Goal: Information Seeking & Learning: Learn about a topic

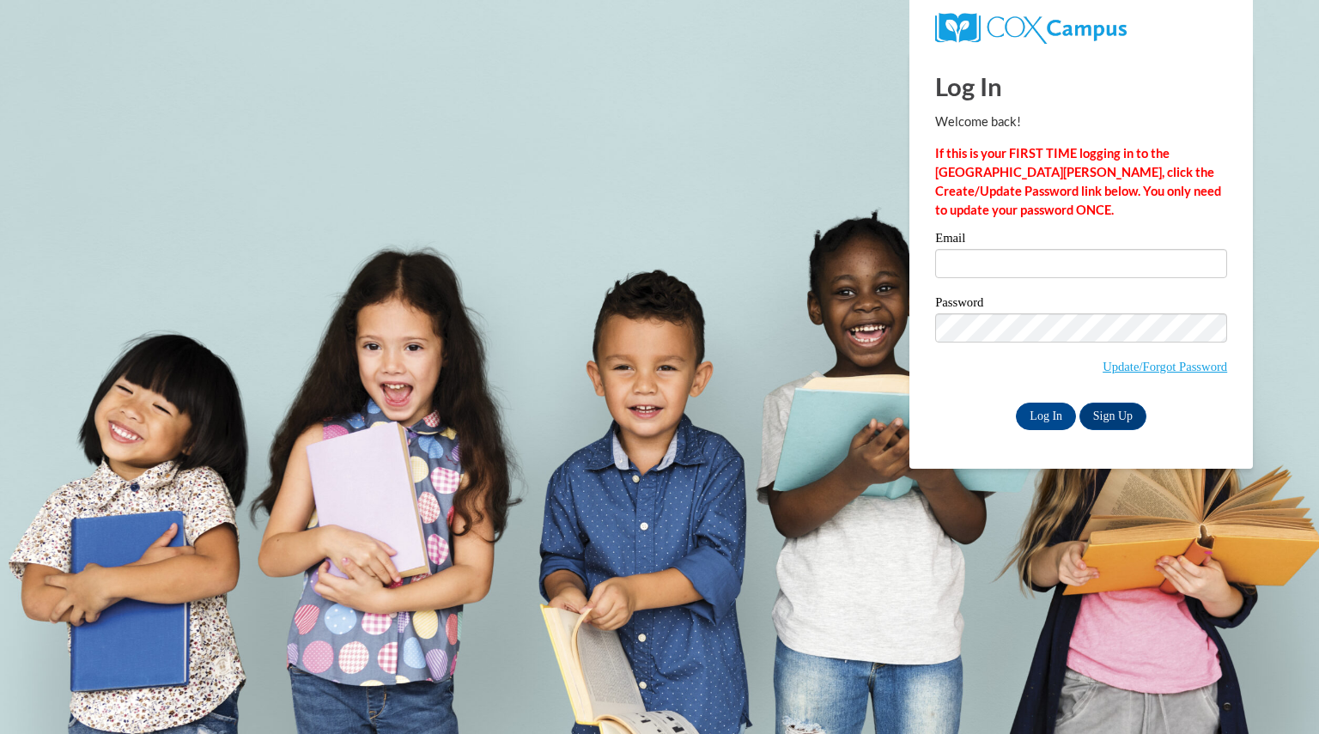
click at [1007, 272] on input "Email" at bounding box center [1081, 263] width 292 height 29
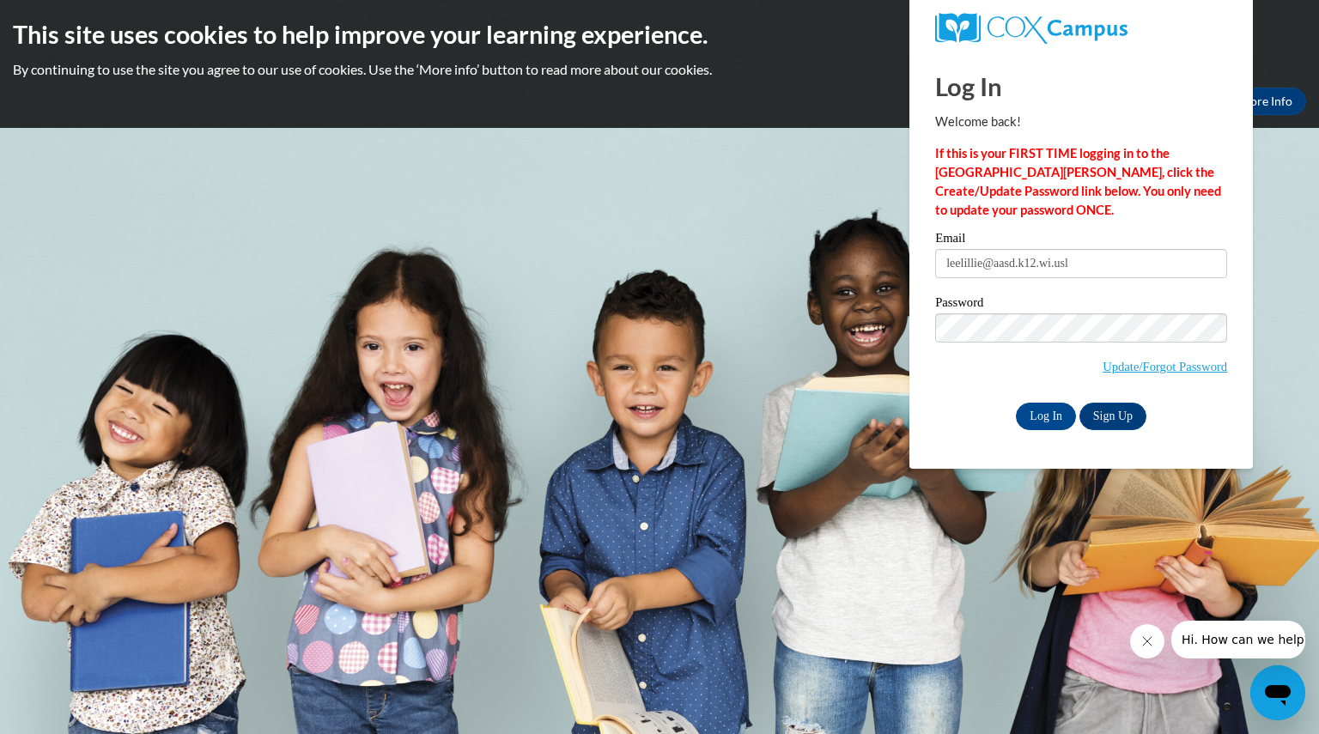
type input "leelillie@aasd.k12.wi.us"
click at [1054, 417] on input "Log In" at bounding box center [1046, 416] width 60 height 27
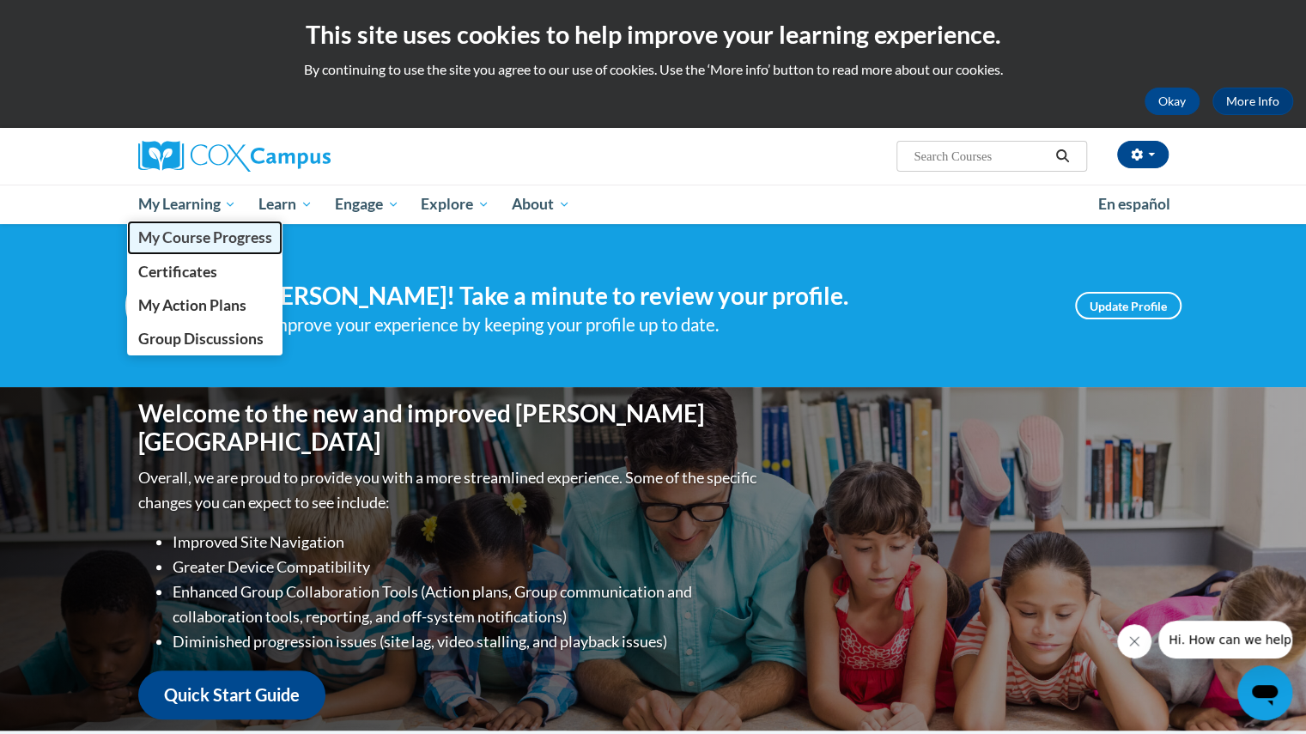
click at [201, 235] on span "My Course Progress" at bounding box center [204, 237] width 134 height 18
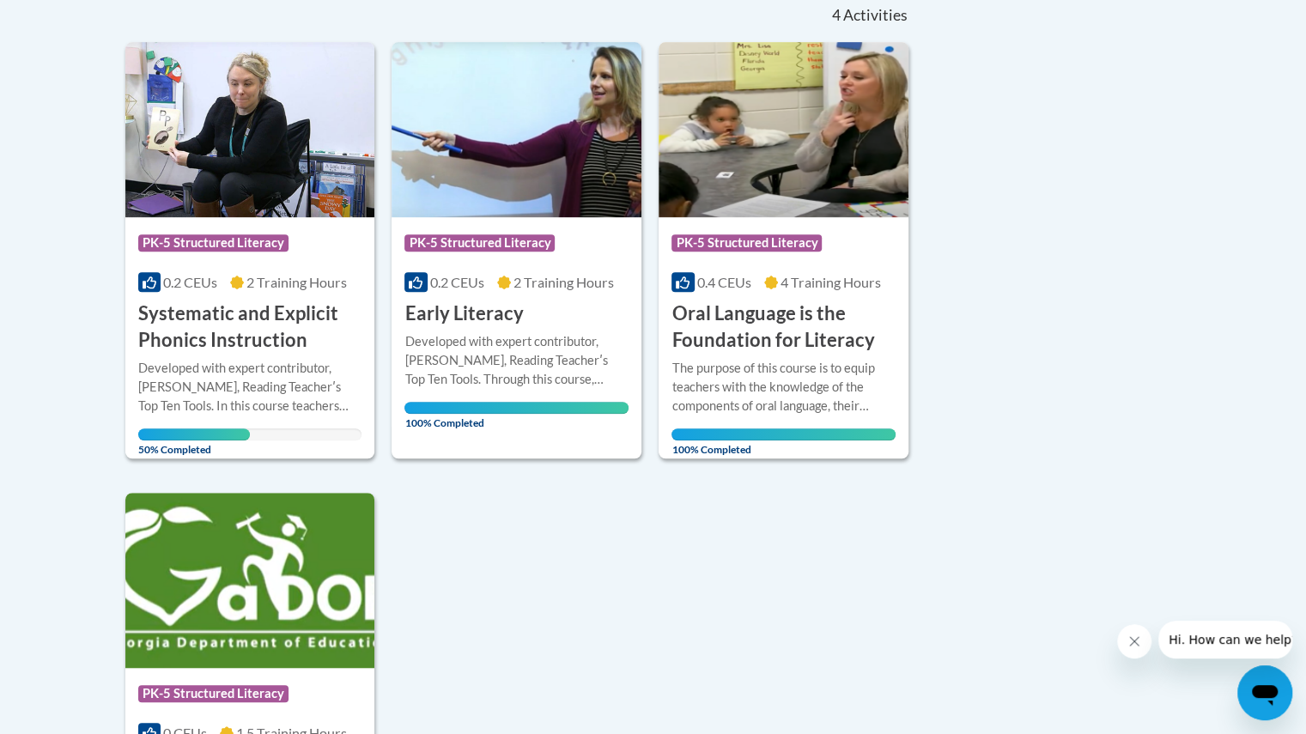
scroll to position [396, 0]
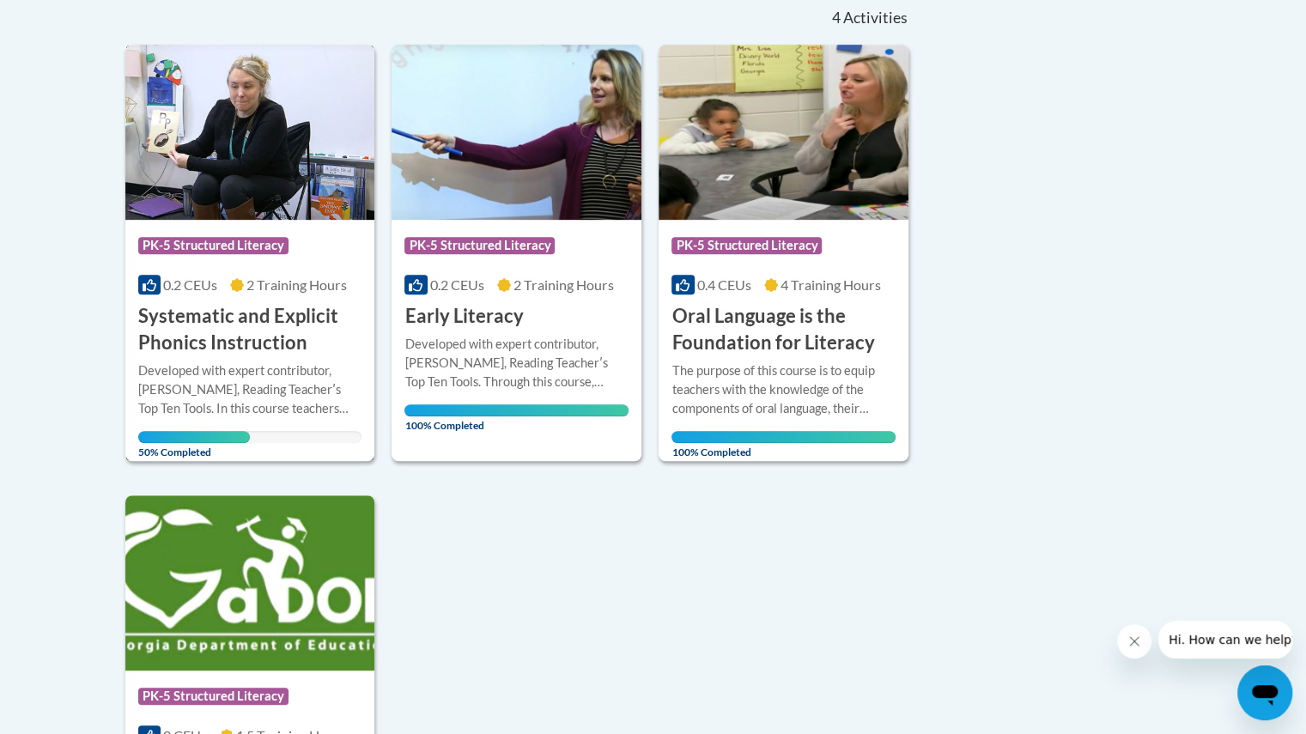
click at [228, 317] on h3 "Systematic and Explicit Phonics Instruction" at bounding box center [250, 329] width 224 height 53
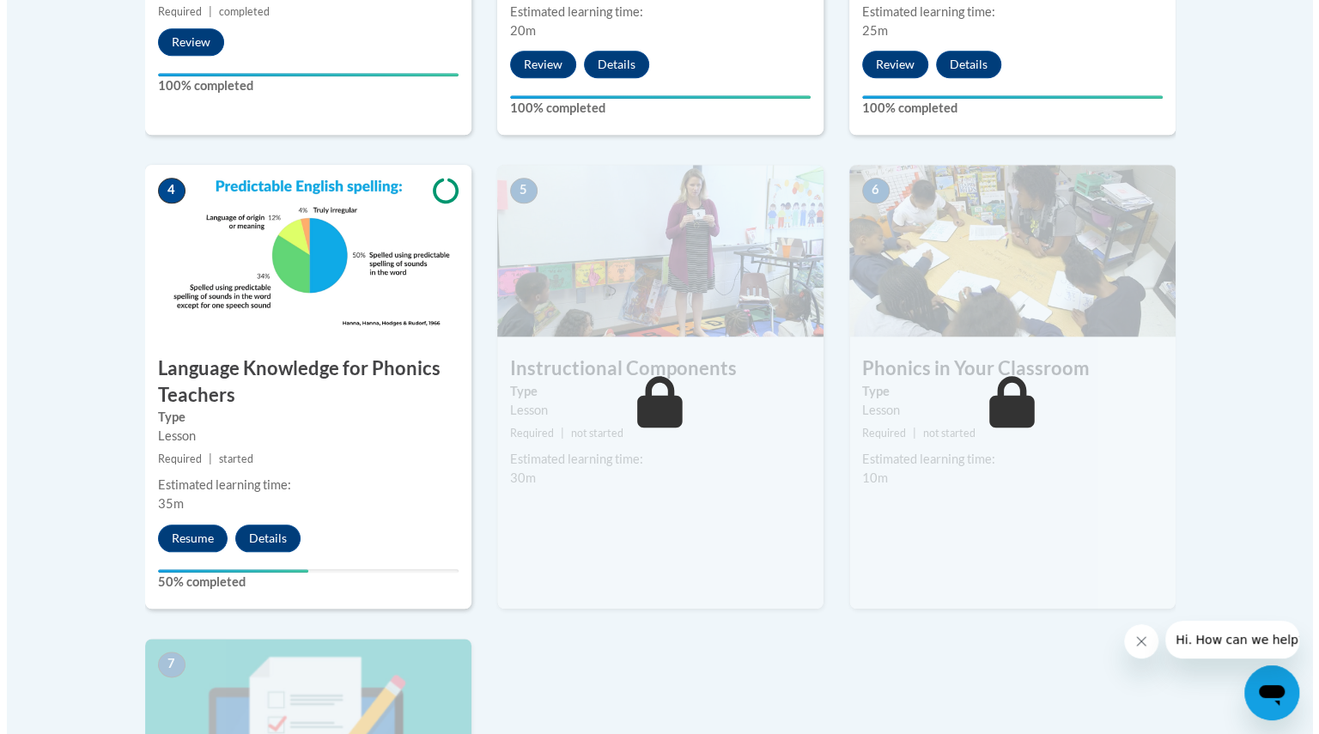
scroll to position [863, 0]
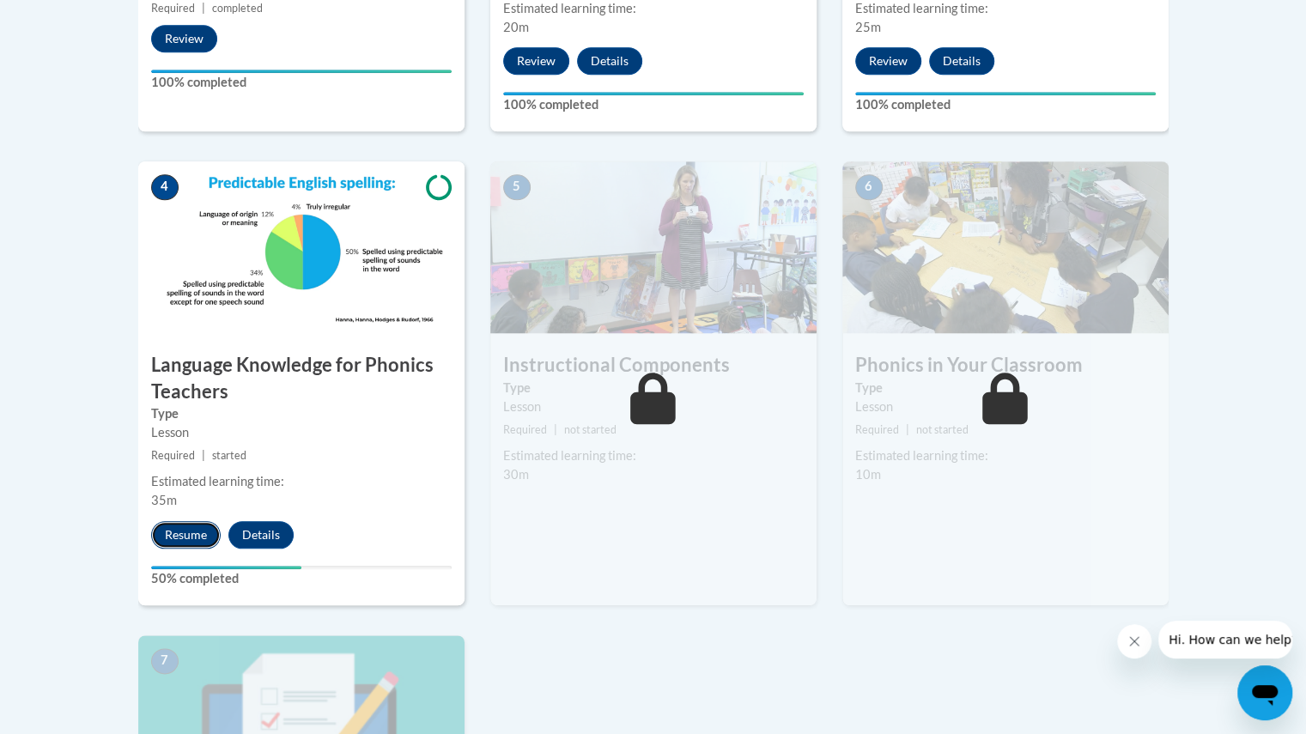
click at [167, 543] on button "Resume" at bounding box center [186, 534] width 70 height 27
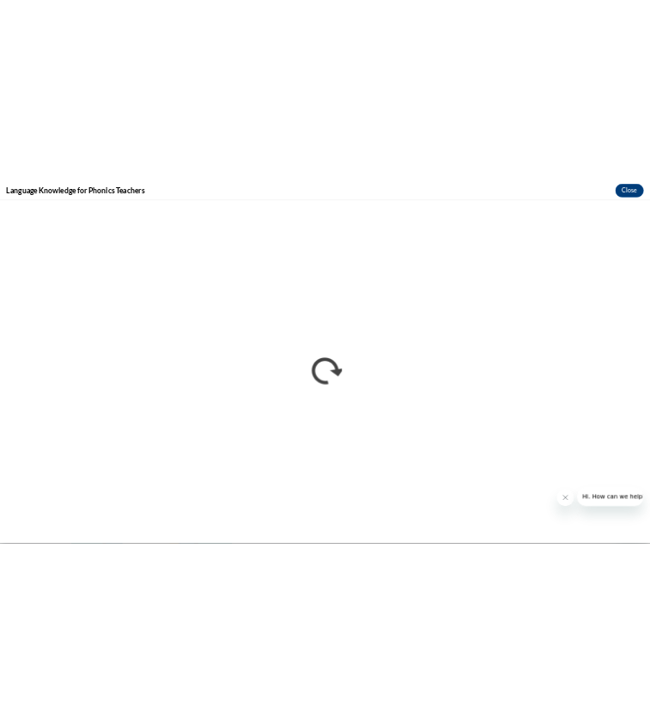
scroll to position [0, 0]
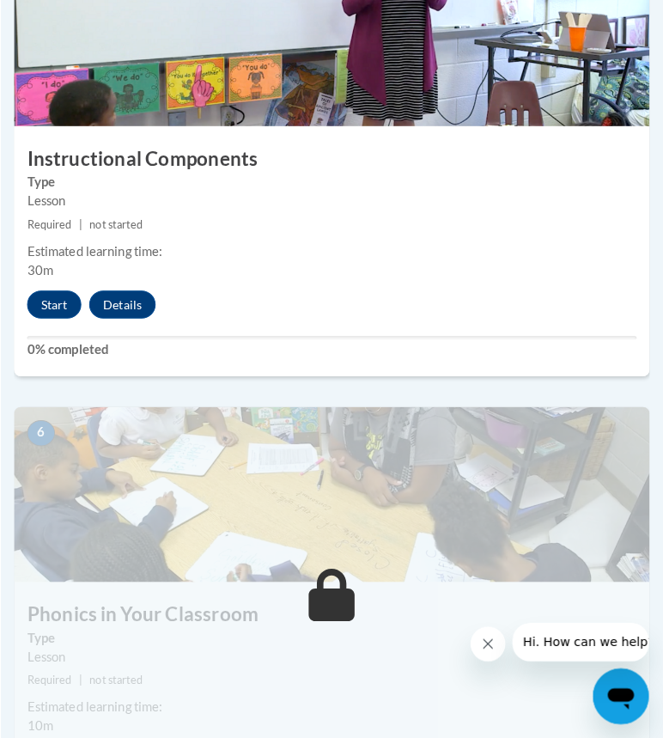
scroll to position [2413, 0]
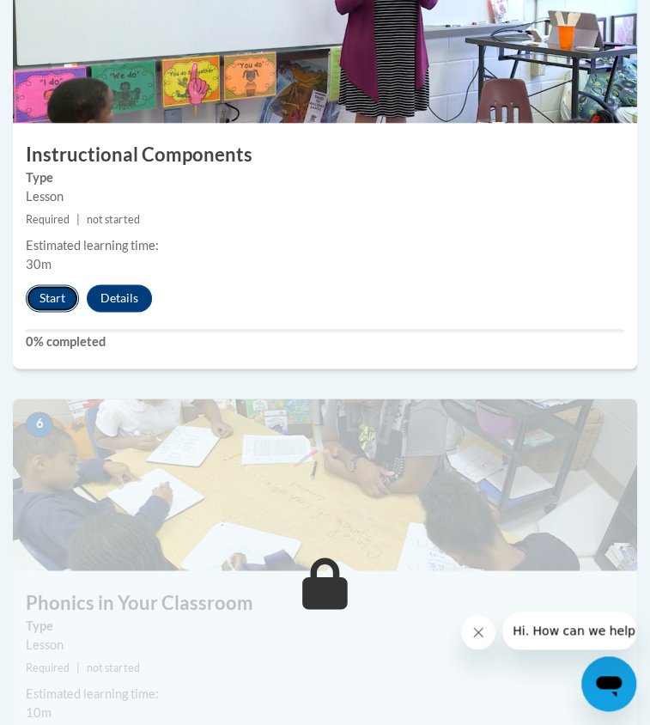
click at [52, 312] on button "Start" at bounding box center [52, 297] width 53 height 27
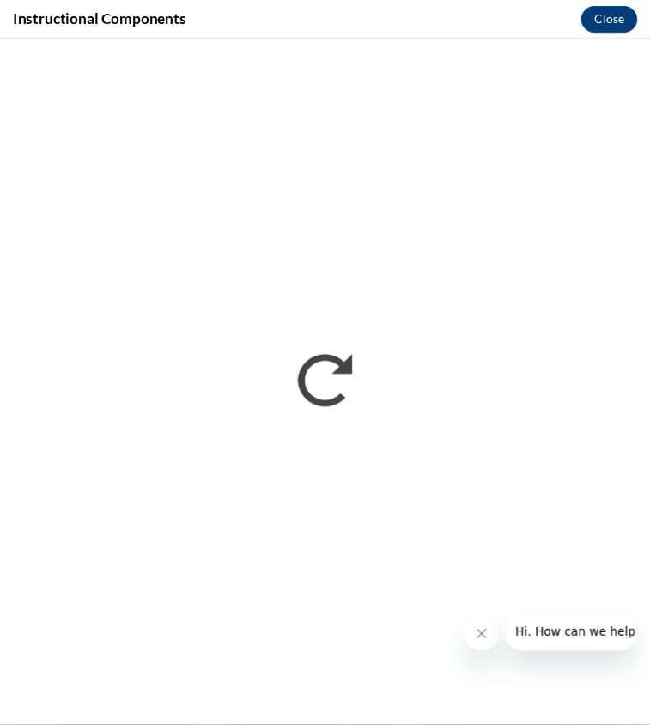
scroll to position [0, 0]
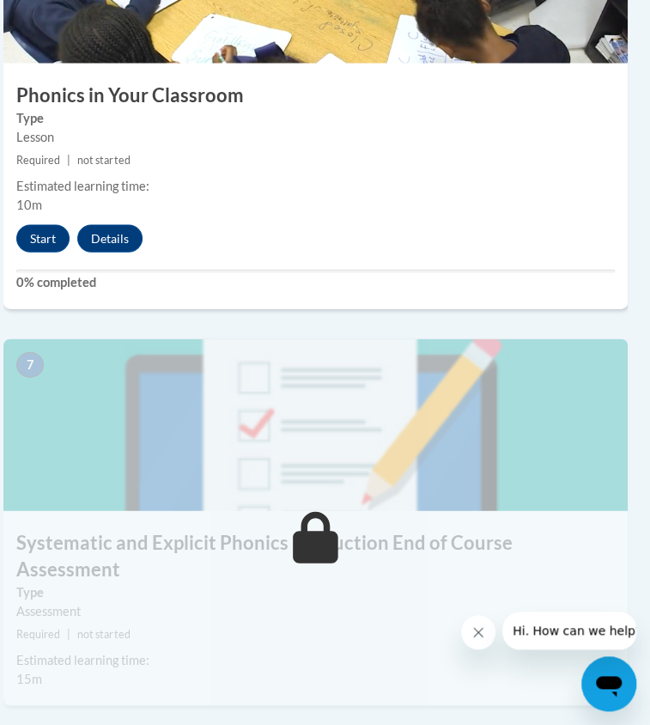
scroll to position [2919, 27]
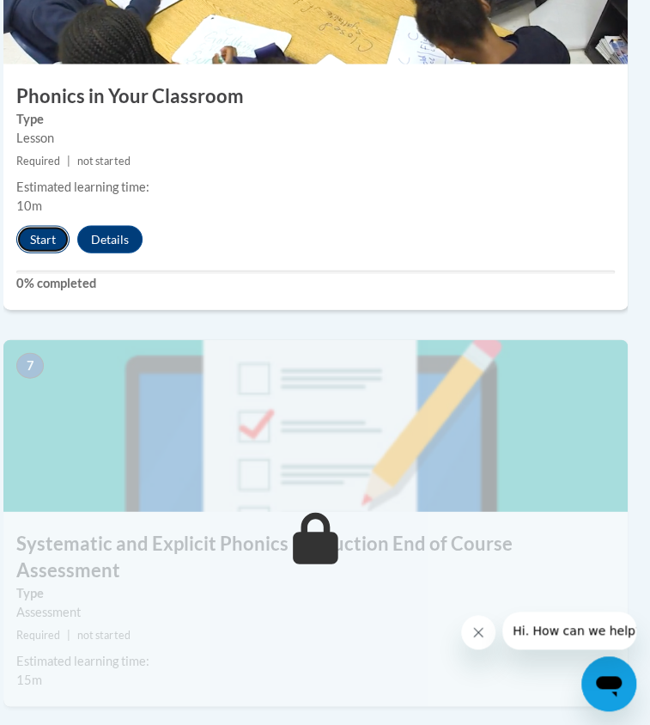
click at [42, 252] on button "Start" at bounding box center [42, 238] width 53 height 27
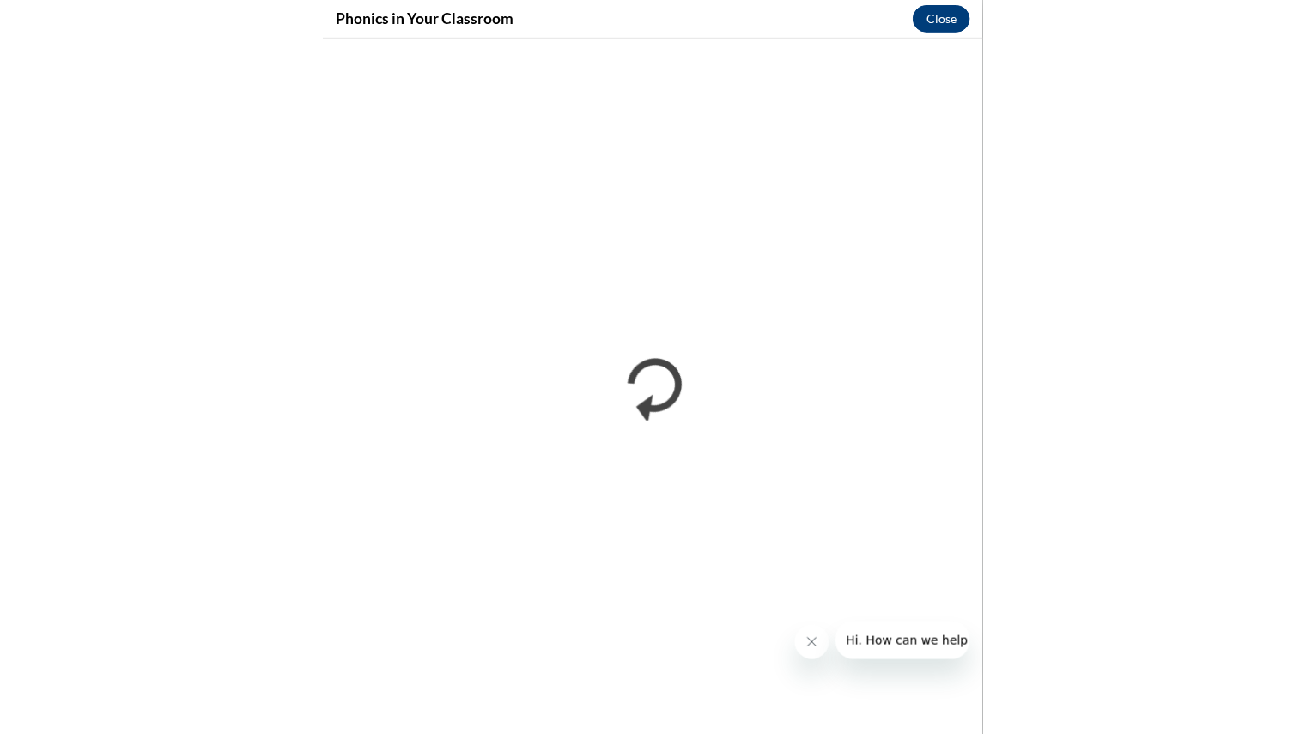
scroll to position [1594, 0]
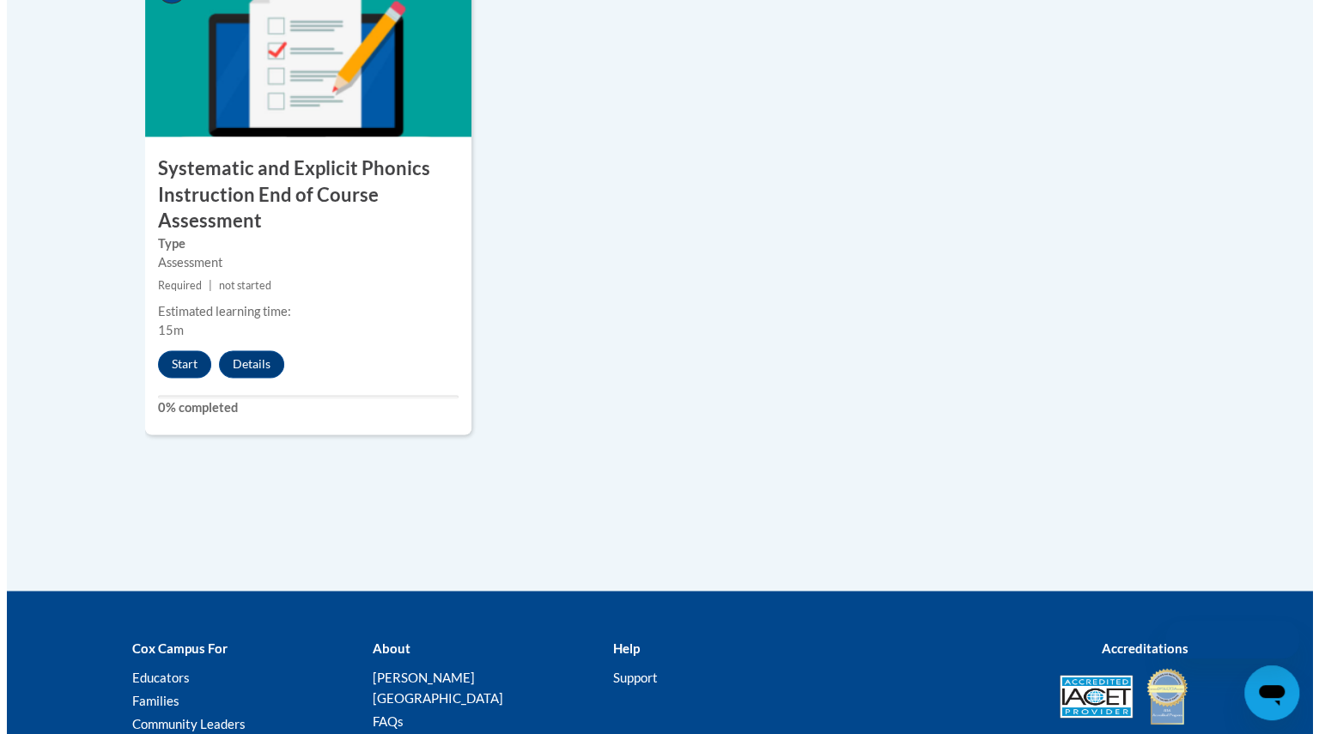
scroll to position [1537, 0]
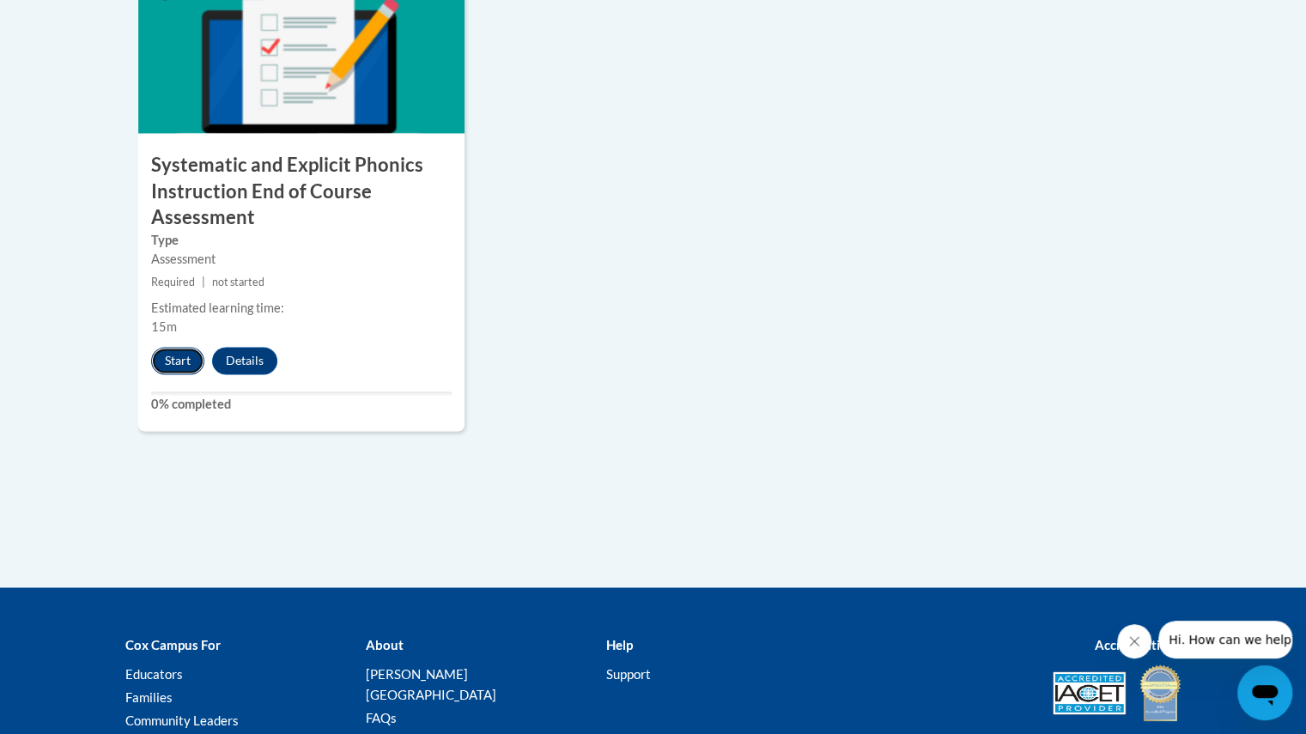
click at [166, 358] on button "Start" at bounding box center [177, 360] width 53 height 27
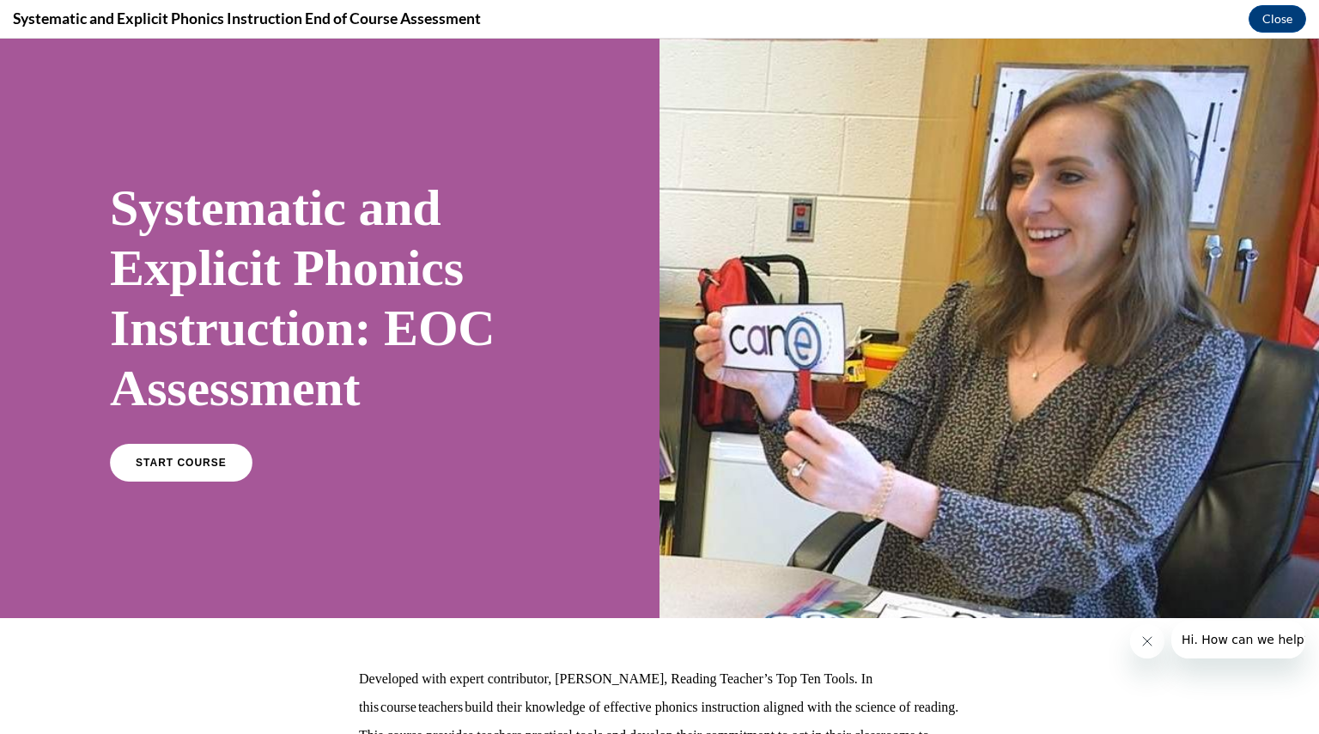
scroll to position [189, 0]
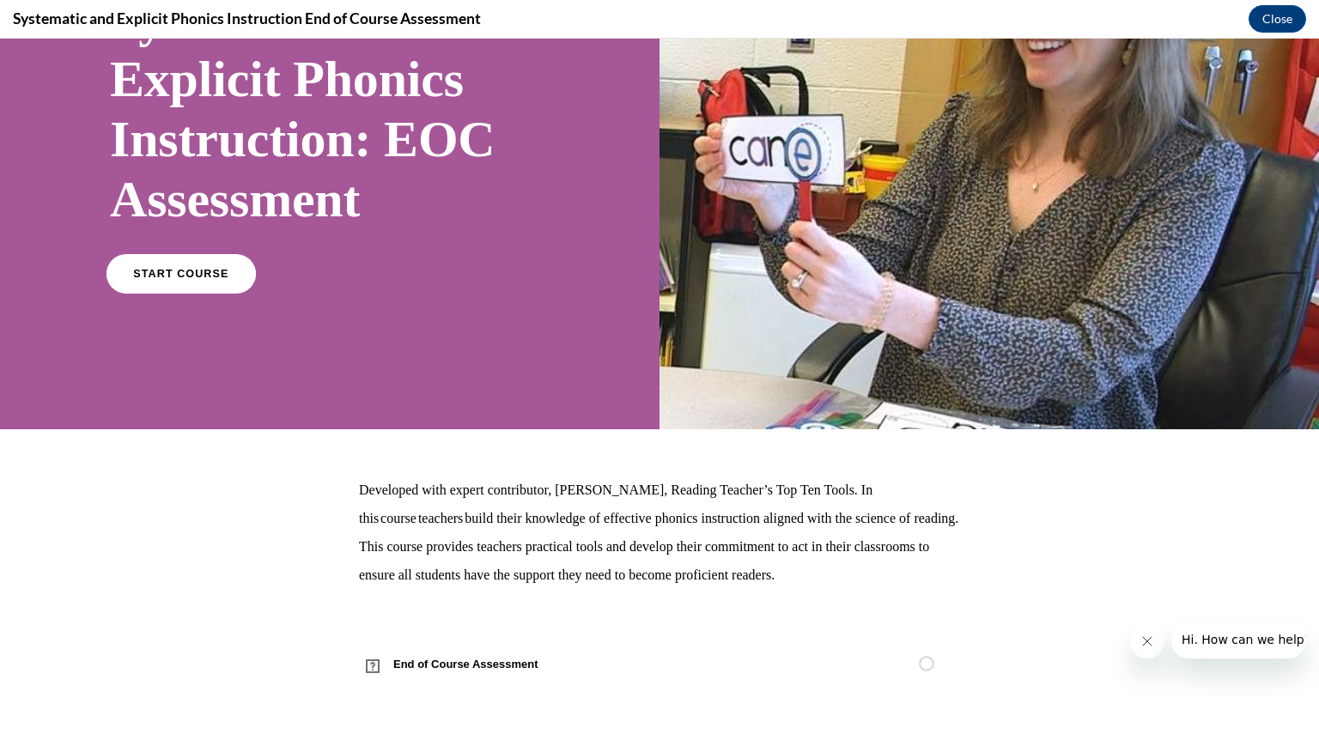
click at [155, 270] on span "START COURSE" at bounding box center [180, 274] width 95 height 13
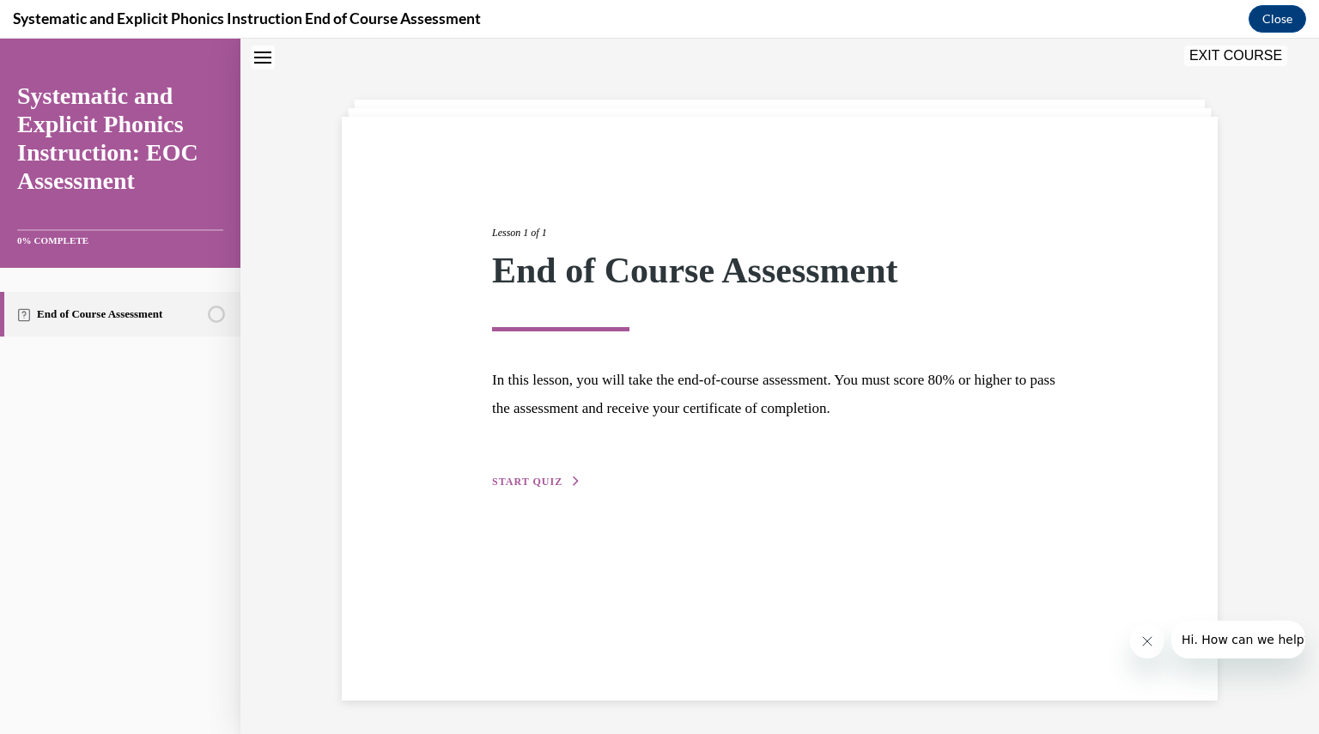
scroll to position [54, 0]
click at [527, 479] on span "START QUIZ" at bounding box center [527, 481] width 70 height 12
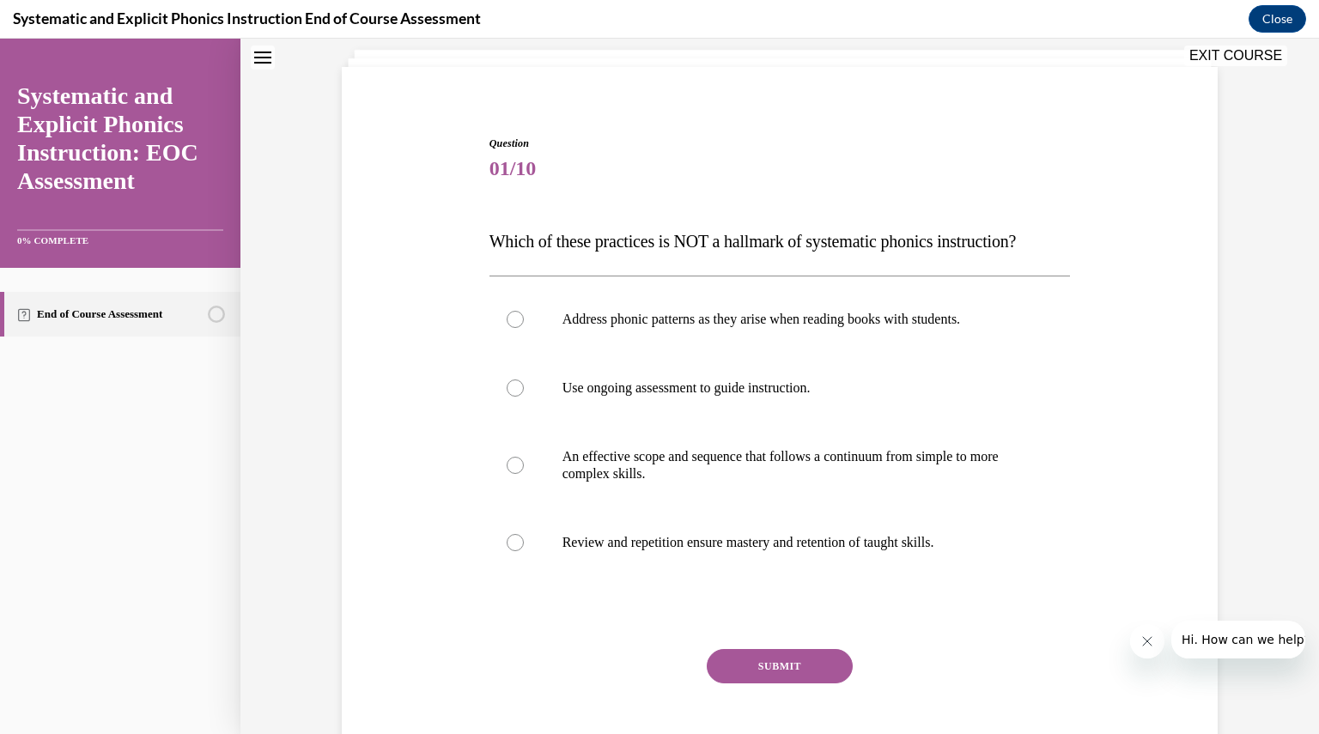
scroll to position [104, 0]
click at [756, 325] on p "Address phonic patterns as they arise when reading books with students." at bounding box center [794, 318] width 465 height 17
click at [736, 657] on button "SUBMIT" at bounding box center [780, 665] width 146 height 34
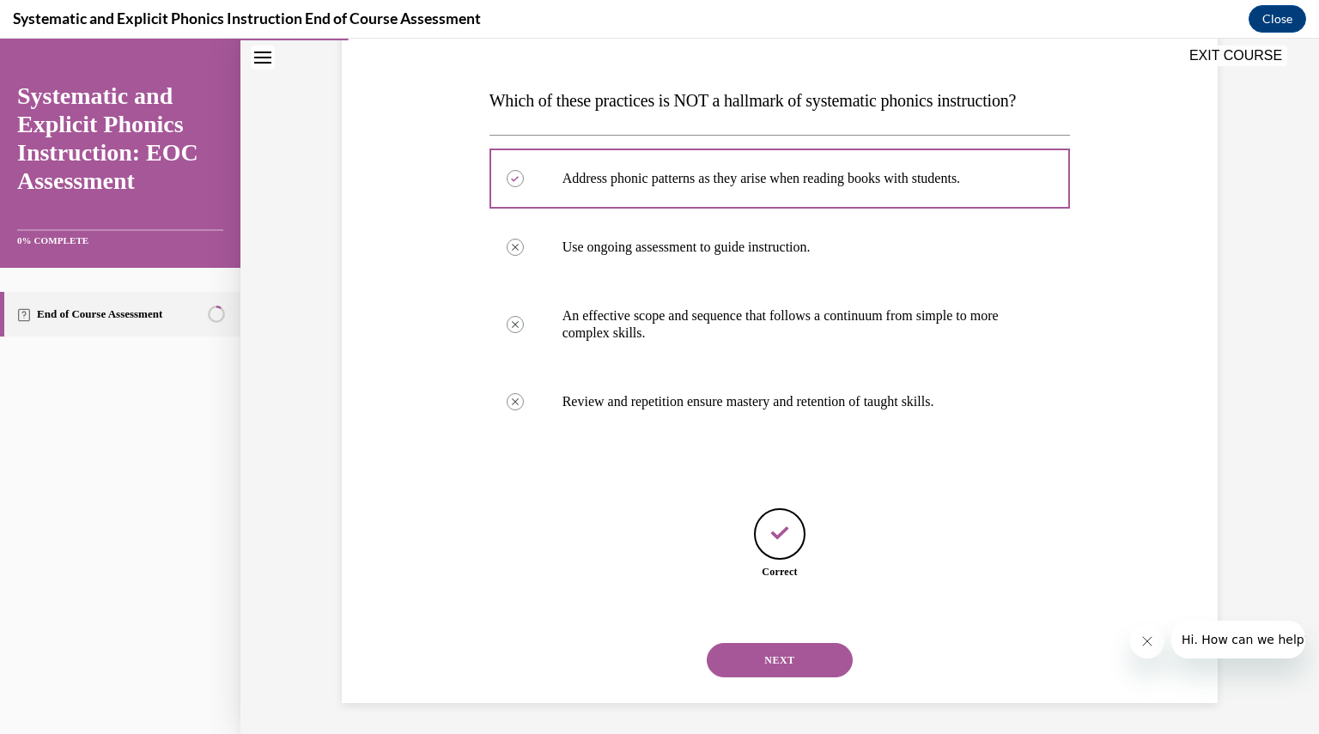
scroll to position [246, 0]
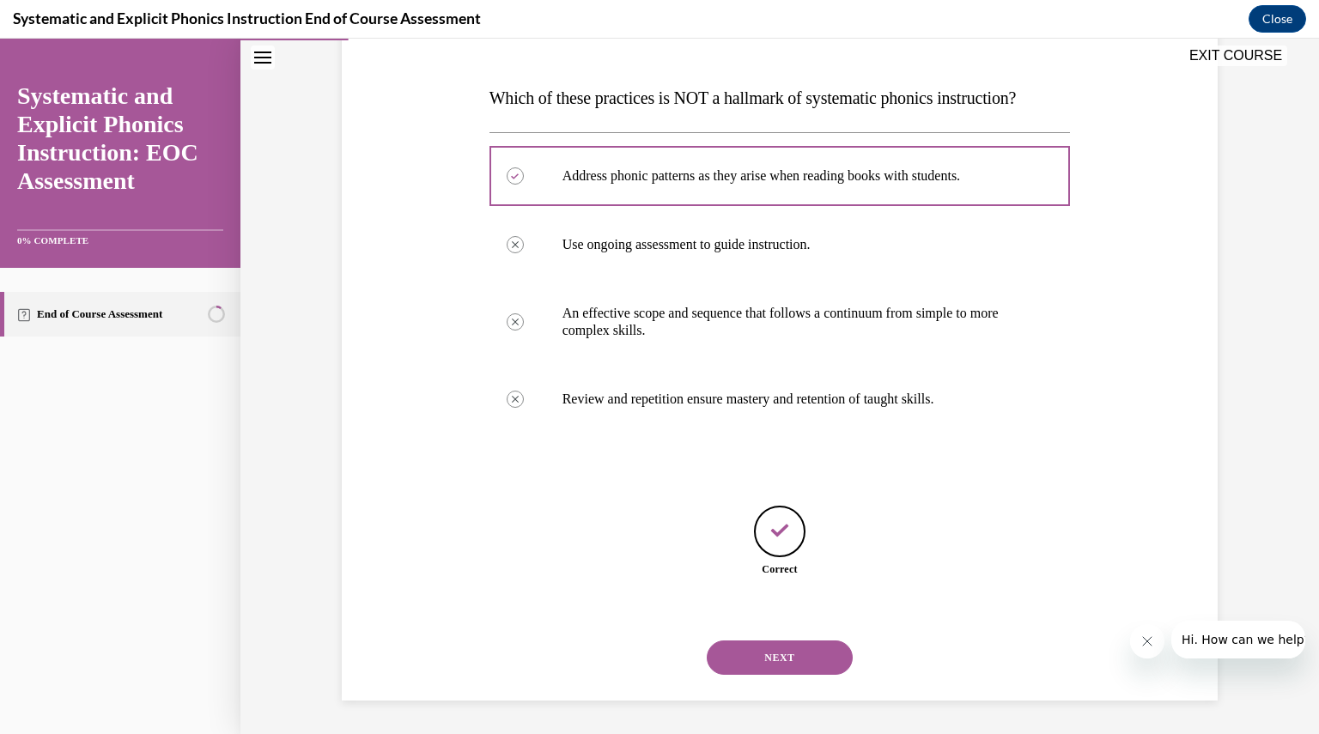
click at [738, 657] on button "NEXT" at bounding box center [780, 658] width 146 height 34
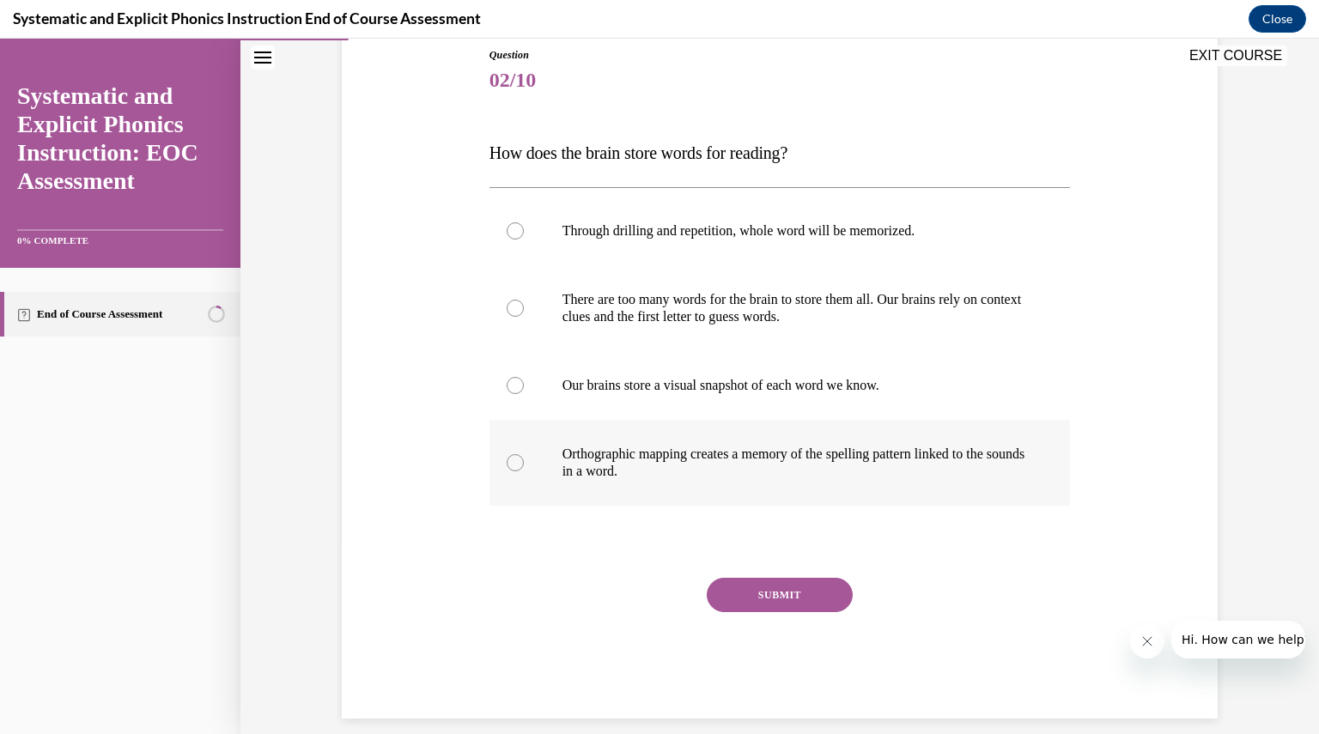
click at [748, 465] on p "Orthographic mapping creates a memory of the spelling pattern linked to the sou…" at bounding box center [794, 463] width 465 height 34
click at [766, 592] on button "SUBMIT" at bounding box center [780, 595] width 146 height 34
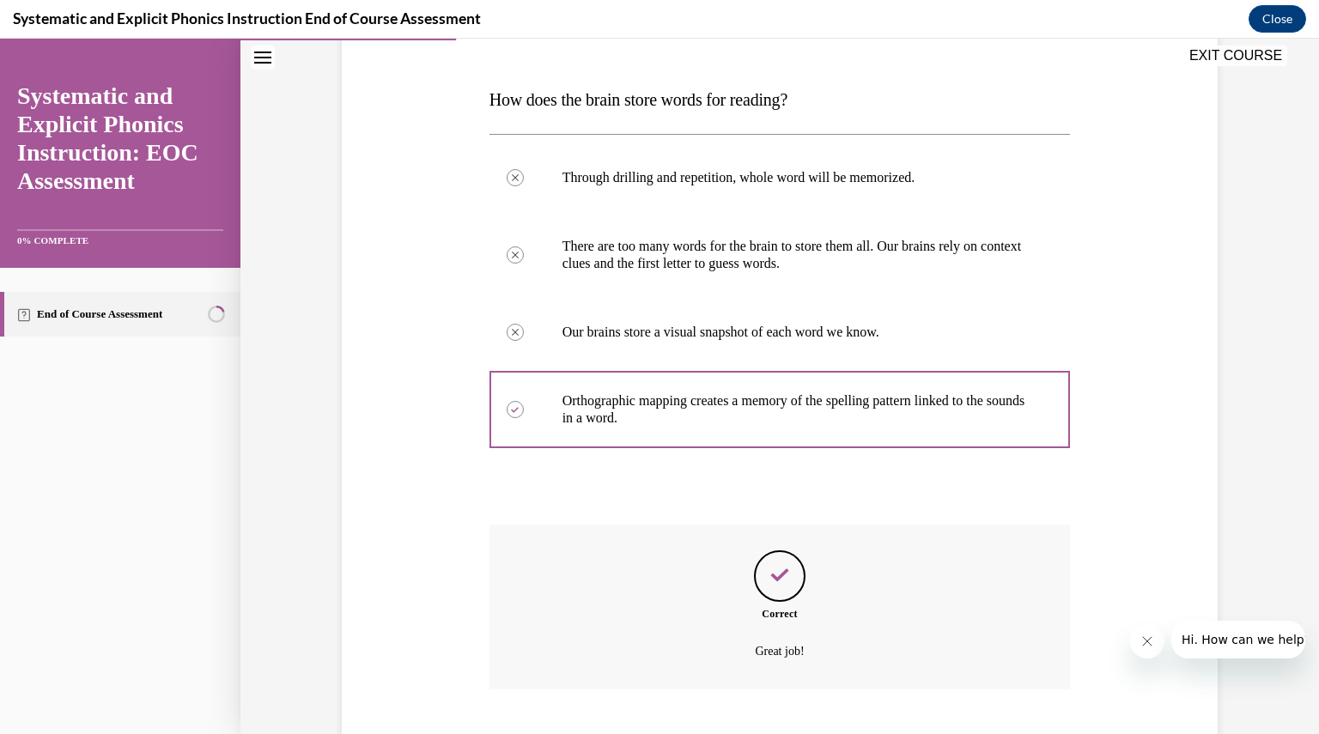
scroll to position [349, 0]
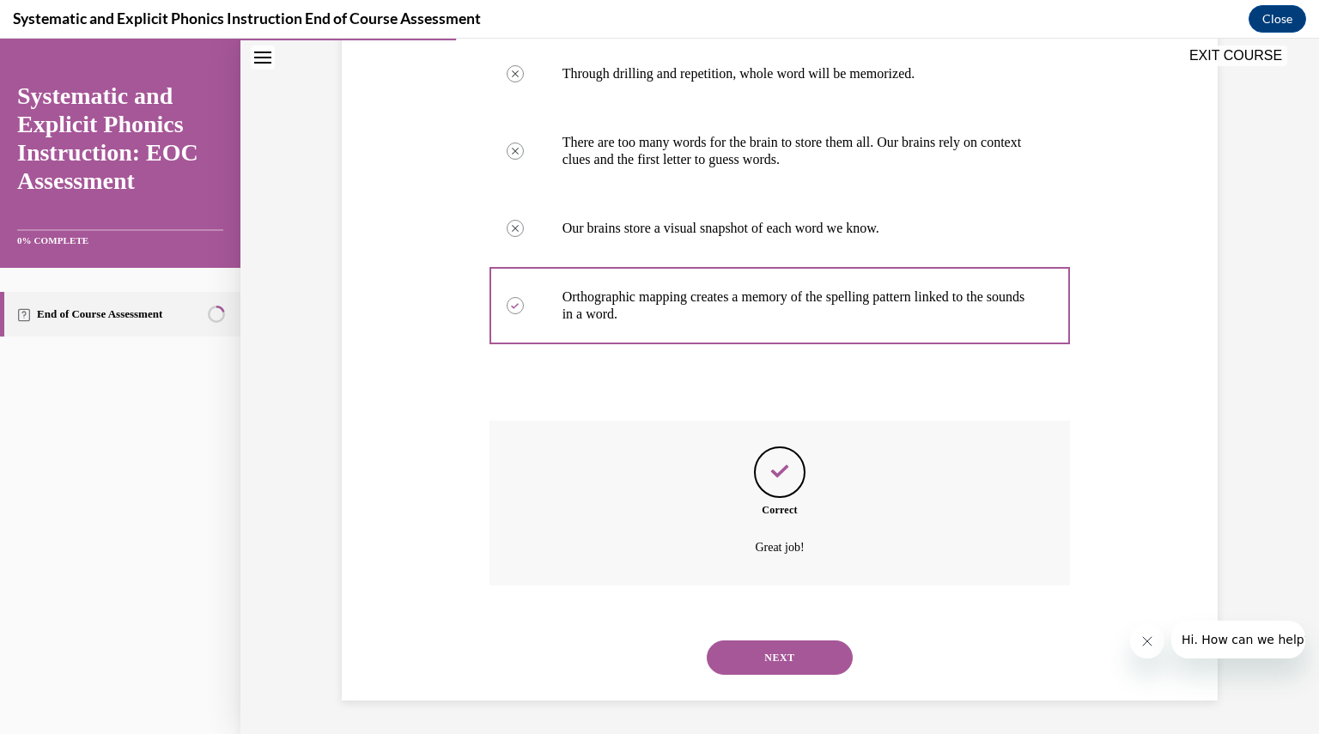
click at [762, 653] on button "NEXT" at bounding box center [780, 658] width 146 height 34
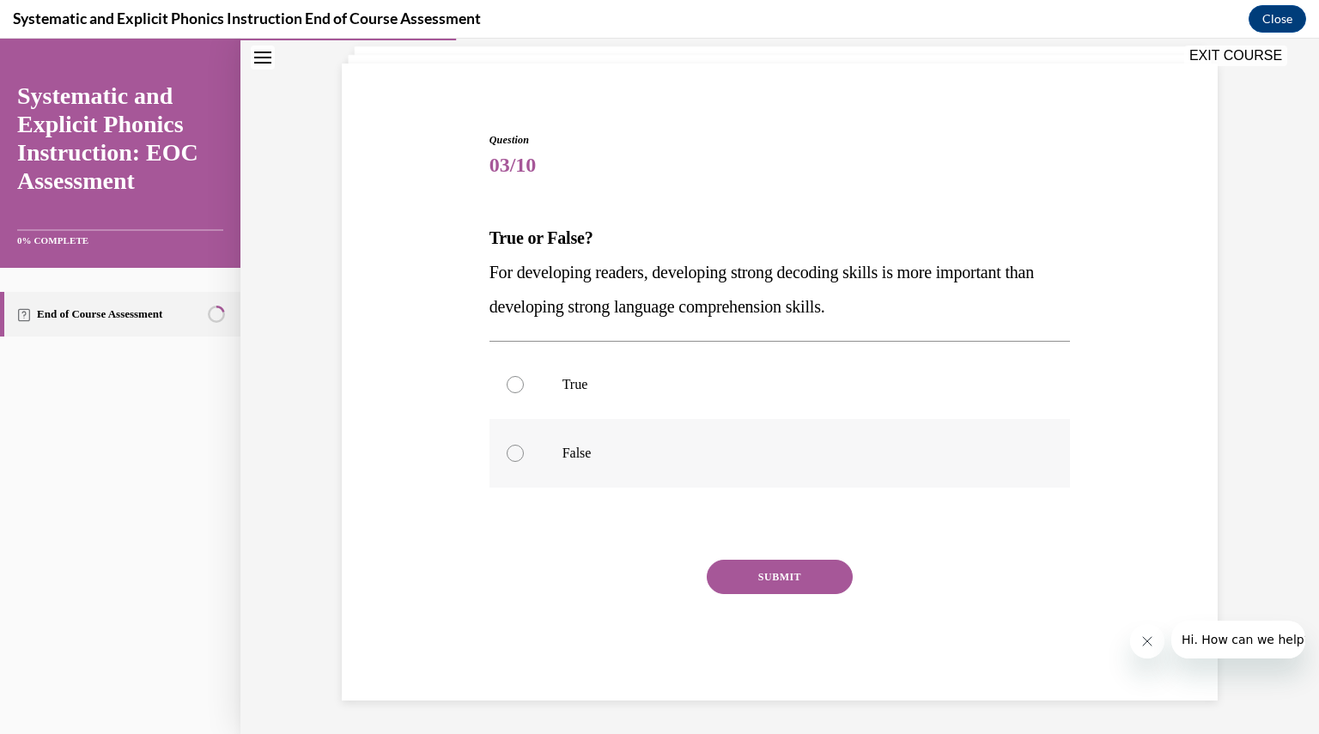
click at [766, 465] on div at bounding box center [779, 453] width 581 height 69
click at [774, 577] on button "SUBMIT" at bounding box center [780, 577] width 146 height 34
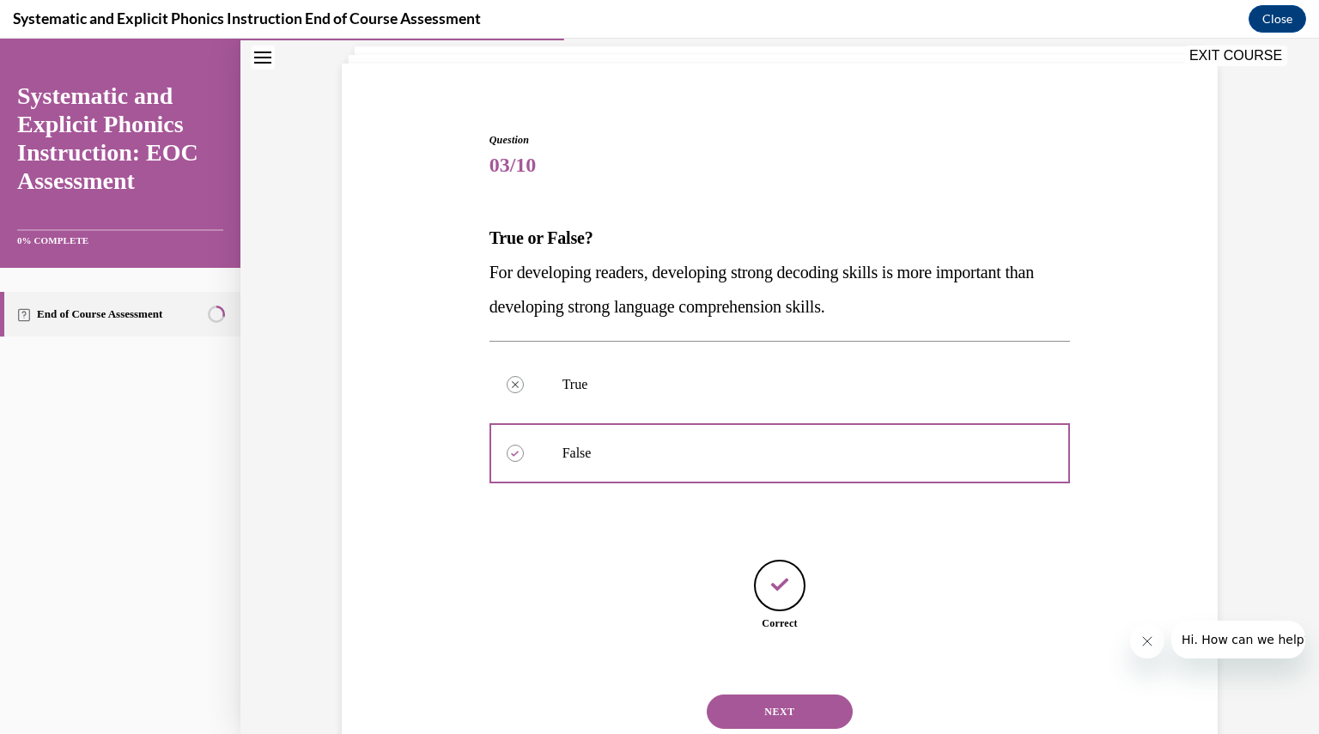
scroll to position [161, 0]
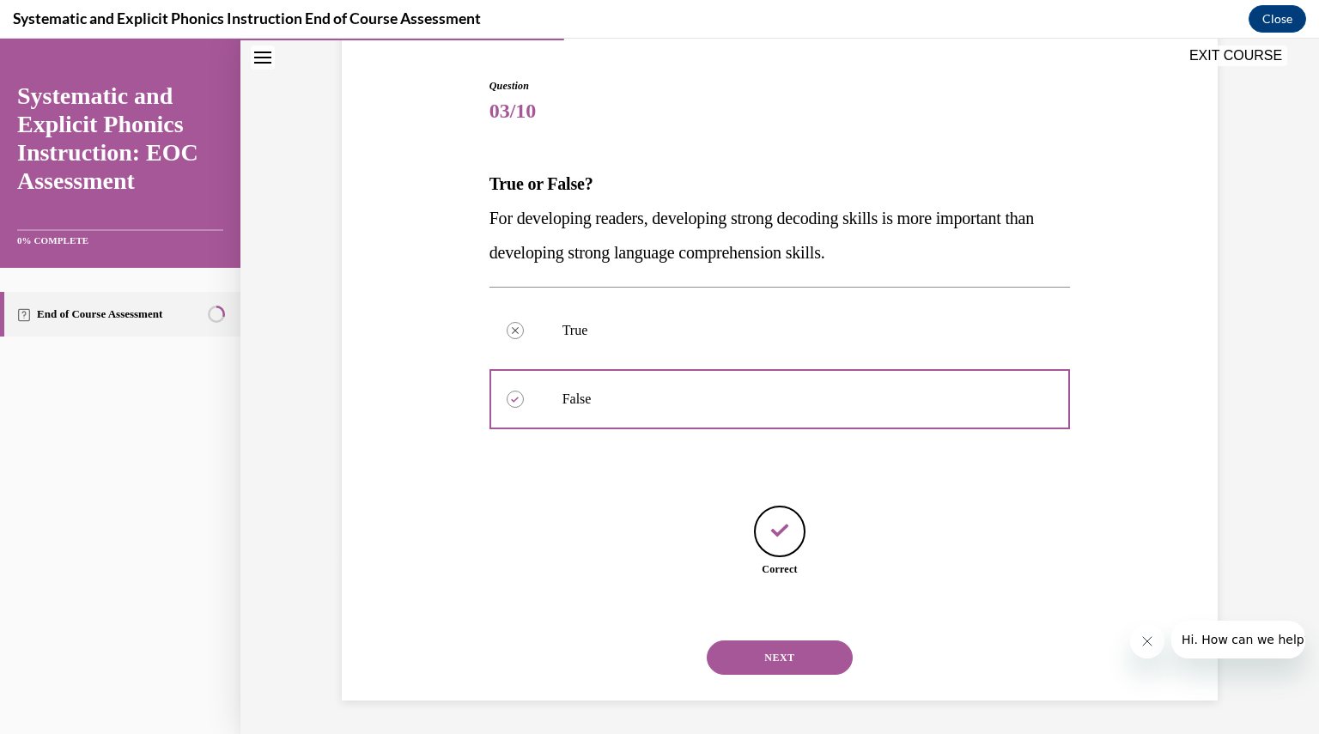
click at [764, 651] on button "NEXT" at bounding box center [780, 658] width 146 height 34
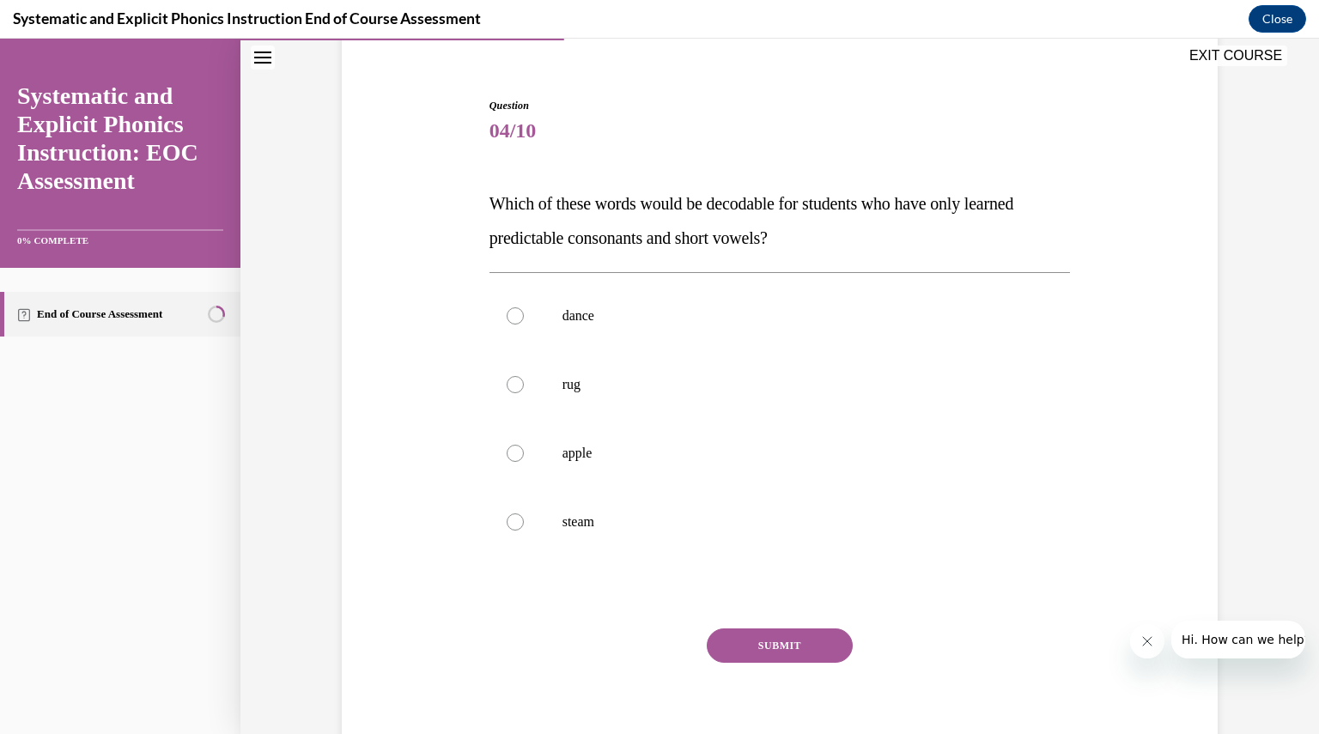
scroll to position [143, 0]
click at [750, 406] on div at bounding box center [779, 383] width 581 height 69
click at [754, 644] on button "SUBMIT" at bounding box center [780, 644] width 146 height 34
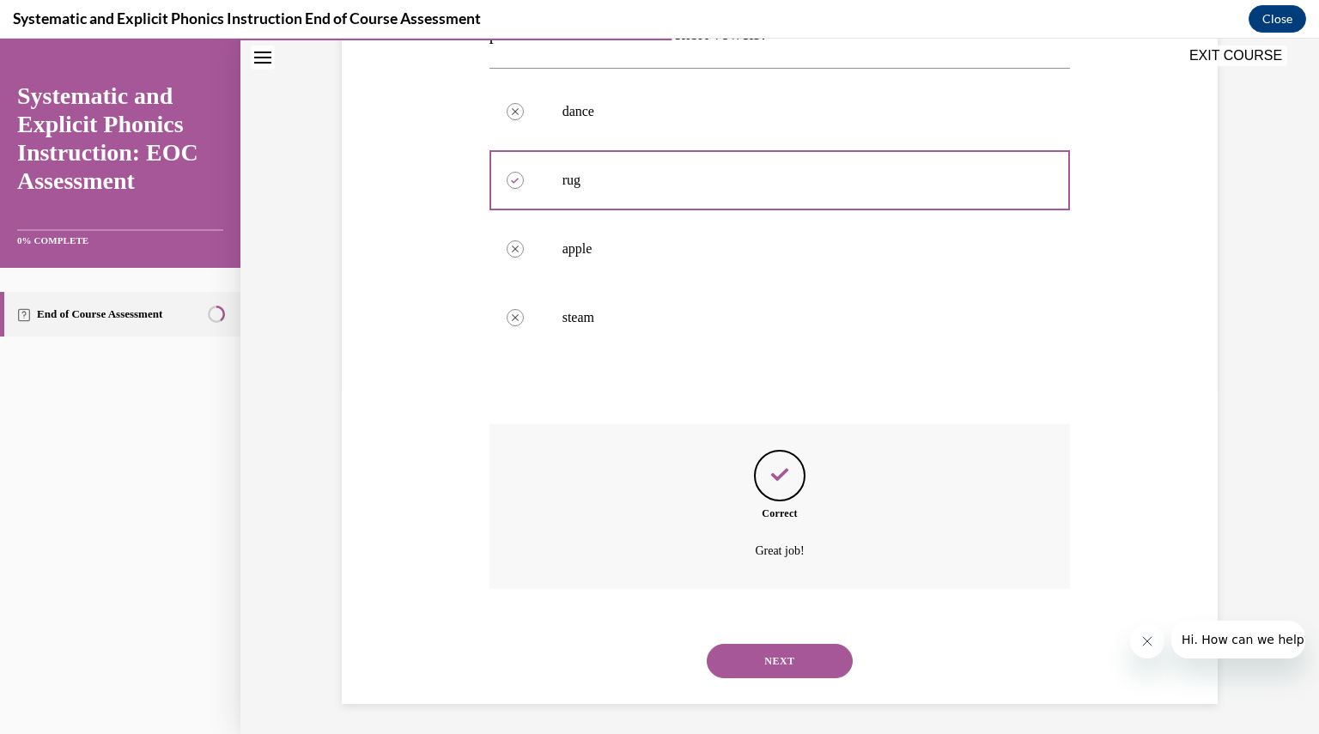
scroll to position [349, 0]
click at [754, 657] on button "NEXT" at bounding box center [780, 658] width 146 height 34
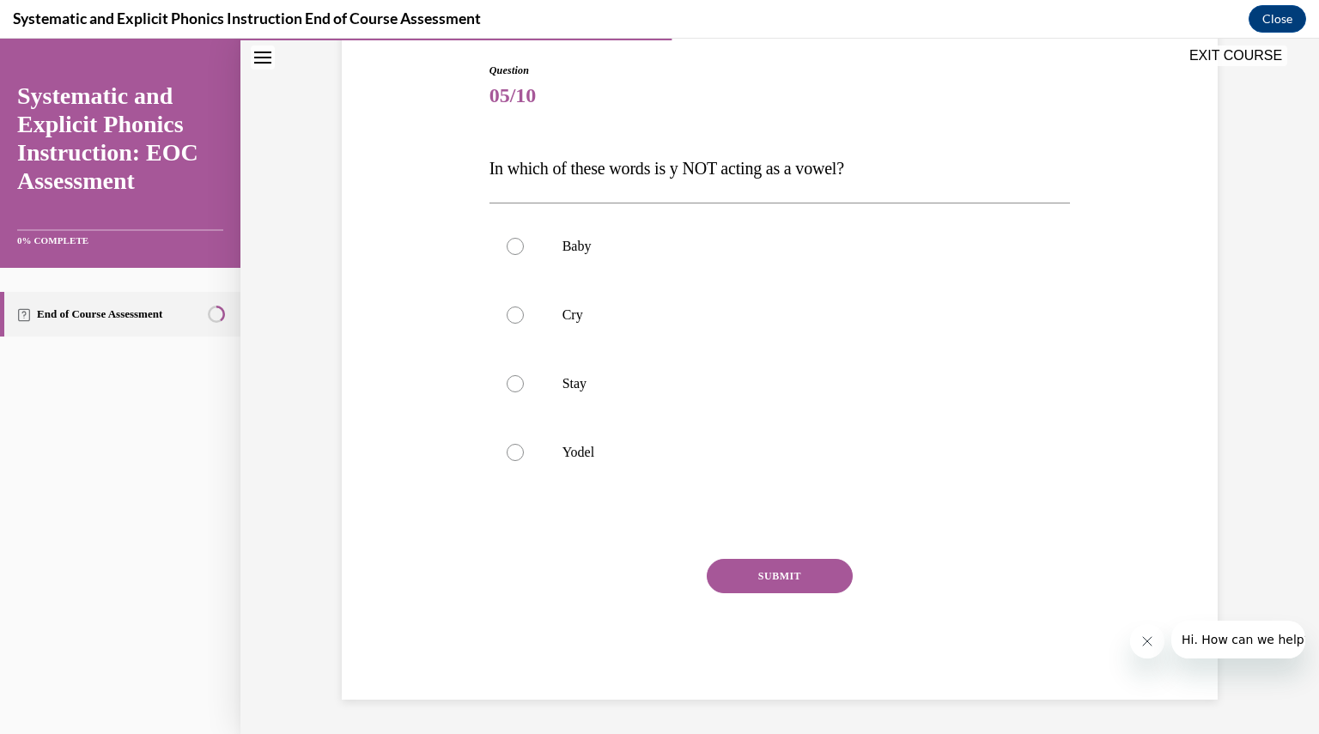
scroll to position [175, 0]
click at [780, 452] on p "Yodel" at bounding box center [794, 453] width 465 height 17
click at [759, 577] on button "SUBMIT" at bounding box center [780, 577] width 146 height 34
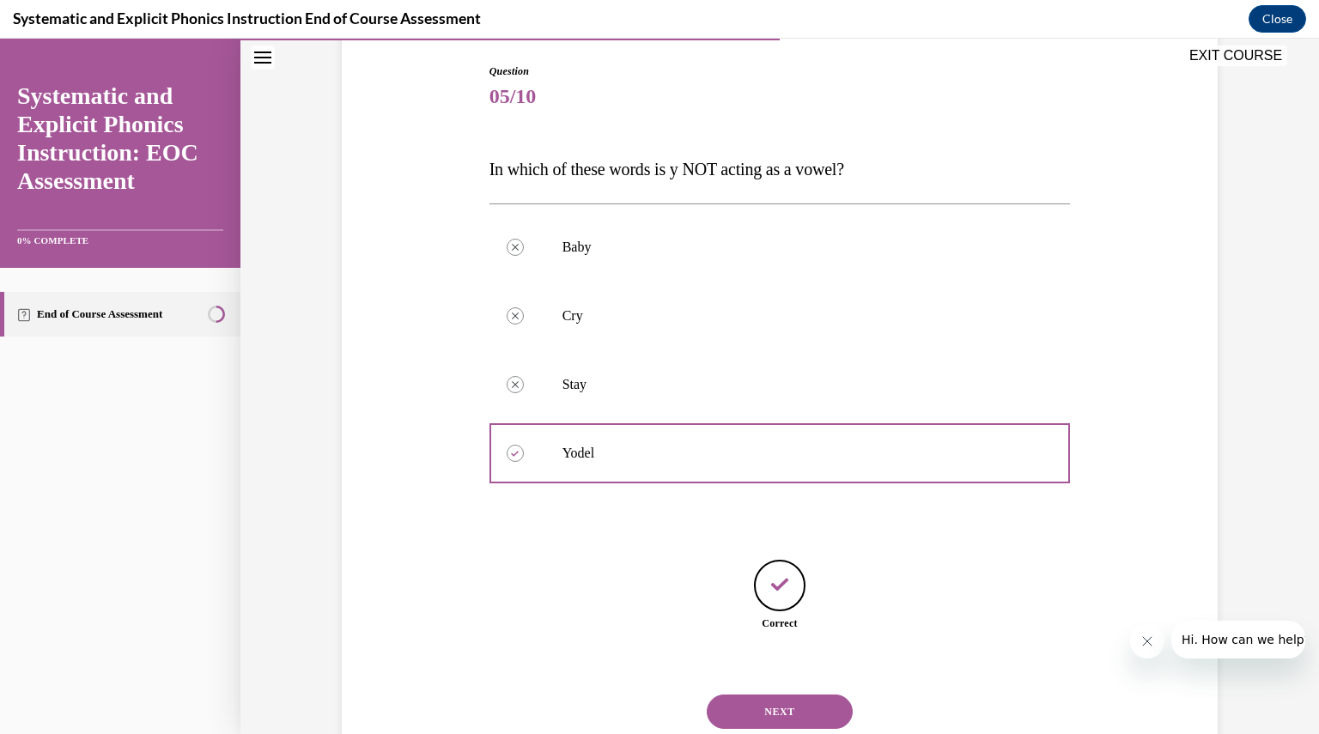
scroll to position [229, 0]
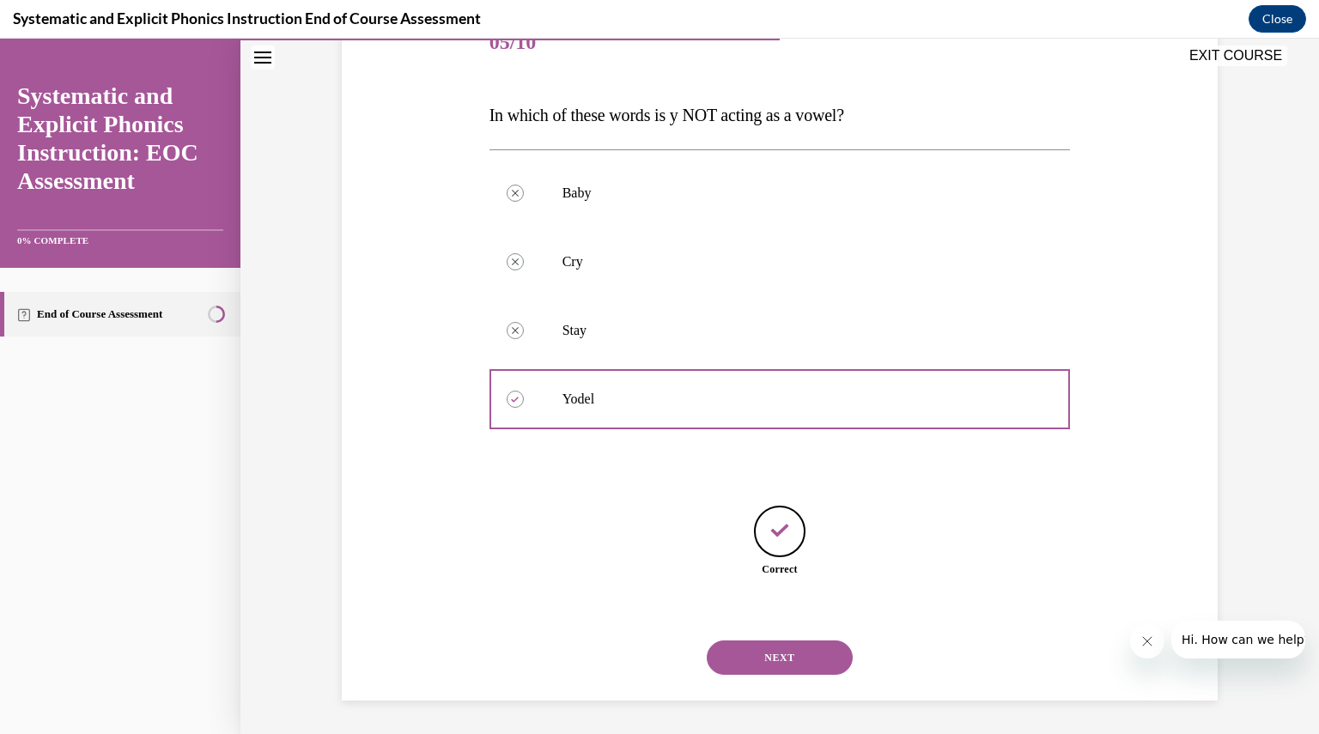
click at [761, 650] on button "NEXT" at bounding box center [780, 658] width 146 height 34
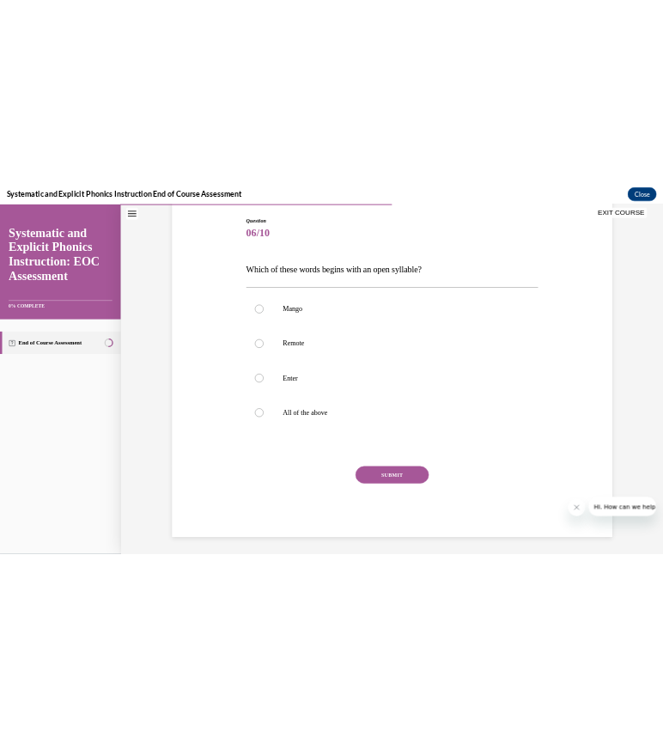
scroll to position [175, 0]
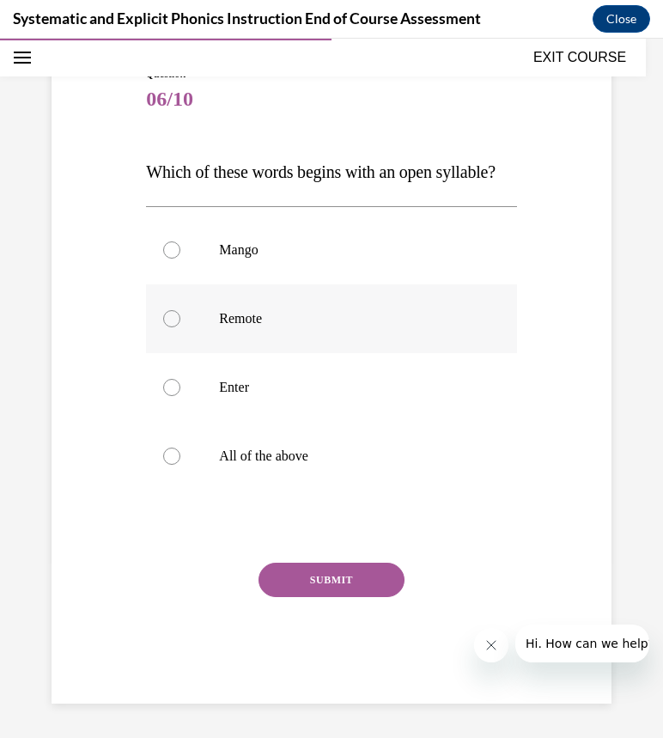
click at [348, 327] on p "Remote" at bounding box center [346, 318] width 254 height 17
click at [311, 259] on div at bounding box center [331, 250] width 370 height 69
click at [325, 582] on button "SUBMIT" at bounding box center [331, 579] width 146 height 34
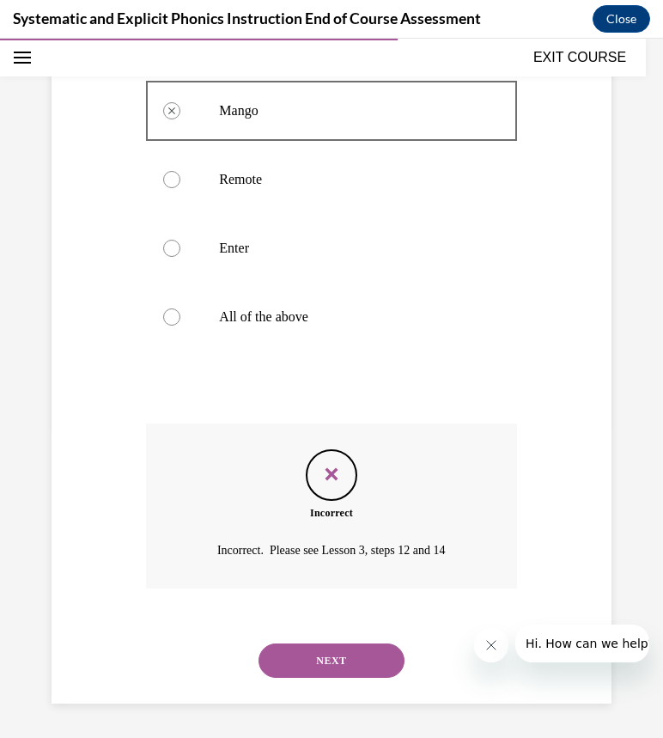
scroll to position [345, 0]
click at [339, 669] on button "NEXT" at bounding box center [331, 660] width 146 height 34
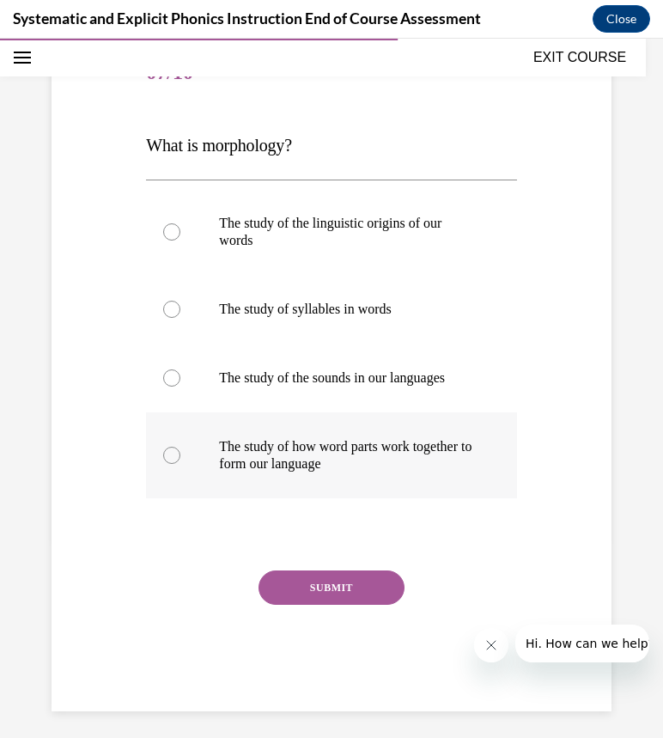
scroll to position [199, 0]
click at [392, 233] on p "The study of the linguistic origins of our words" at bounding box center [346, 232] width 254 height 34
click at [318, 592] on button "SUBMIT" at bounding box center [331, 587] width 146 height 34
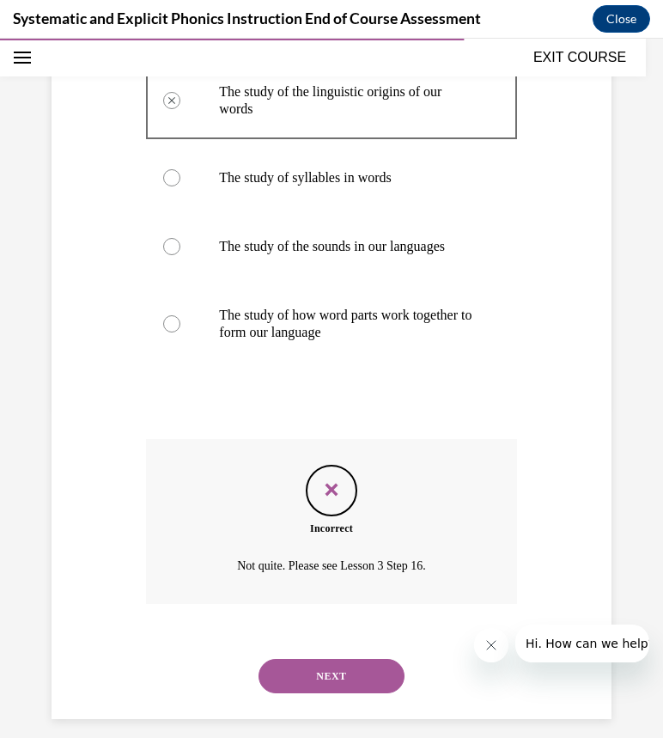
scroll to position [345, 0]
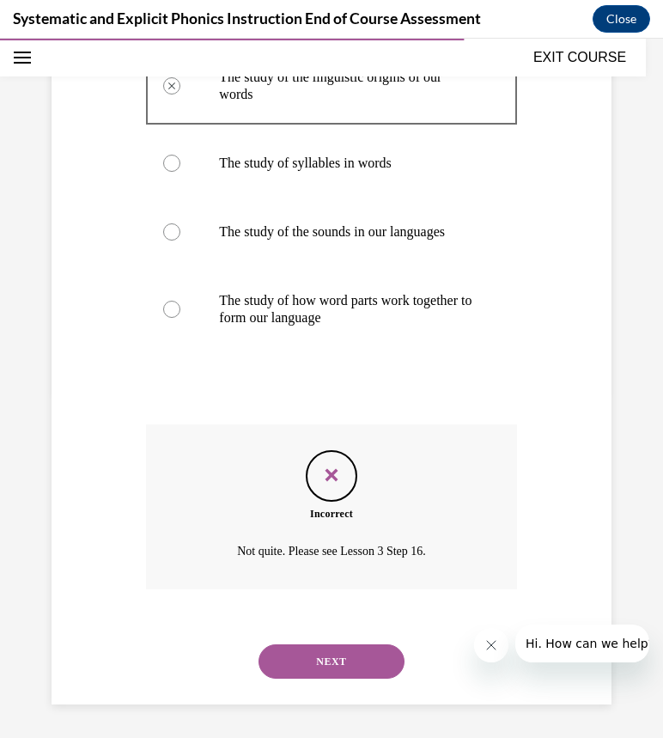
click at [346, 656] on button "NEXT" at bounding box center [331, 661] width 146 height 34
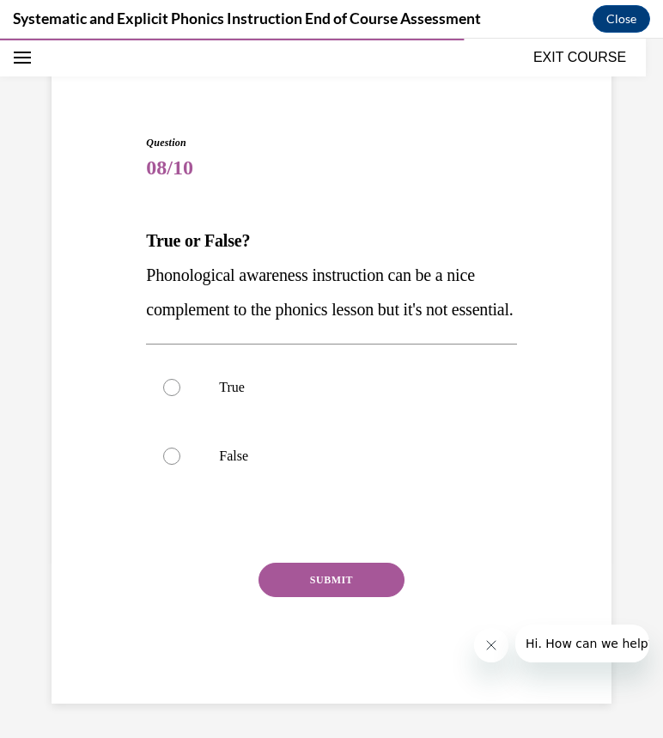
scroll to position [137, 0]
click at [326, 451] on p "False" at bounding box center [346, 455] width 254 height 17
click at [325, 571] on button "SUBMIT" at bounding box center [331, 579] width 146 height 34
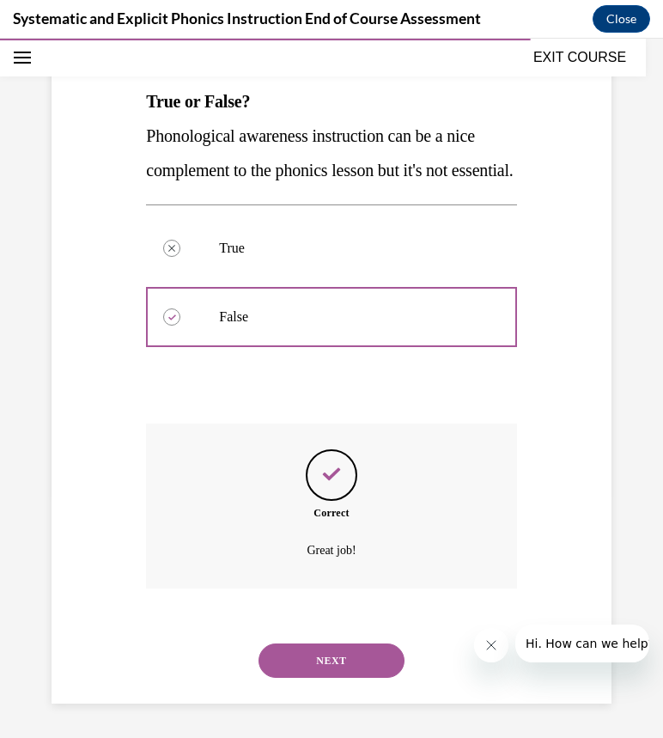
scroll to position [276, 0]
click at [311, 648] on button "NEXT" at bounding box center [331, 660] width 146 height 34
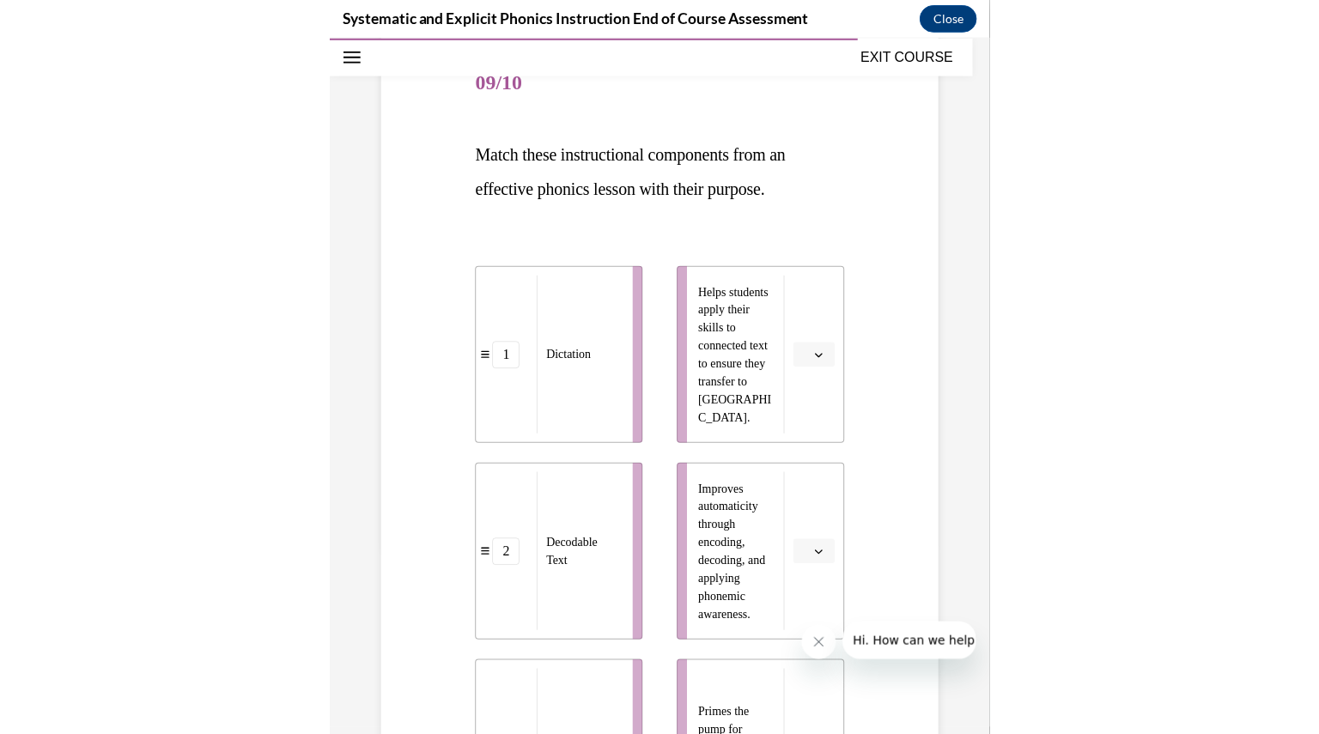
scroll to position [214, 0]
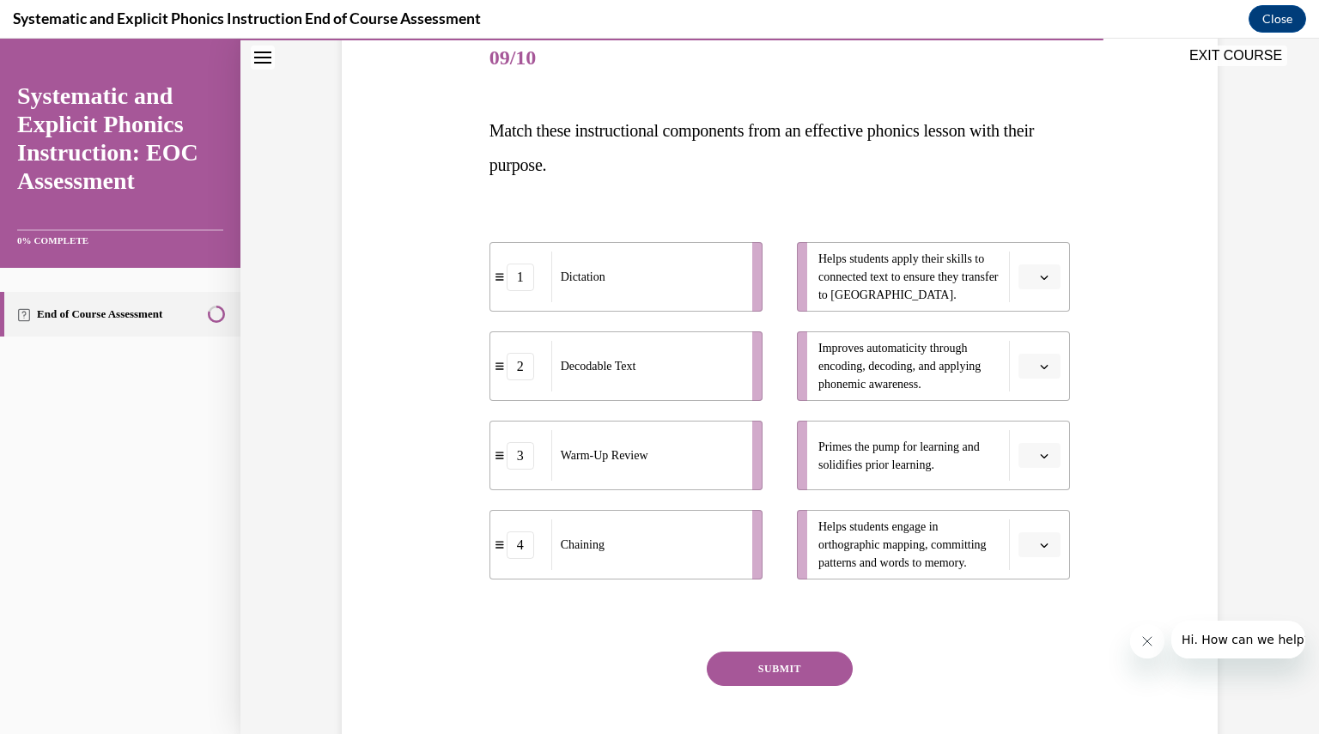
click at [1029, 280] on span "Please select an option" at bounding box center [1032, 277] width 6 height 17
click at [1029, 381] on span "2" at bounding box center [1026, 384] width 6 height 14
click at [1032, 465] on button "button" at bounding box center [1039, 456] width 42 height 26
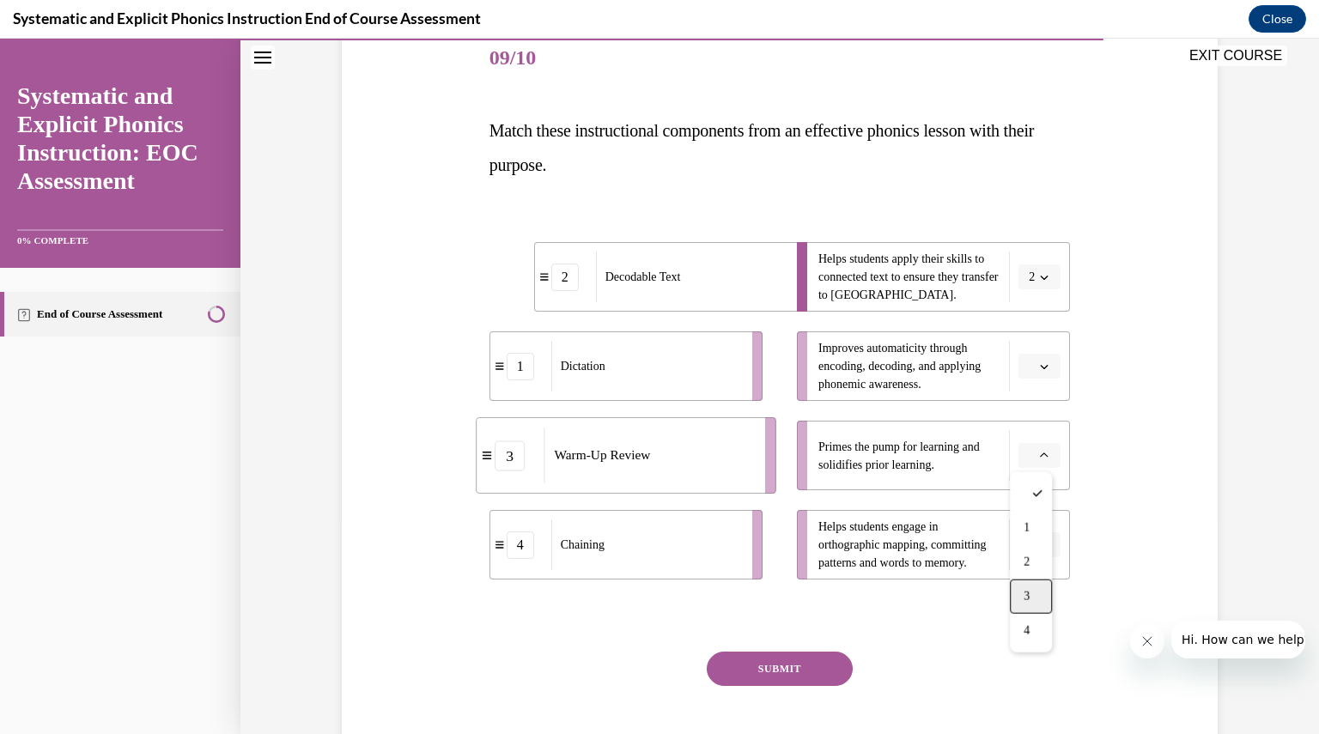
click at [1031, 588] on div "3" at bounding box center [1031, 597] width 42 height 34
click at [1040, 362] on icon "button" at bounding box center [1044, 366] width 9 height 9
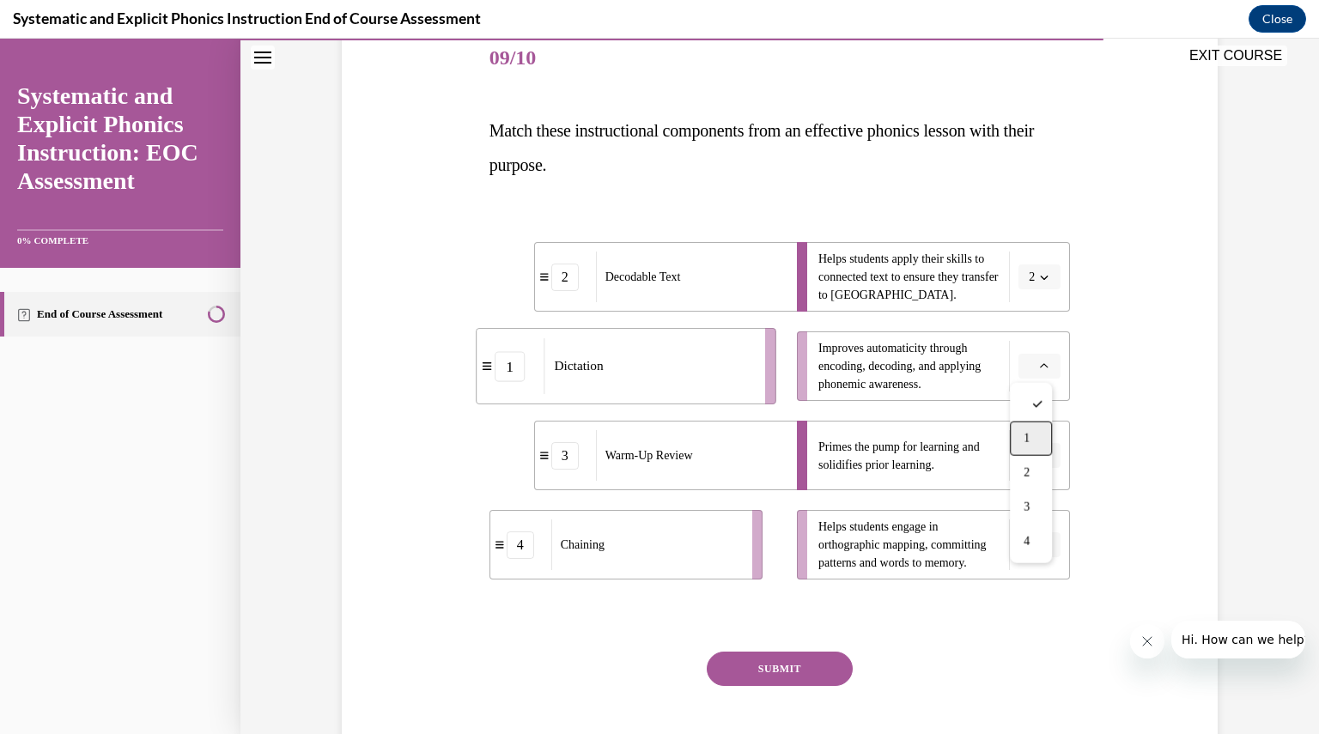
click at [1032, 434] on div "1" at bounding box center [1031, 439] width 42 height 34
click at [1029, 550] on span "Please select an option" at bounding box center [1032, 545] width 6 height 17
click at [1027, 507] on span "4" at bounding box center [1026, 507] width 6 height 14
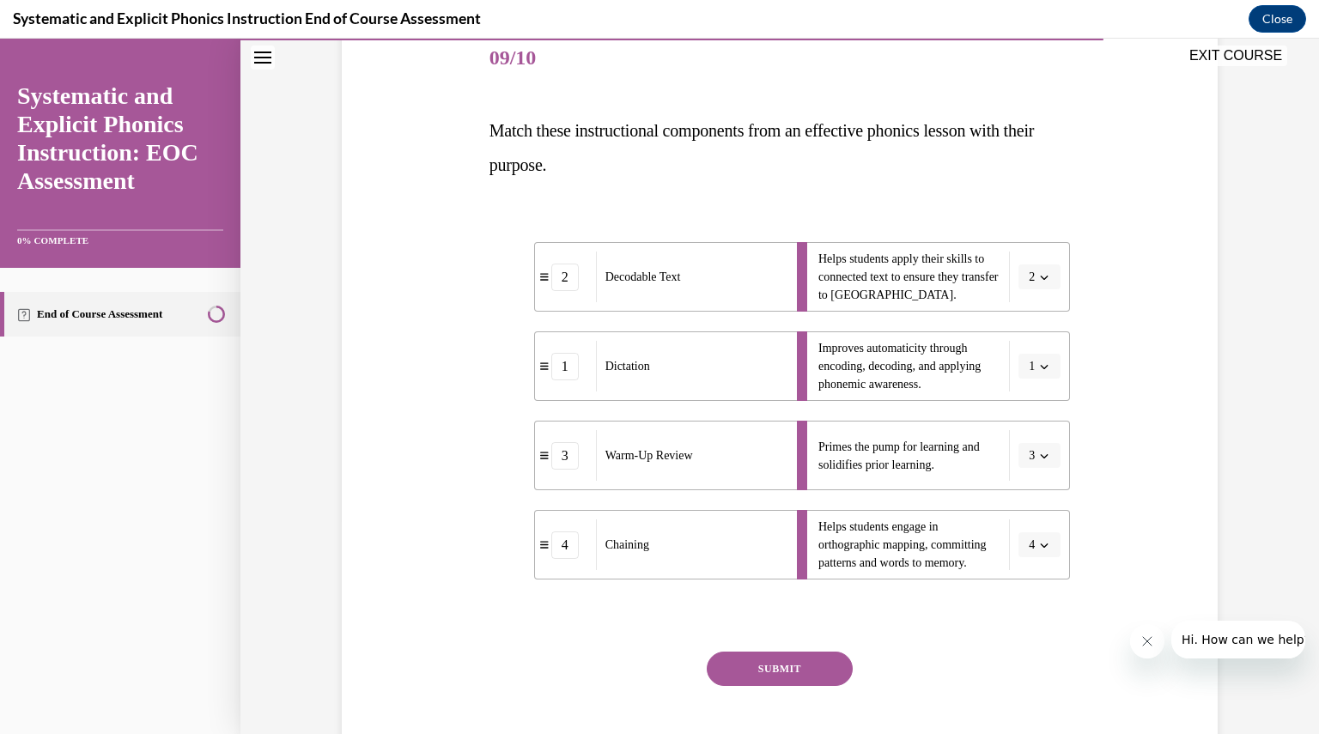
click at [799, 675] on button "SUBMIT" at bounding box center [780, 669] width 146 height 34
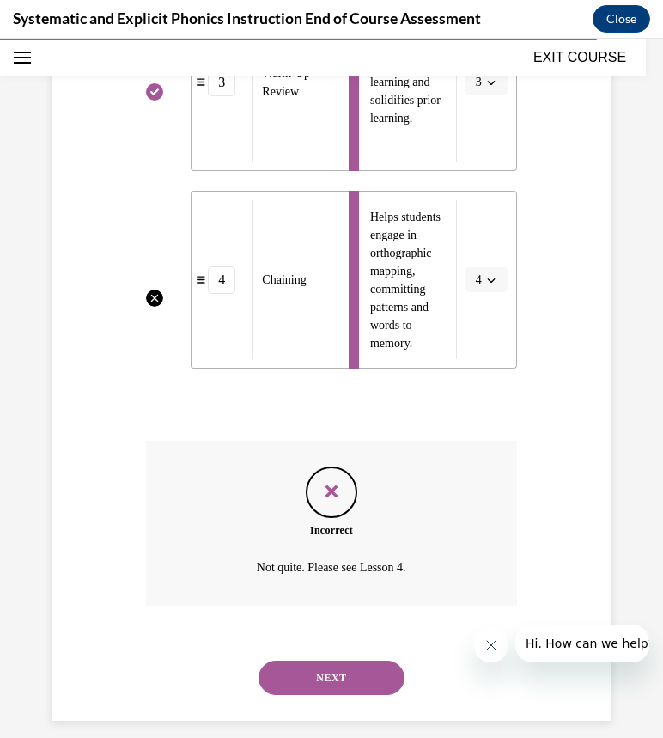
scroll to position [861, 0]
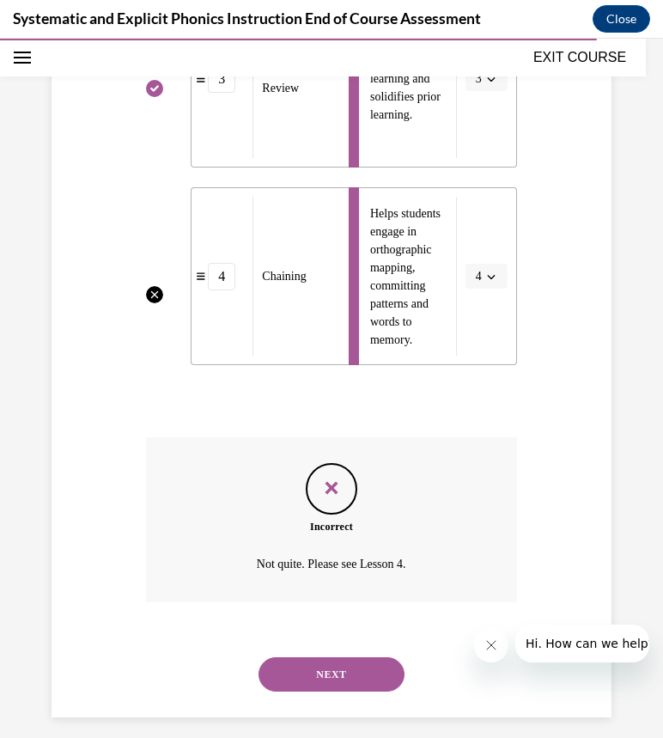
click at [347, 660] on button "NEXT" at bounding box center [331, 674] width 146 height 34
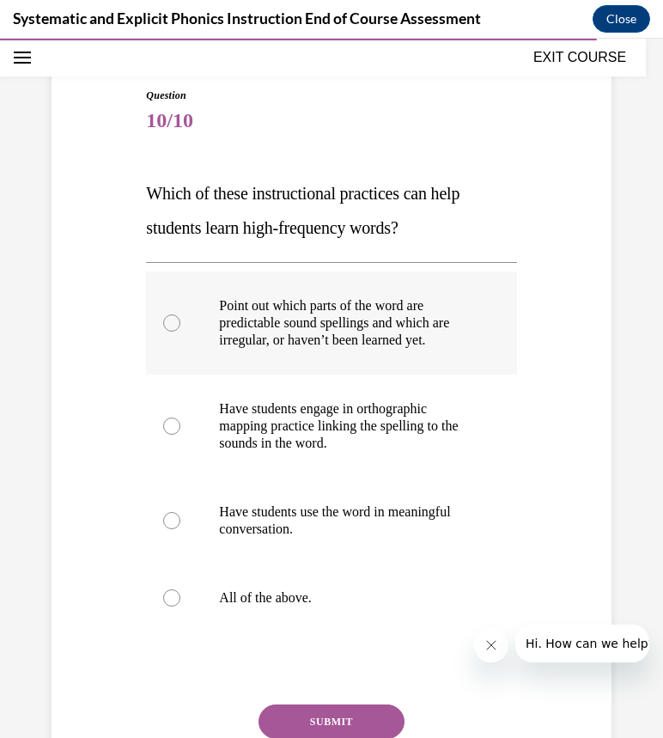
scroll to position [152, 0]
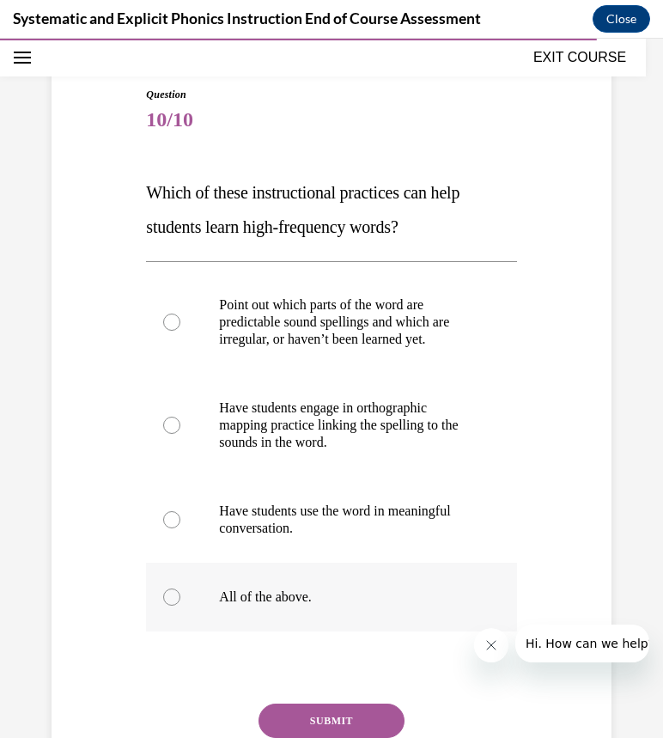
click at [370, 598] on p "All of the above." at bounding box center [346, 596] width 254 height 17
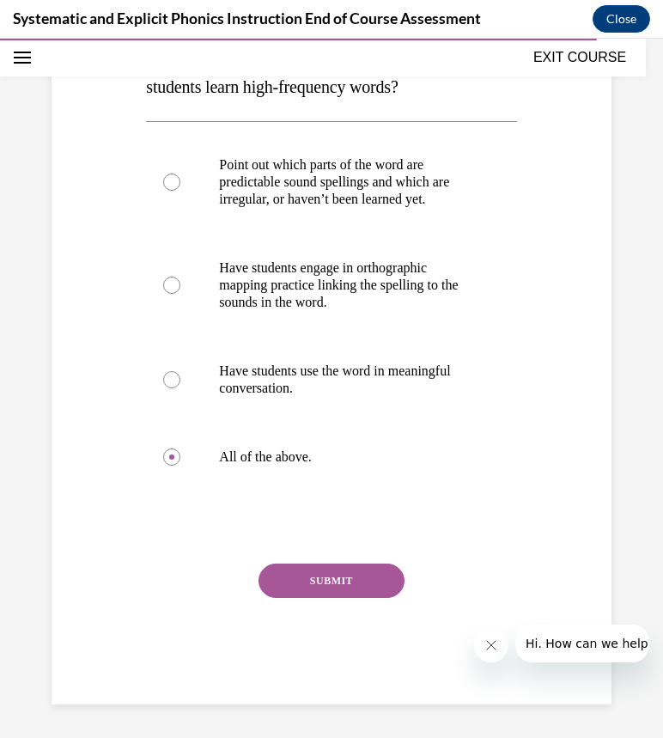
click at [337, 588] on button "SUBMIT" at bounding box center [331, 580] width 146 height 34
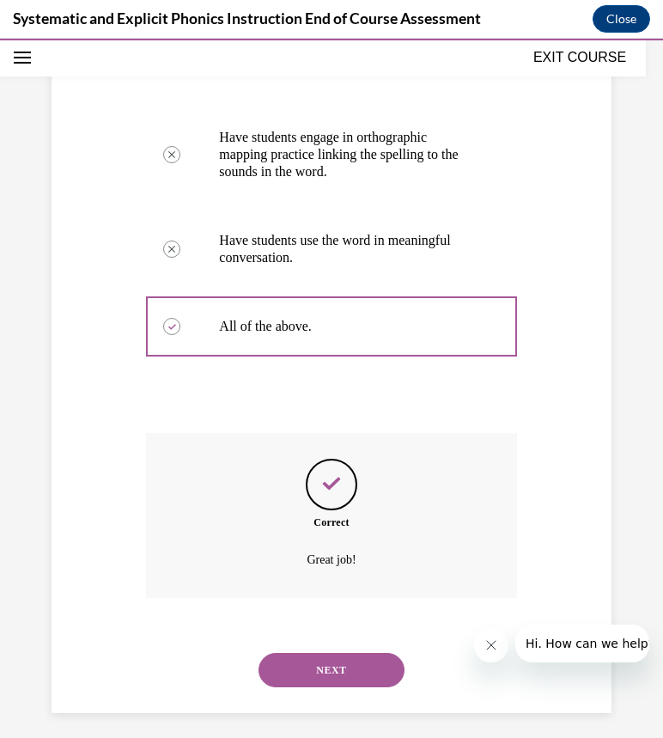
scroll to position [431, 0]
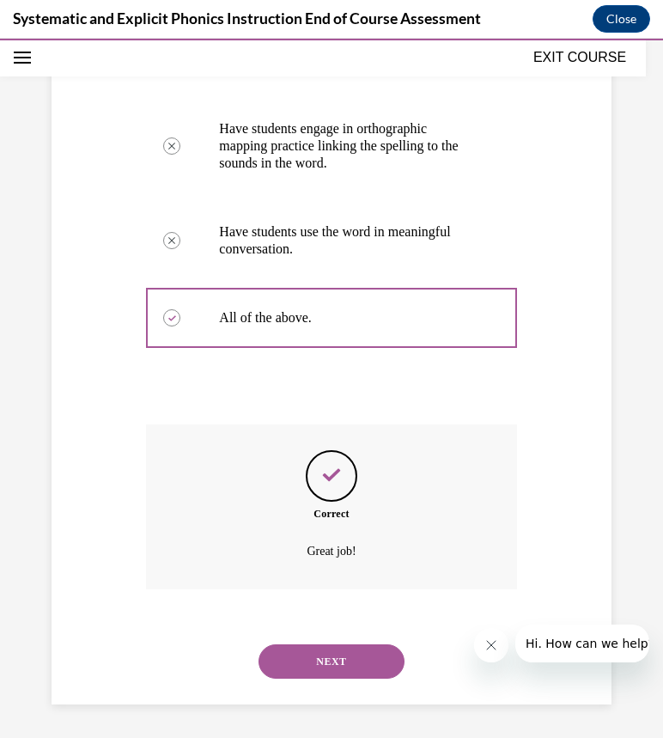
click at [317, 674] on button "NEXT" at bounding box center [331, 661] width 146 height 34
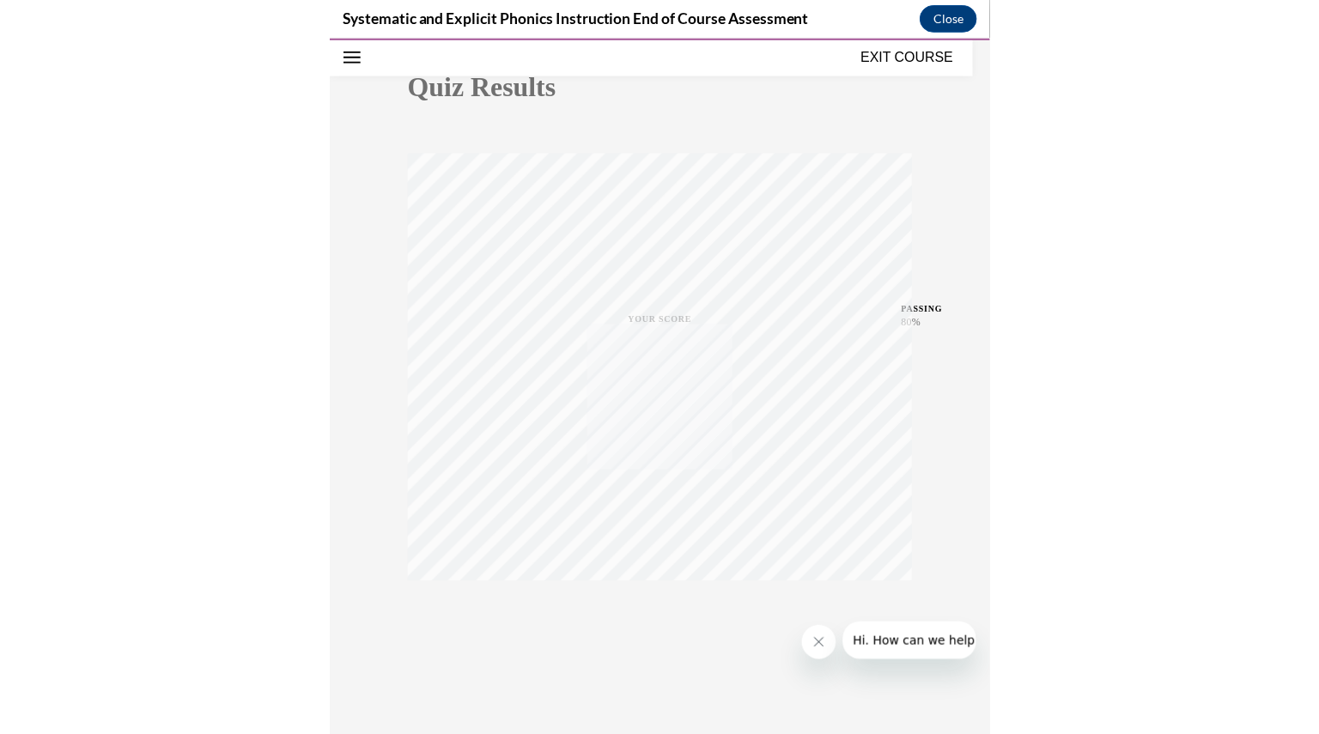
scroll to position [180, 0]
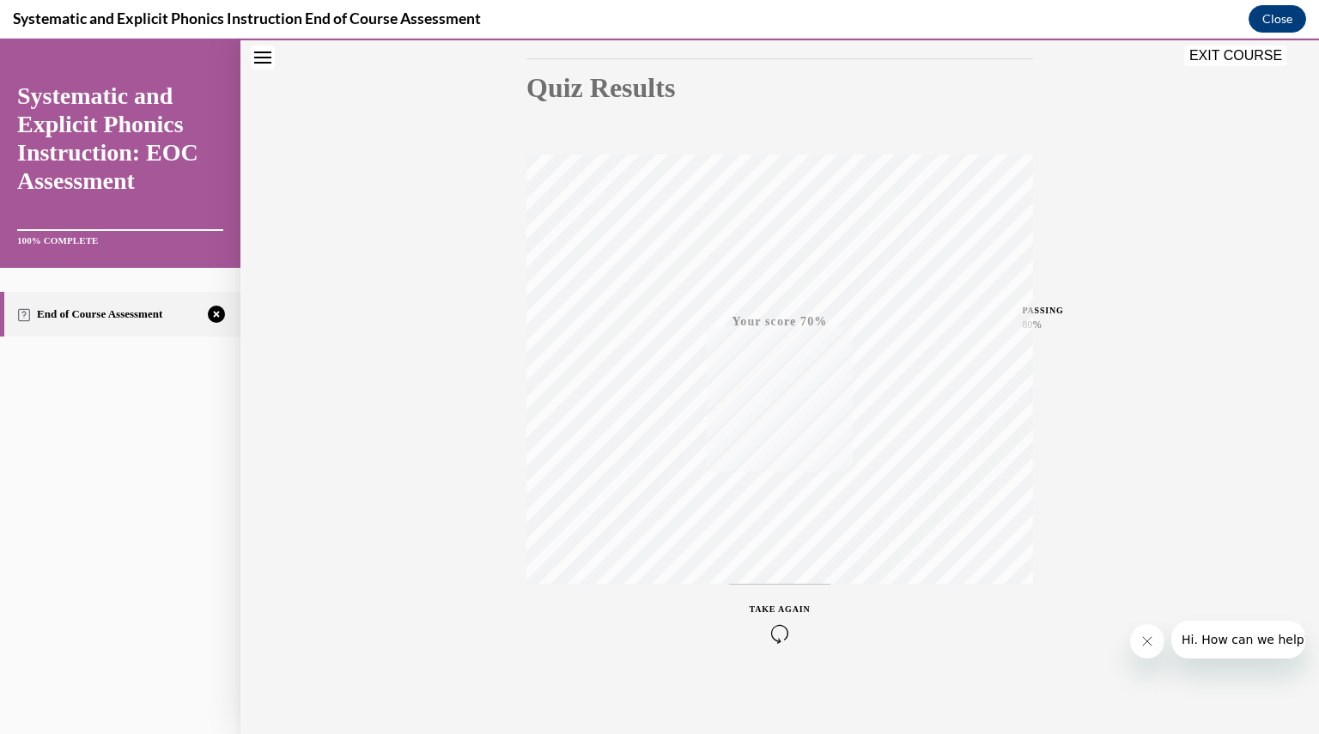
click at [773, 619] on div "TAKE AGAIN" at bounding box center [780, 623] width 61 height 40
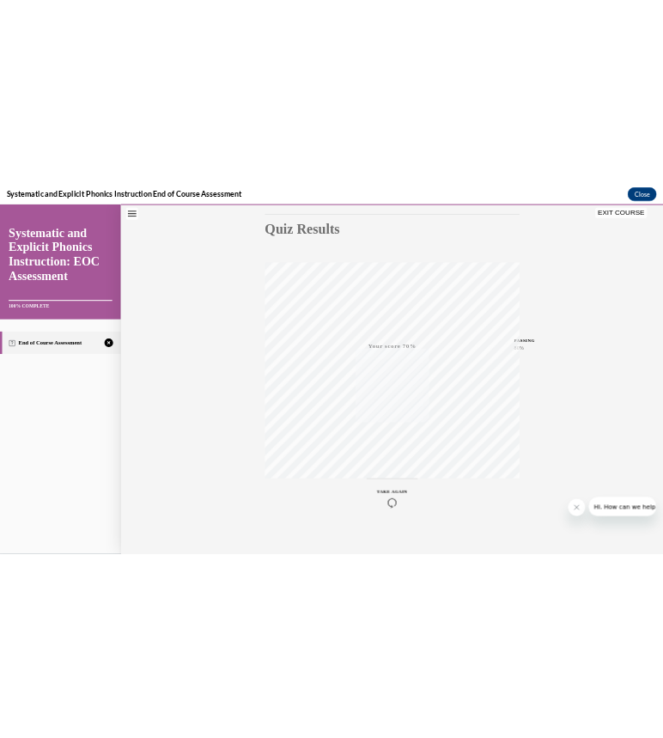
scroll to position [54, 0]
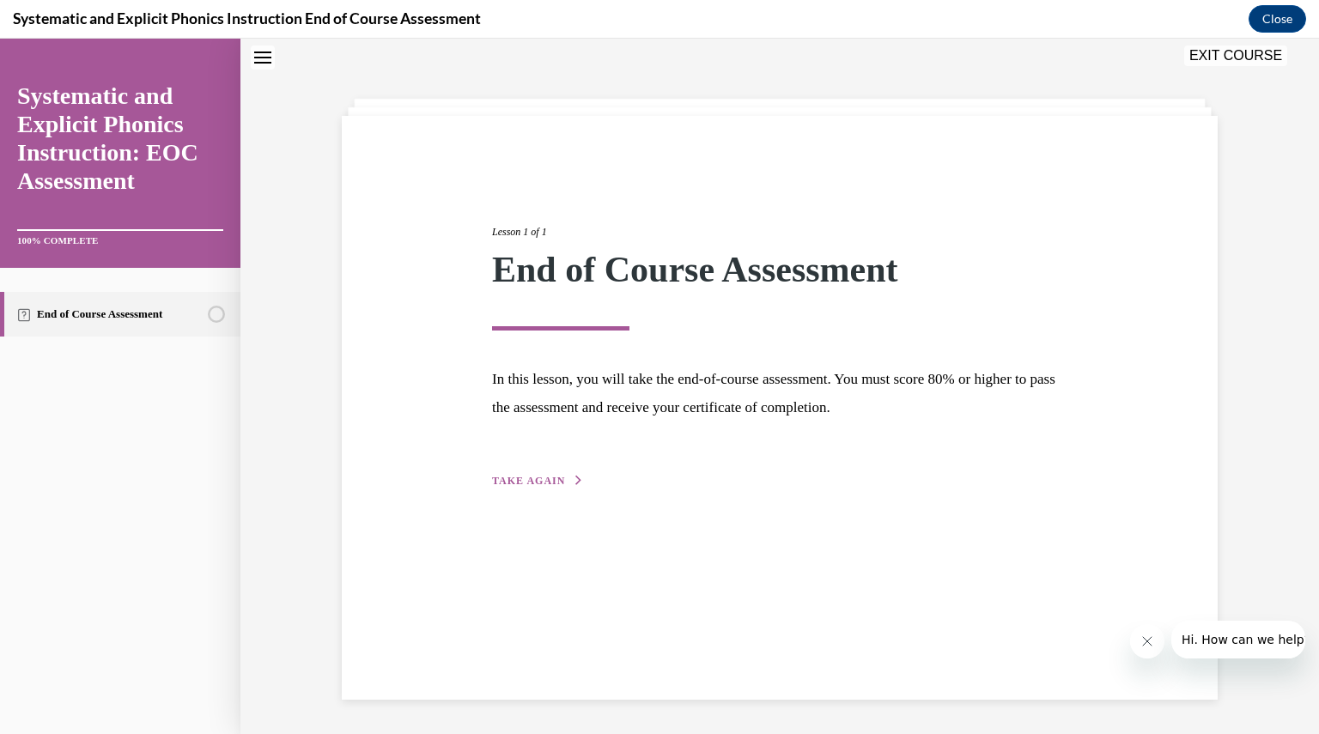
click at [532, 481] on span "TAKE AGAIN" at bounding box center [528, 481] width 73 height 12
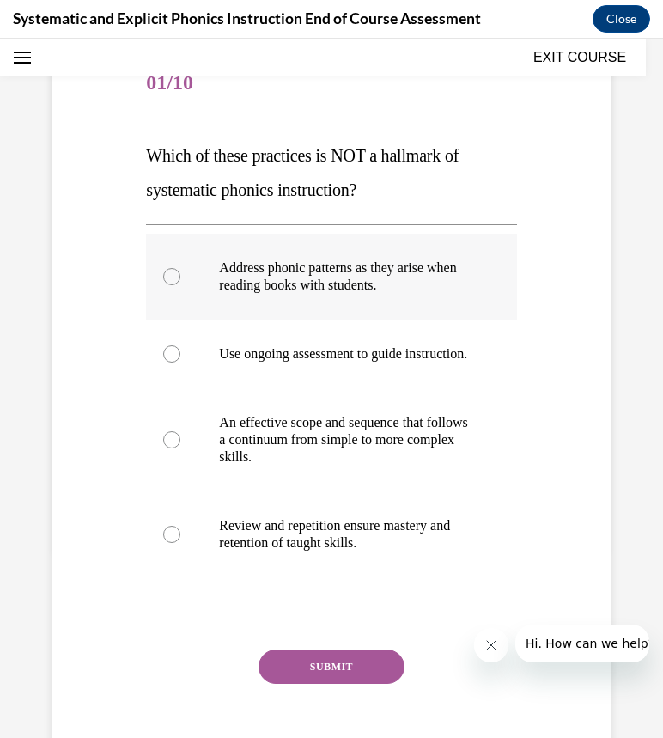
scroll to position [190, 0]
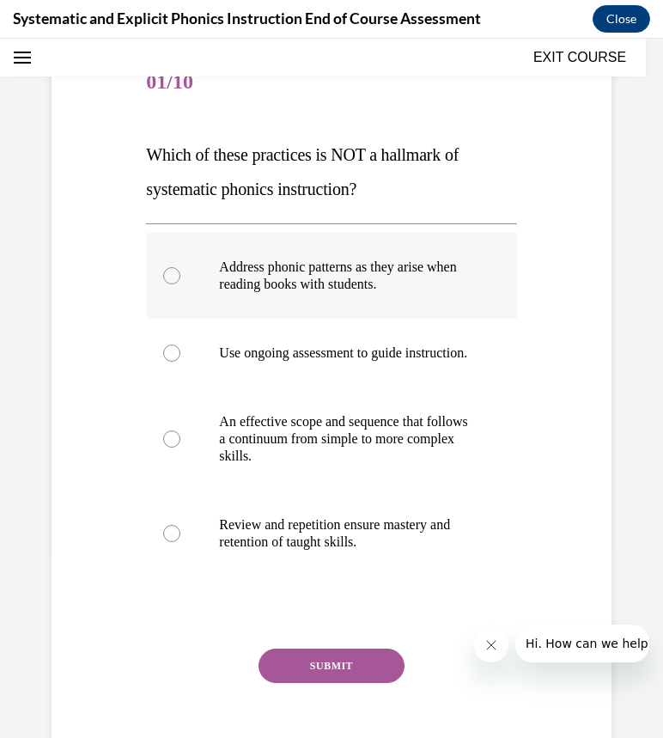
click at [422, 296] on div at bounding box center [331, 276] width 370 height 86
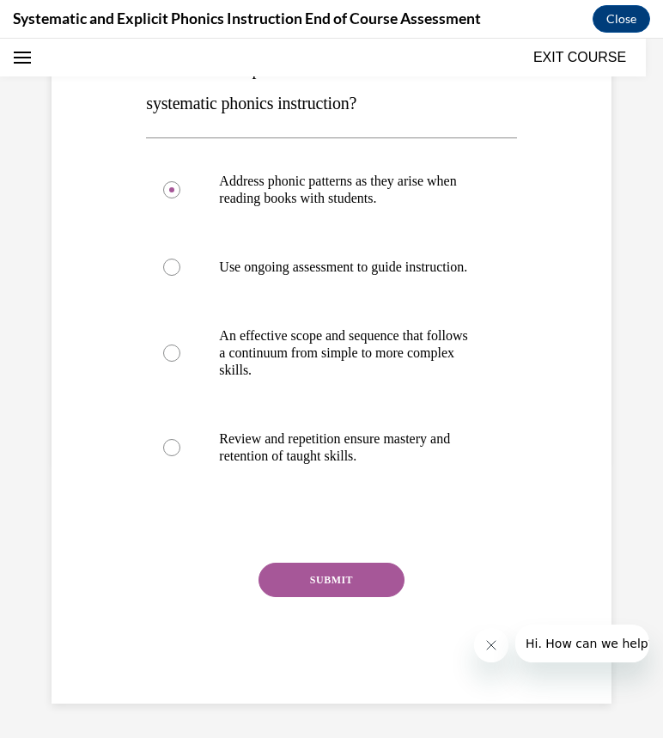
click at [363, 585] on button "SUBMIT" at bounding box center [331, 579] width 146 height 34
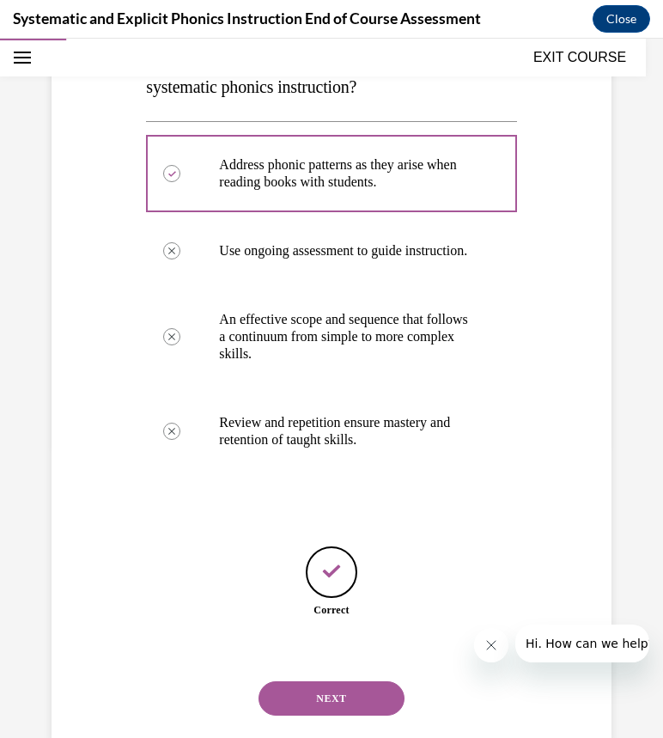
scroll to position [346, 0]
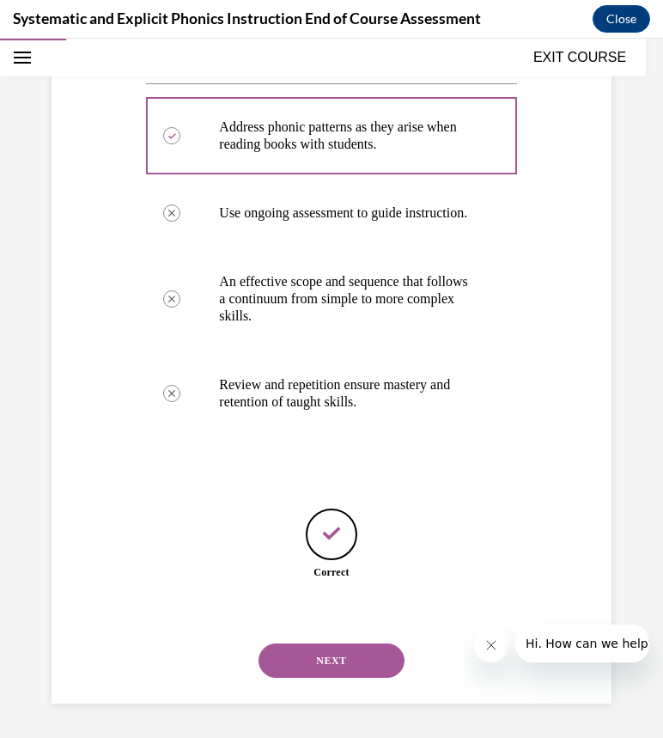
click at [316, 656] on button "NEXT" at bounding box center [331, 660] width 146 height 34
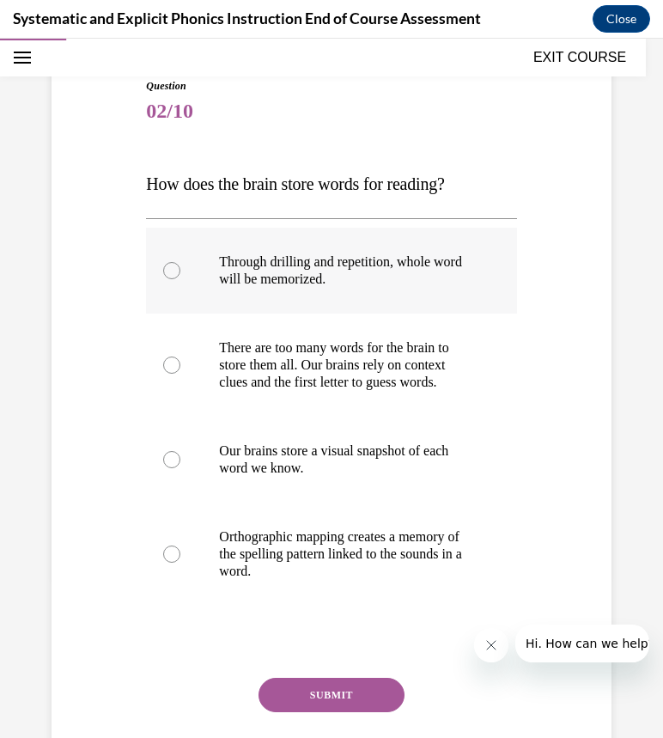
scroll to position [176, 0]
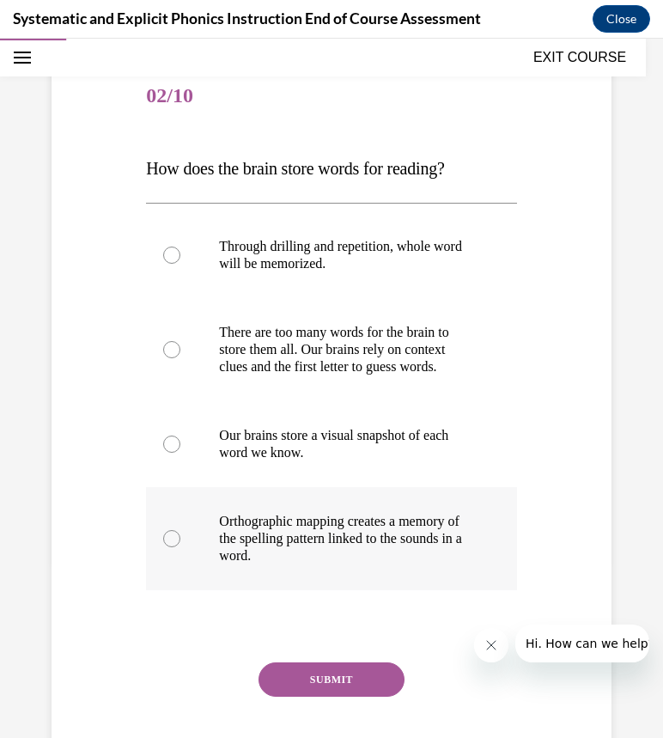
click at [361, 562] on p "Orthographic mapping creates a memory of the spelling pattern linked to the sou…" at bounding box center [346, 539] width 254 height 52
click at [326, 686] on button "SUBMIT" at bounding box center [331, 679] width 146 height 34
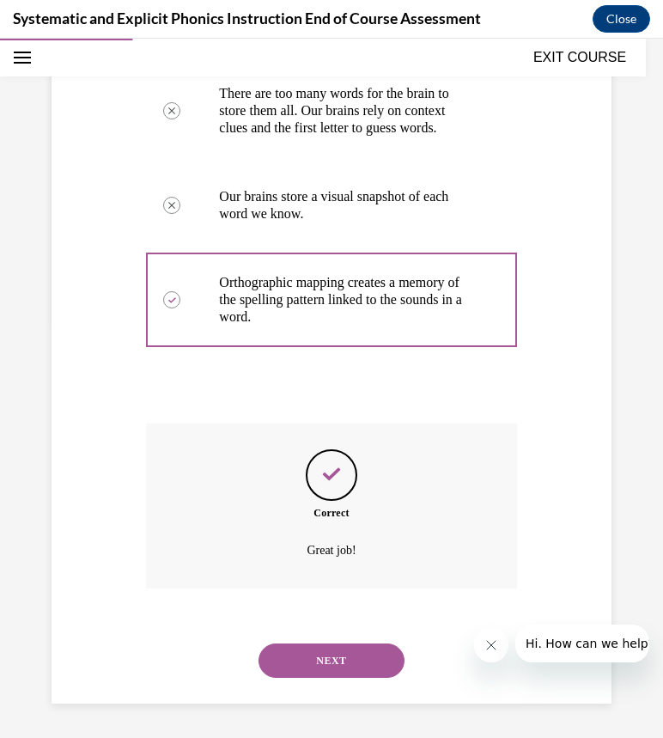
scroll to position [431, 0]
click at [325, 669] on button "NEXT" at bounding box center [331, 660] width 146 height 34
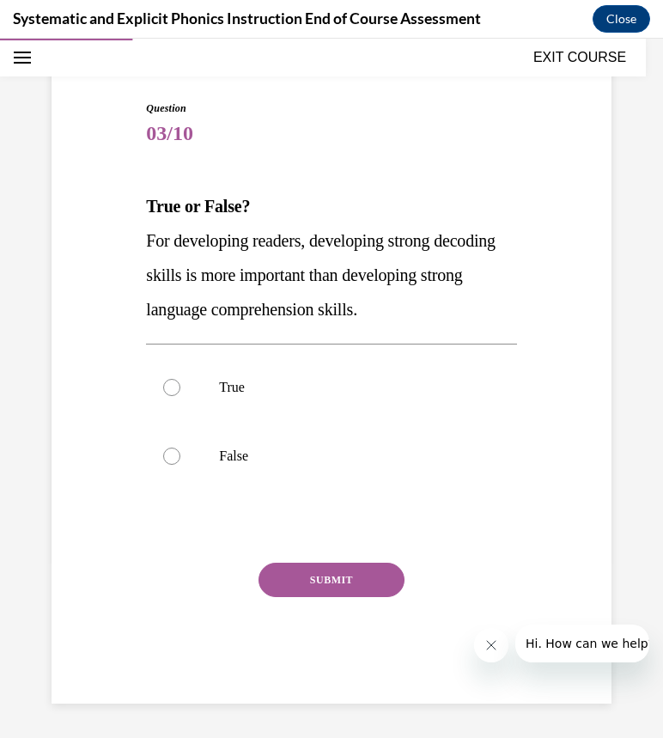
scroll to position [137, 0]
click at [346, 453] on p "False" at bounding box center [346, 456] width 254 height 17
click at [328, 576] on button "SUBMIT" at bounding box center [331, 580] width 146 height 34
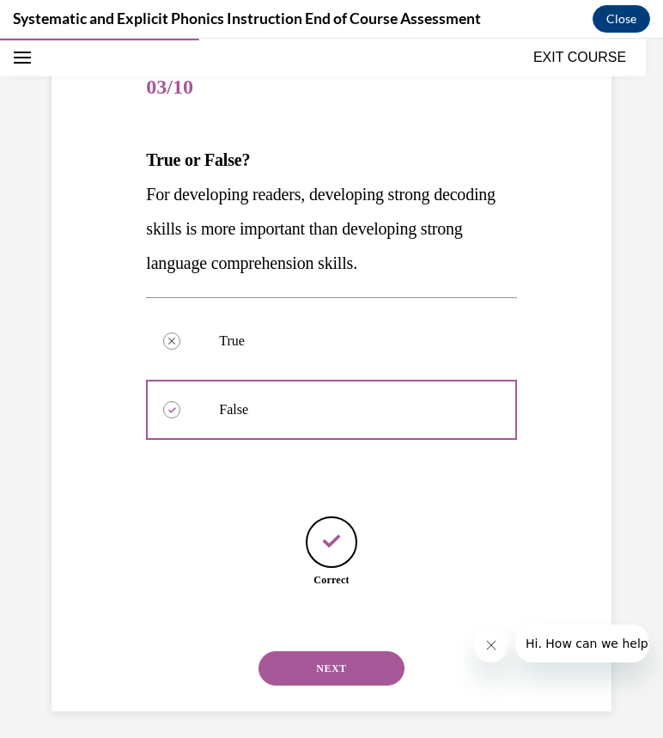
scroll to position [191, 0]
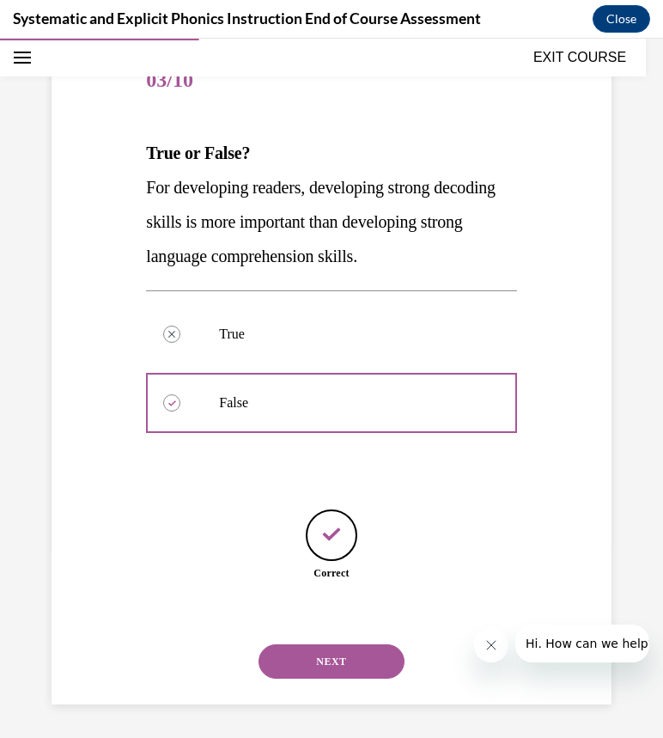
click at [327, 645] on button "NEXT" at bounding box center [331, 661] width 146 height 34
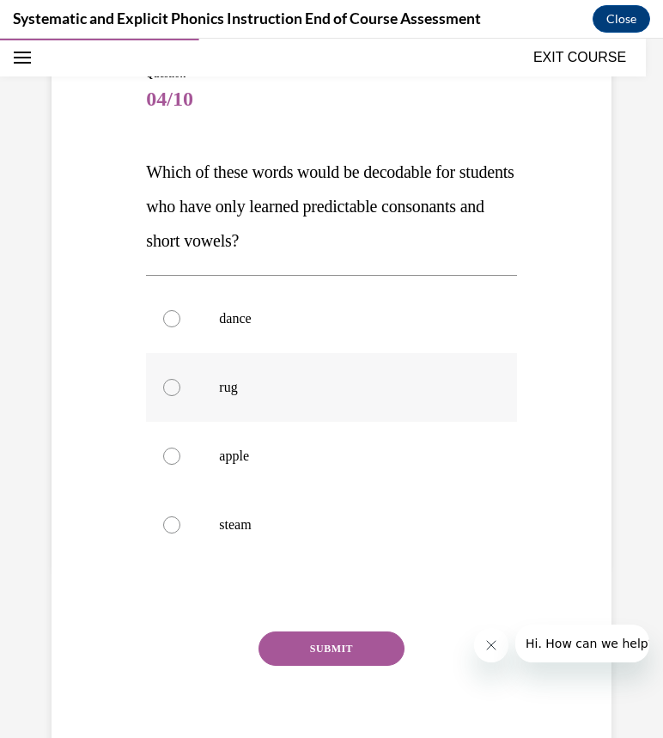
scroll to position [173, 0]
click at [367, 403] on div at bounding box center [331, 386] width 370 height 69
click at [313, 646] on button "SUBMIT" at bounding box center [331, 647] width 146 height 34
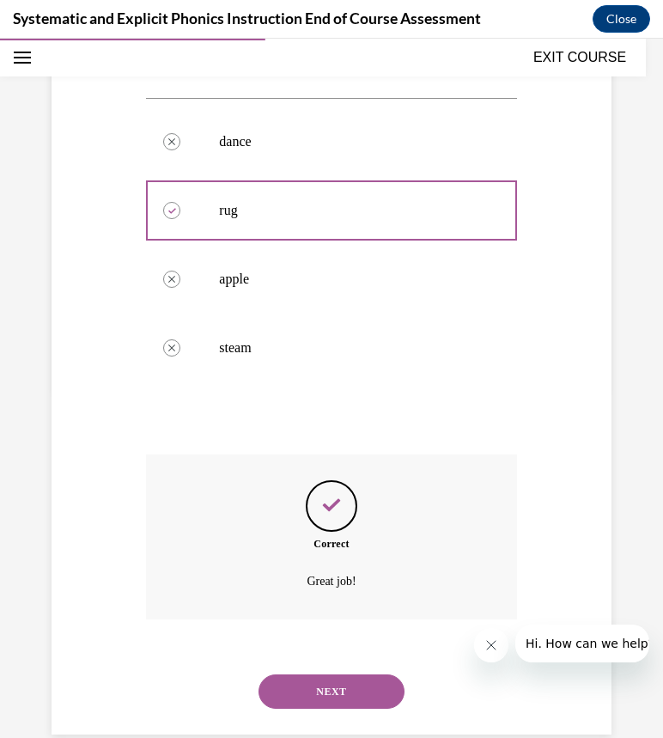
scroll to position [380, 0]
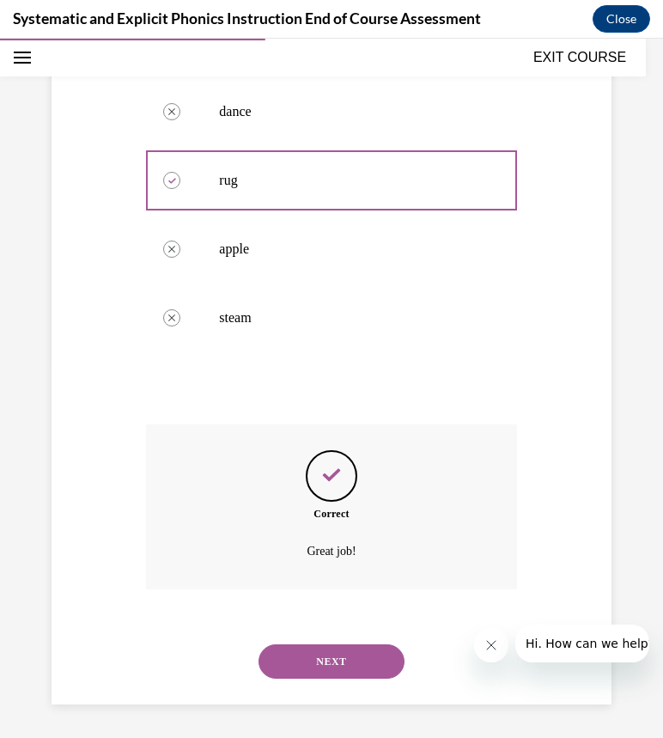
click at [316, 673] on button "NEXT" at bounding box center [331, 661] width 146 height 34
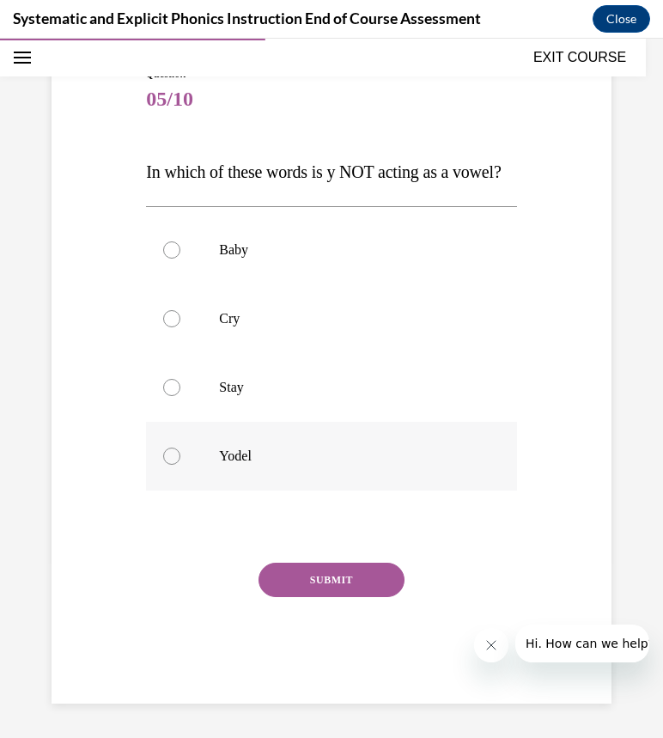
click at [378, 458] on div at bounding box center [331, 456] width 370 height 69
click at [302, 594] on button "SUBMIT" at bounding box center [331, 579] width 146 height 34
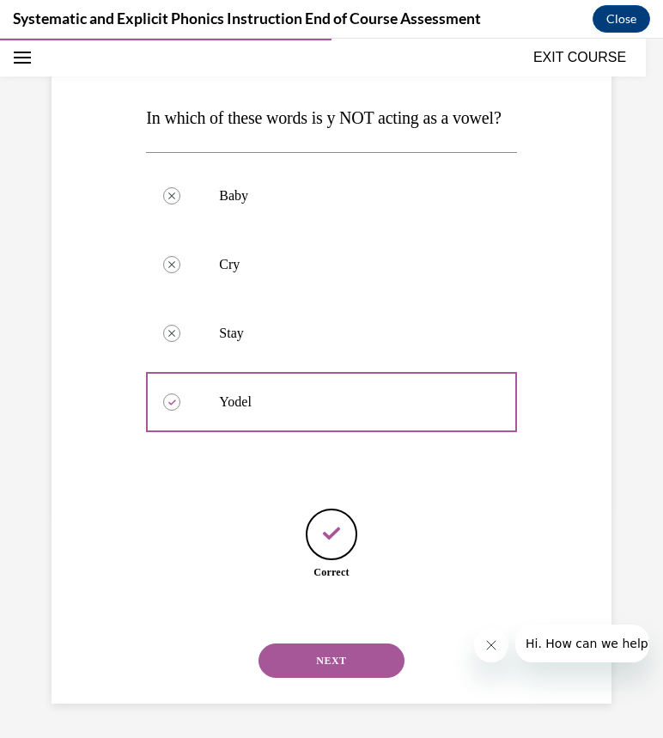
scroll to position [260, 0]
click at [324, 669] on button "NEXT" at bounding box center [331, 660] width 146 height 34
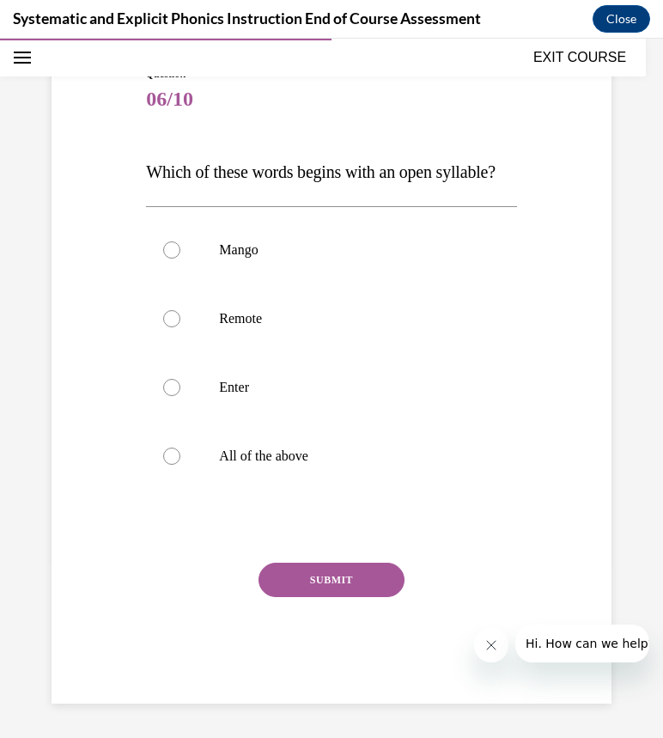
scroll to position [191, 0]
click at [191, 341] on div at bounding box center [331, 318] width 370 height 69
click at [365, 589] on button "SUBMIT" at bounding box center [331, 579] width 146 height 34
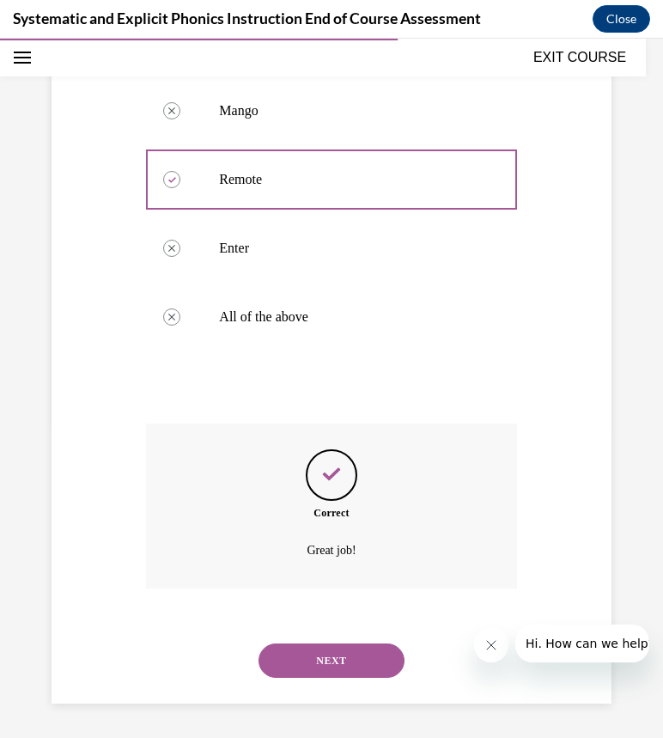
scroll to position [345, 0]
click at [345, 660] on button "NEXT" at bounding box center [331, 660] width 146 height 34
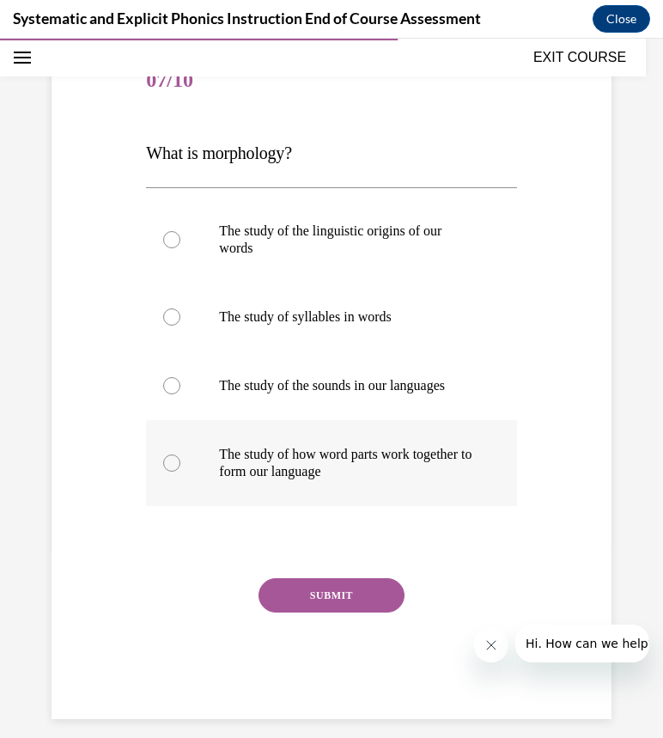
click at [410, 483] on div at bounding box center [331, 463] width 370 height 86
click at [345, 591] on button "SUBMIT" at bounding box center [331, 595] width 146 height 34
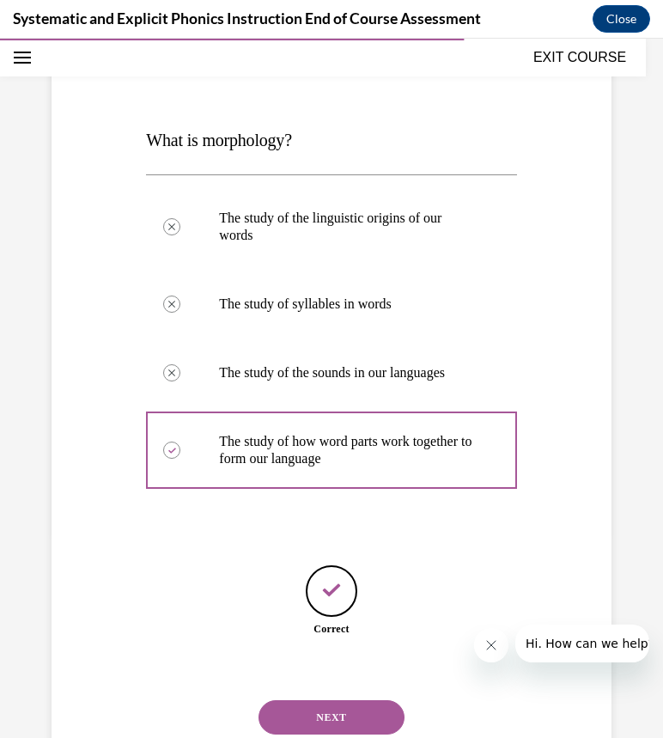
scroll to position [260, 0]
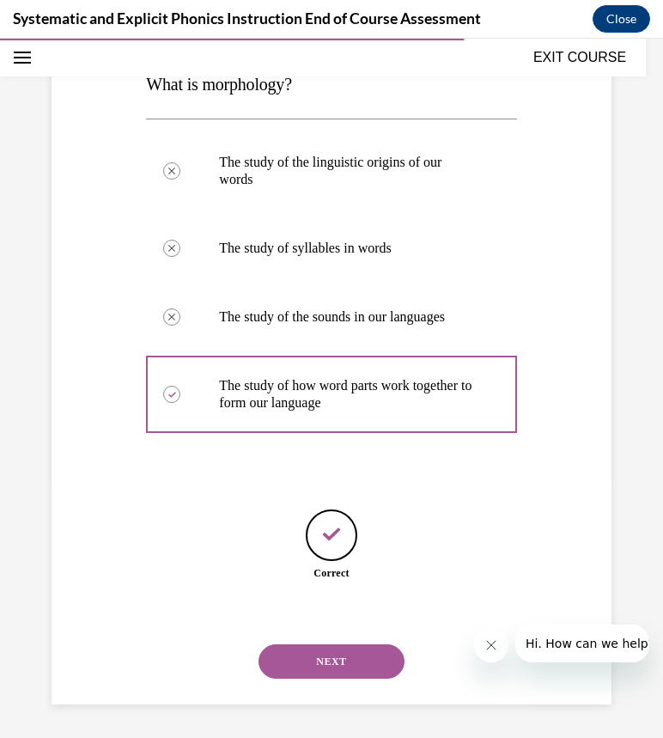
click at [315, 659] on button "NEXT" at bounding box center [331, 661] width 146 height 34
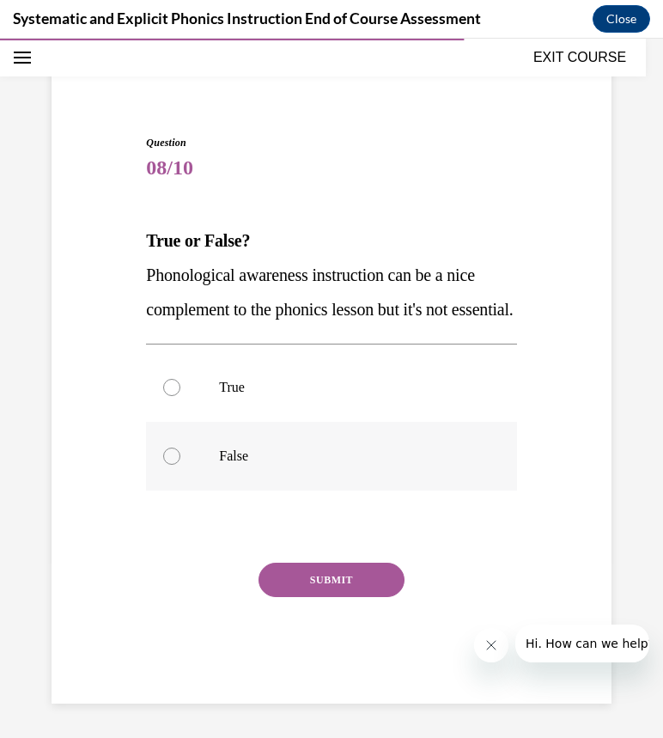
click at [364, 458] on p "False" at bounding box center [346, 455] width 254 height 17
click at [331, 578] on button "SUBMIT" at bounding box center [331, 579] width 146 height 34
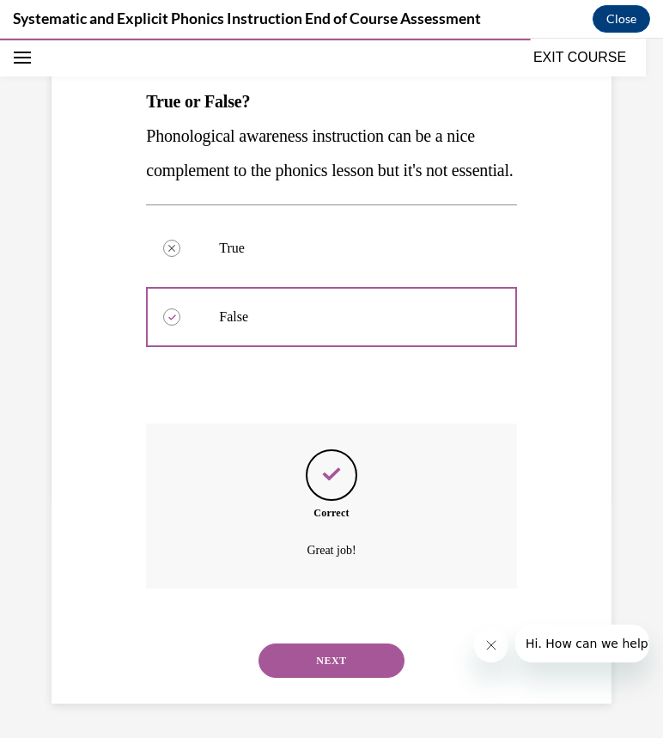
scroll to position [276, 0]
click at [319, 671] on button "NEXT" at bounding box center [331, 660] width 146 height 34
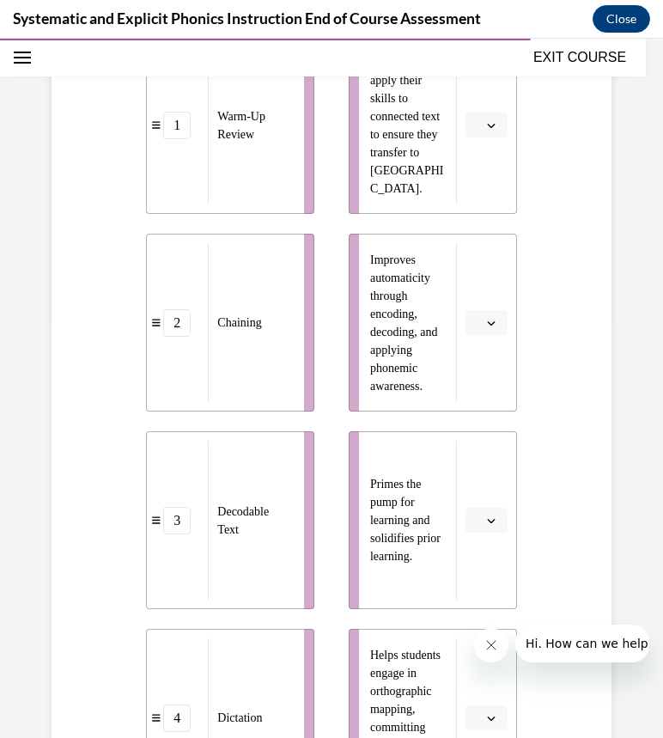
scroll to position [422, 0]
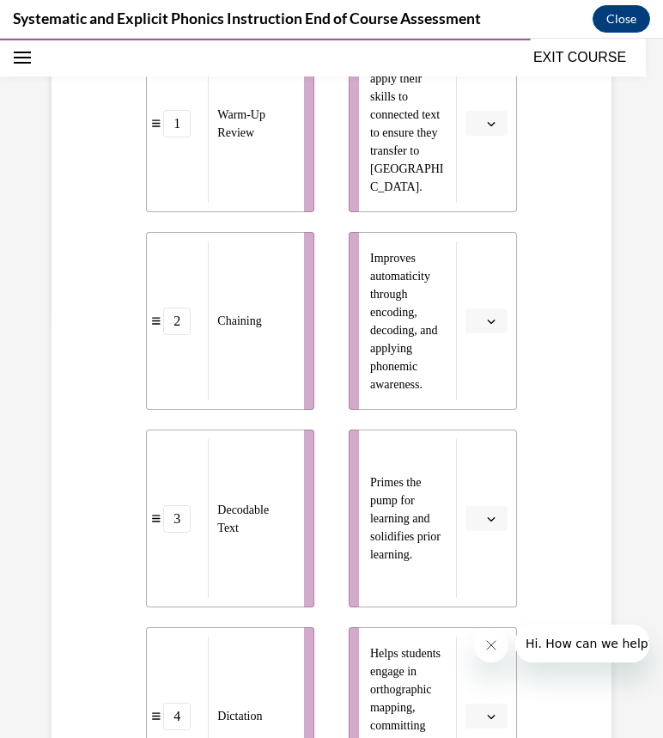
click at [485, 513] on span "button" at bounding box center [491, 519] width 12 height 12
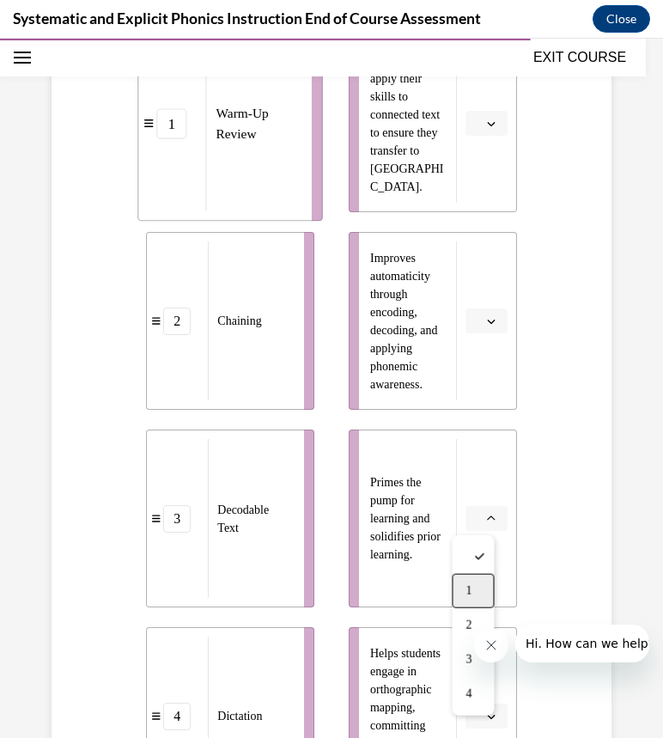
click at [468, 587] on span "1" at bounding box center [468, 591] width 6 height 14
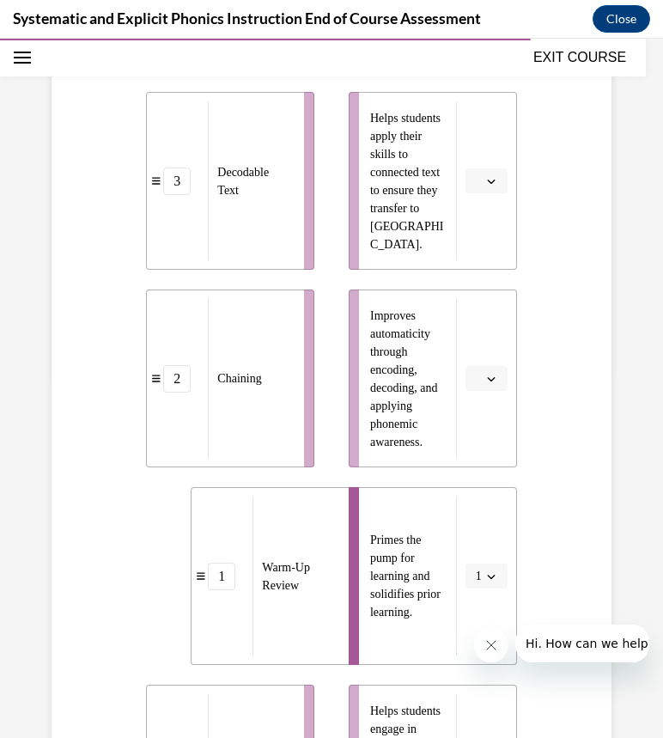
scroll to position [363, 0]
click at [487, 178] on icon "button" at bounding box center [491, 182] width 9 height 9
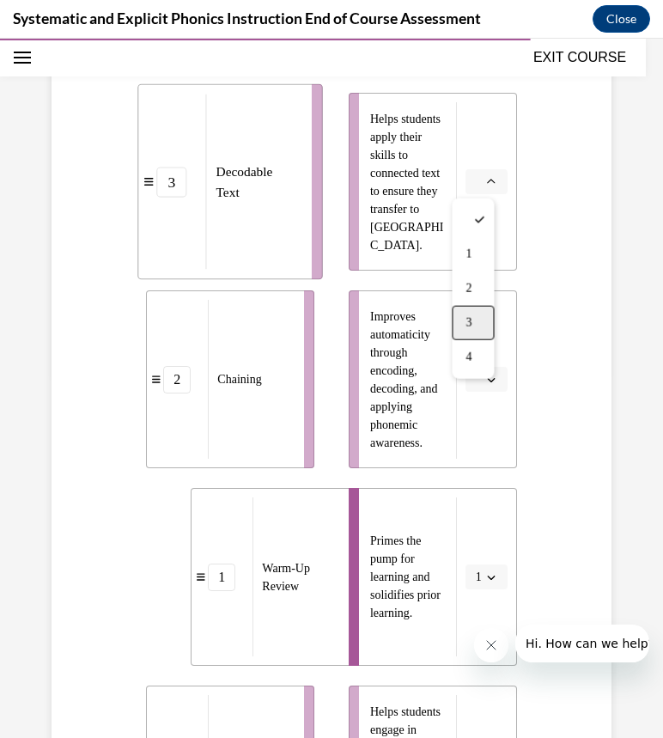
click at [475, 320] on div "3" at bounding box center [473, 323] width 42 height 34
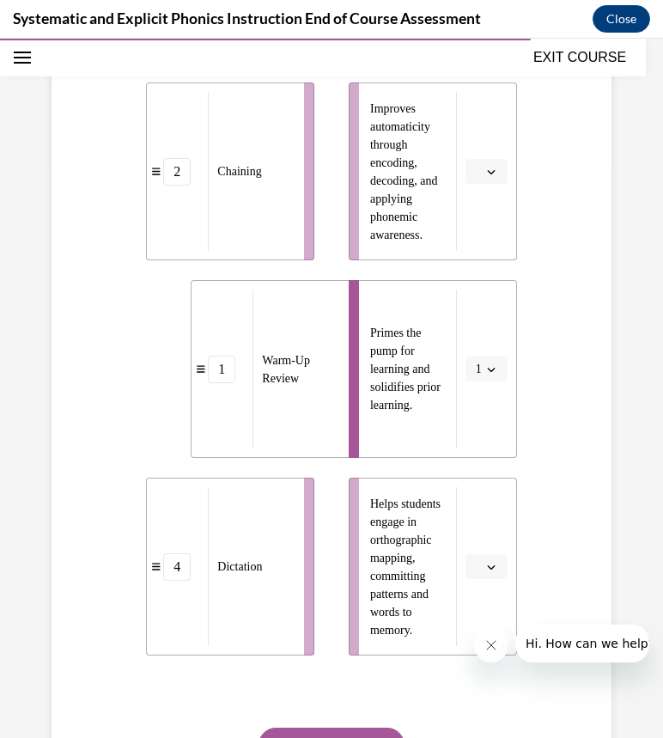
scroll to position [573, 0]
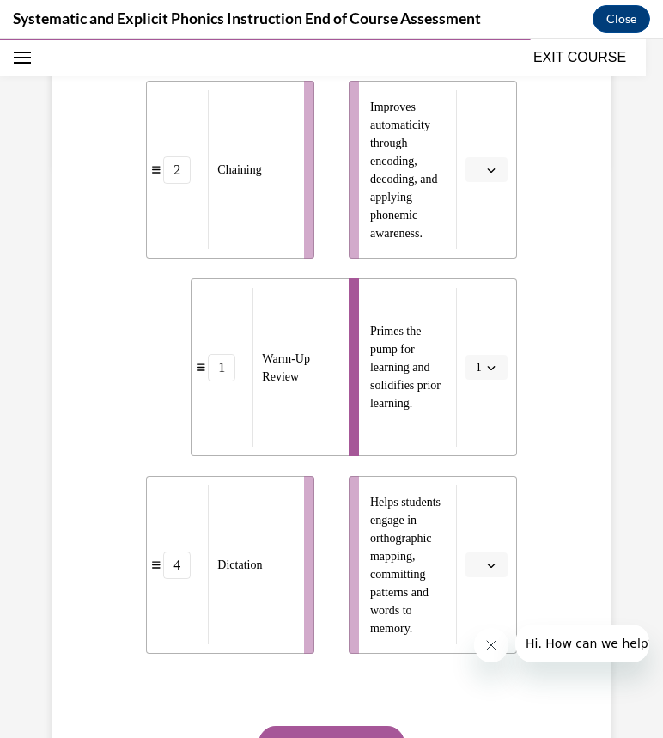
click at [484, 178] on button "button" at bounding box center [486, 170] width 42 height 26
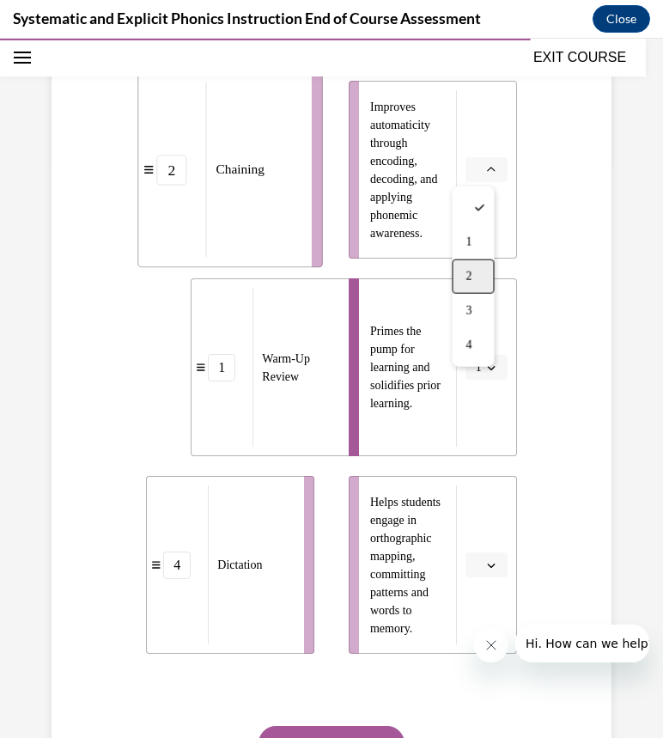
click at [476, 277] on div "2" at bounding box center [473, 276] width 42 height 34
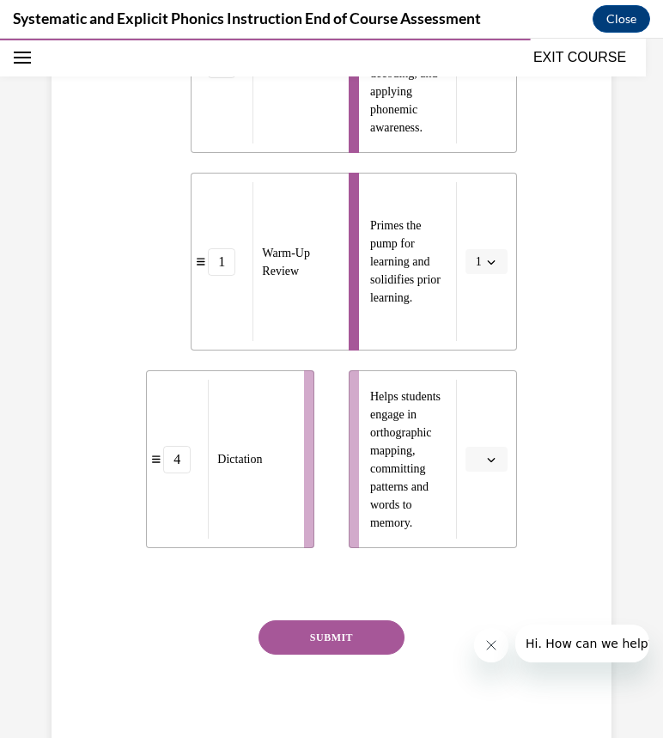
scroll to position [689, 0]
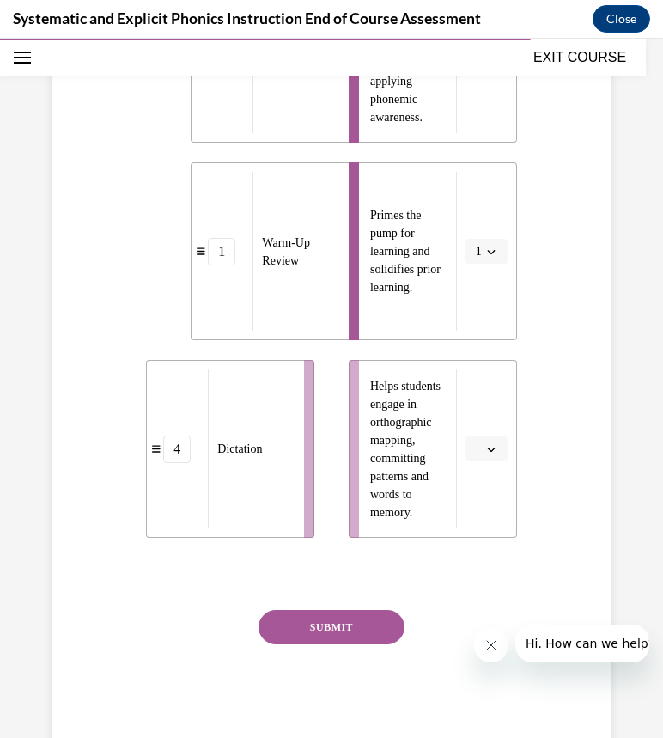
click at [487, 449] on icon "button" at bounding box center [491, 449] width 9 height 9
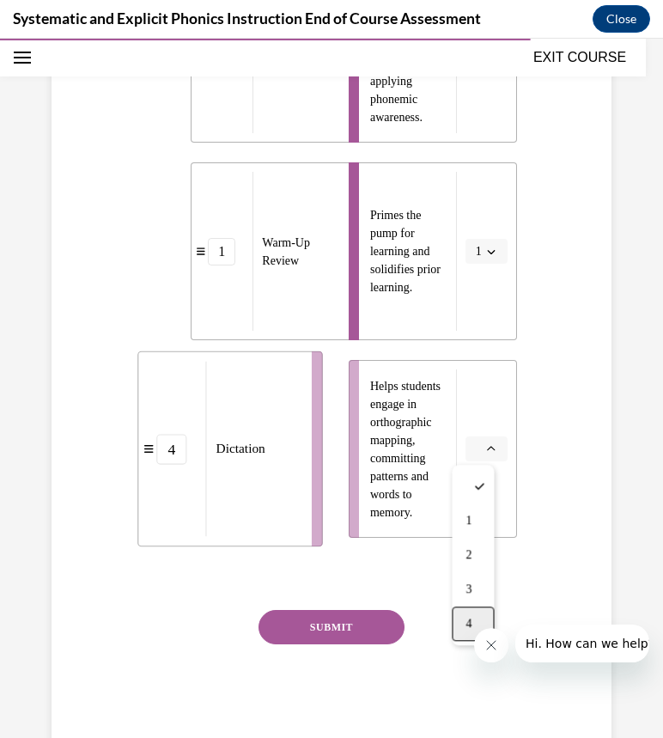
click at [474, 622] on div "4" at bounding box center [473, 623] width 42 height 34
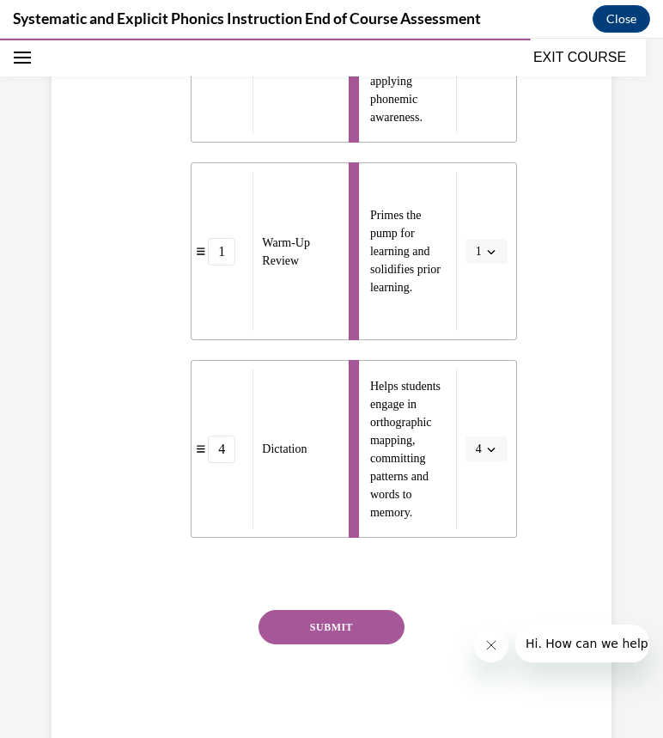
click at [349, 624] on button "SUBMIT" at bounding box center [331, 627] width 146 height 34
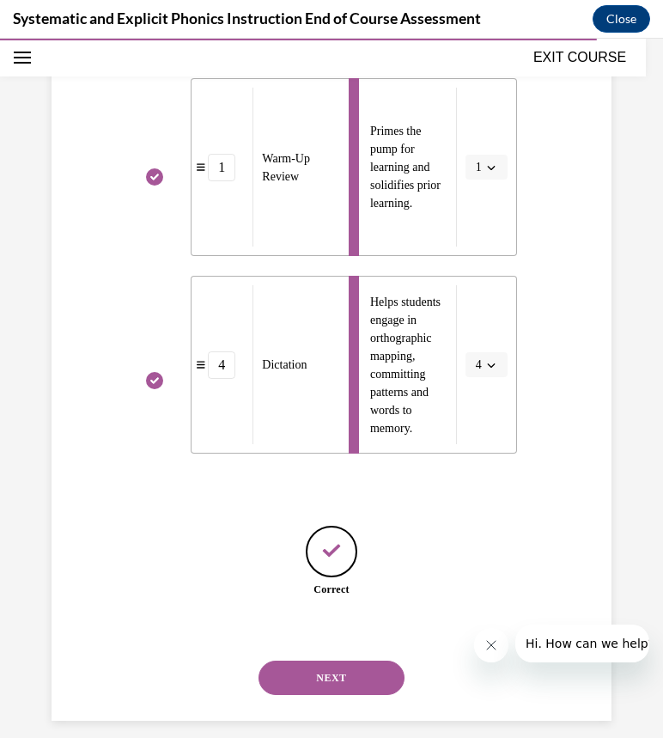
scroll to position [789, 0]
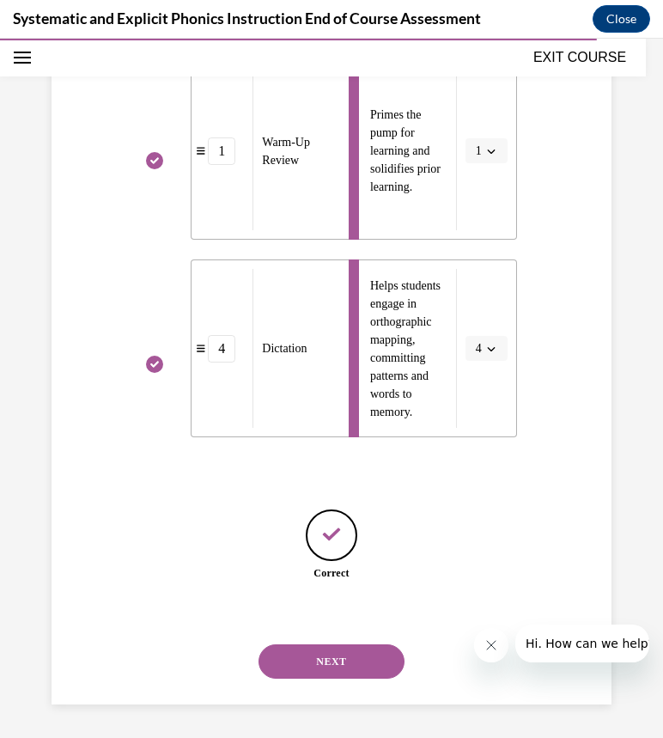
click at [350, 650] on button "NEXT" at bounding box center [331, 661] width 146 height 34
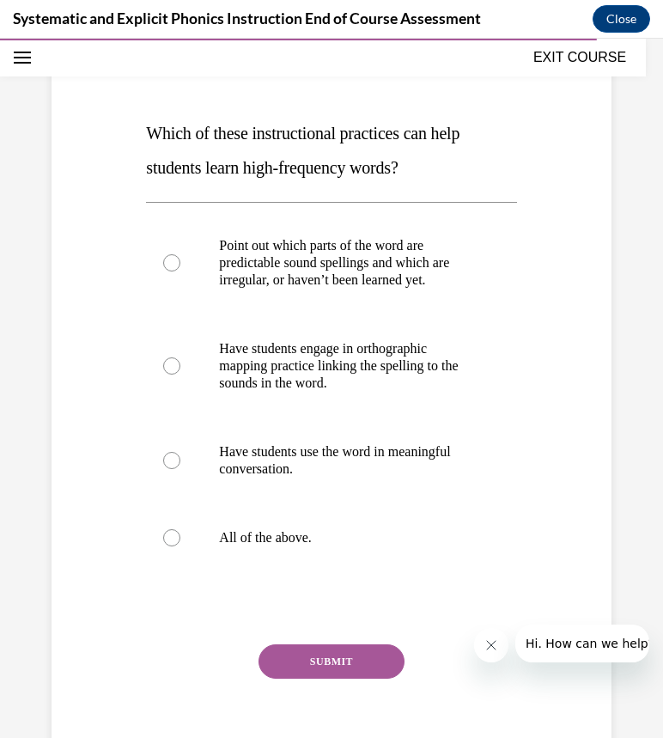
scroll to position [212, 0]
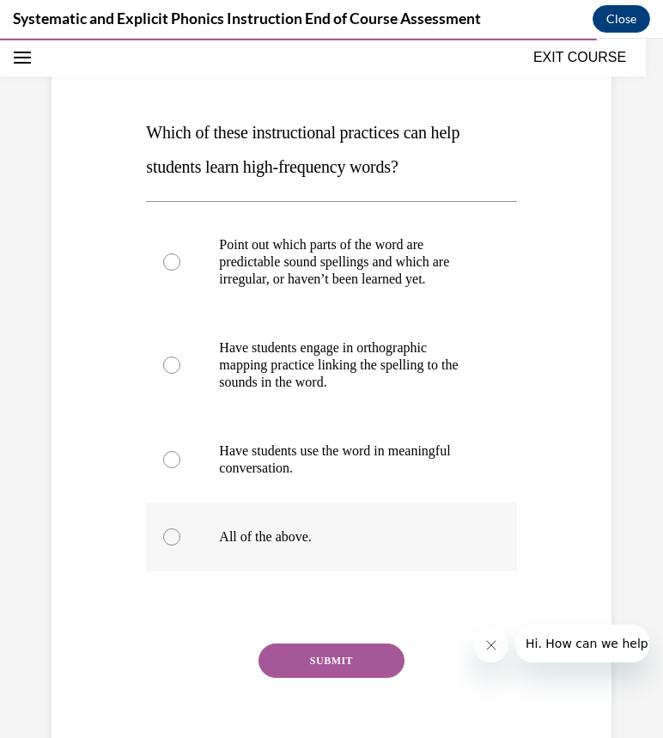
click at [366, 518] on div at bounding box center [331, 536] width 370 height 69
click at [336, 662] on button "SUBMIT" at bounding box center [331, 660] width 146 height 34
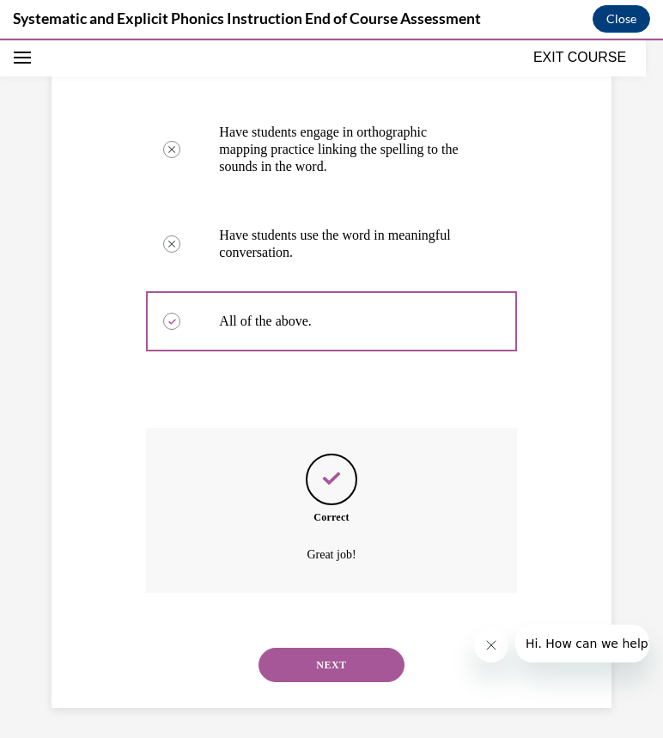
scroll to position [431, 0]
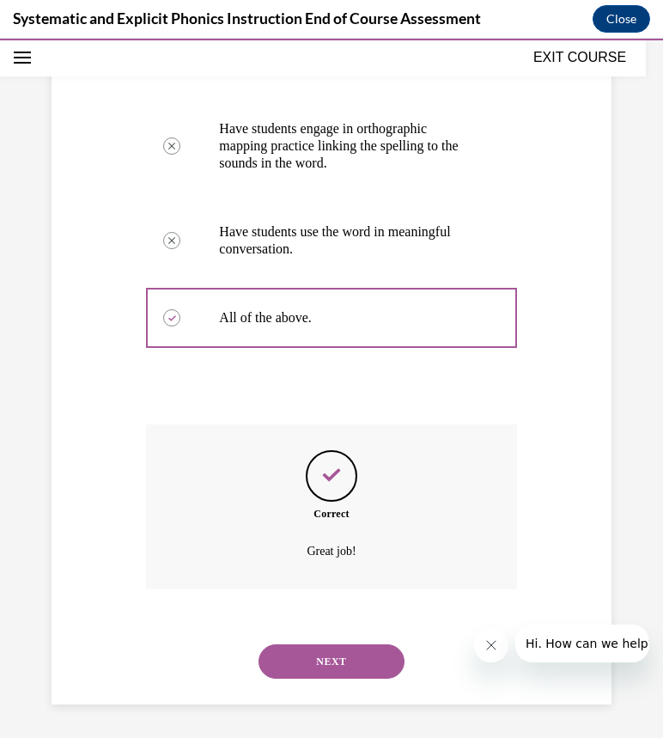
click at [321, 662] on button "NEXT" at bounding box center [331, 661] width 146 height 34
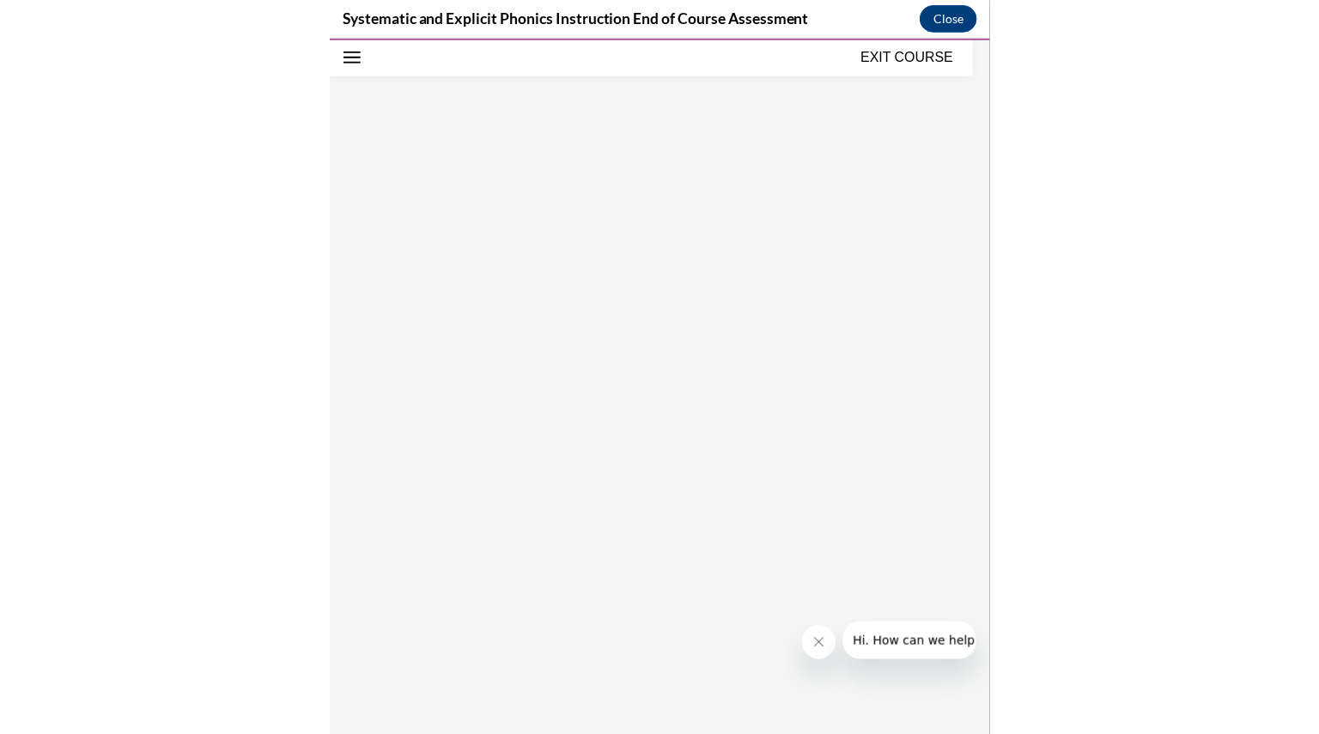
scroll to position [180, 0]
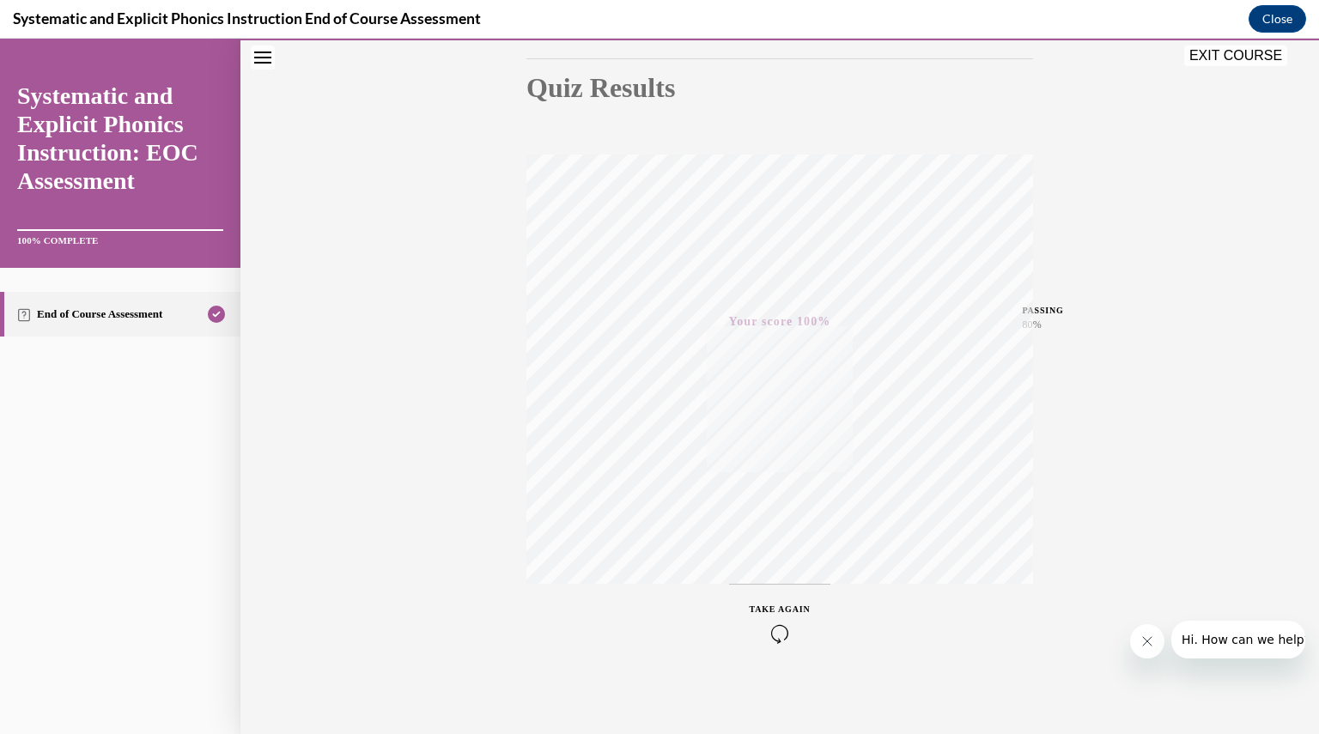
click at [1262, 59] on button "EXIT COURSE" at bounding box center [1235, 56] width 103 height 21
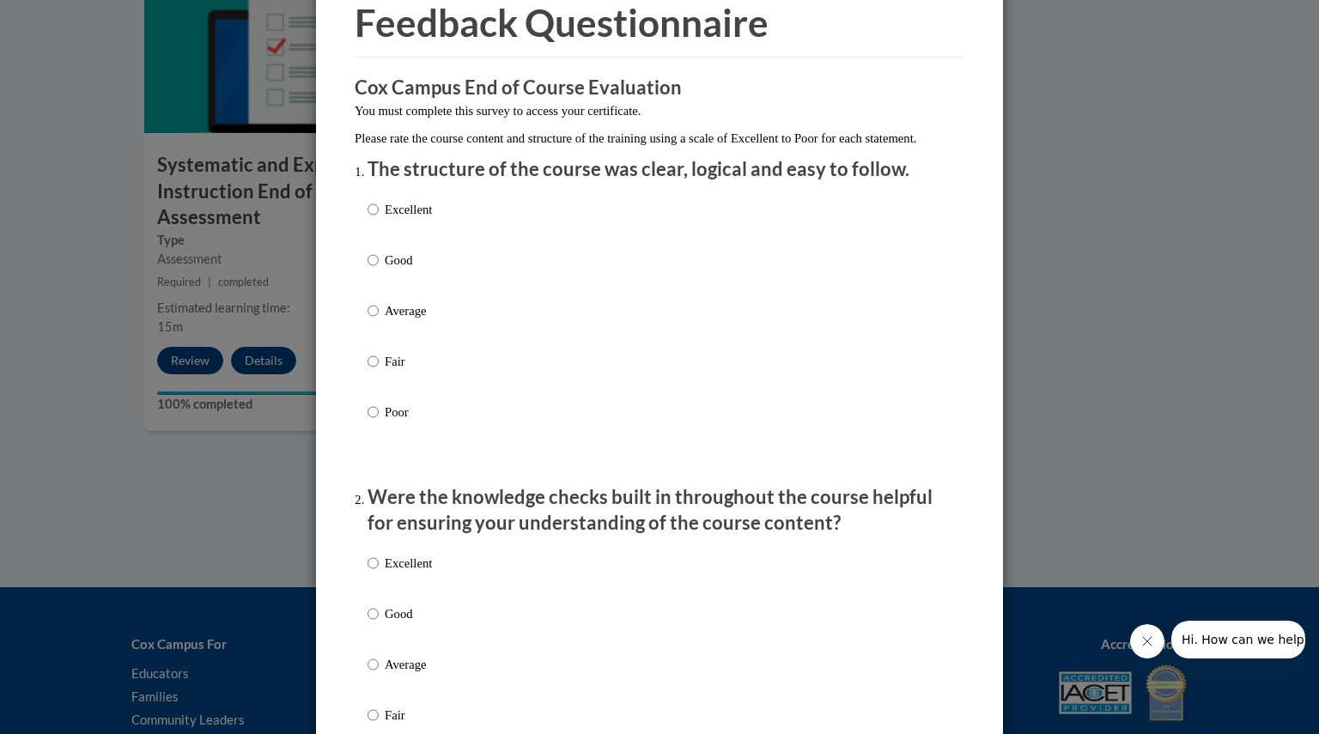
scroll to position [84, 0]
click at [368, 218] on input "Excellent" at bounding box center [372, 208] width 11 height 19
radio input "true"
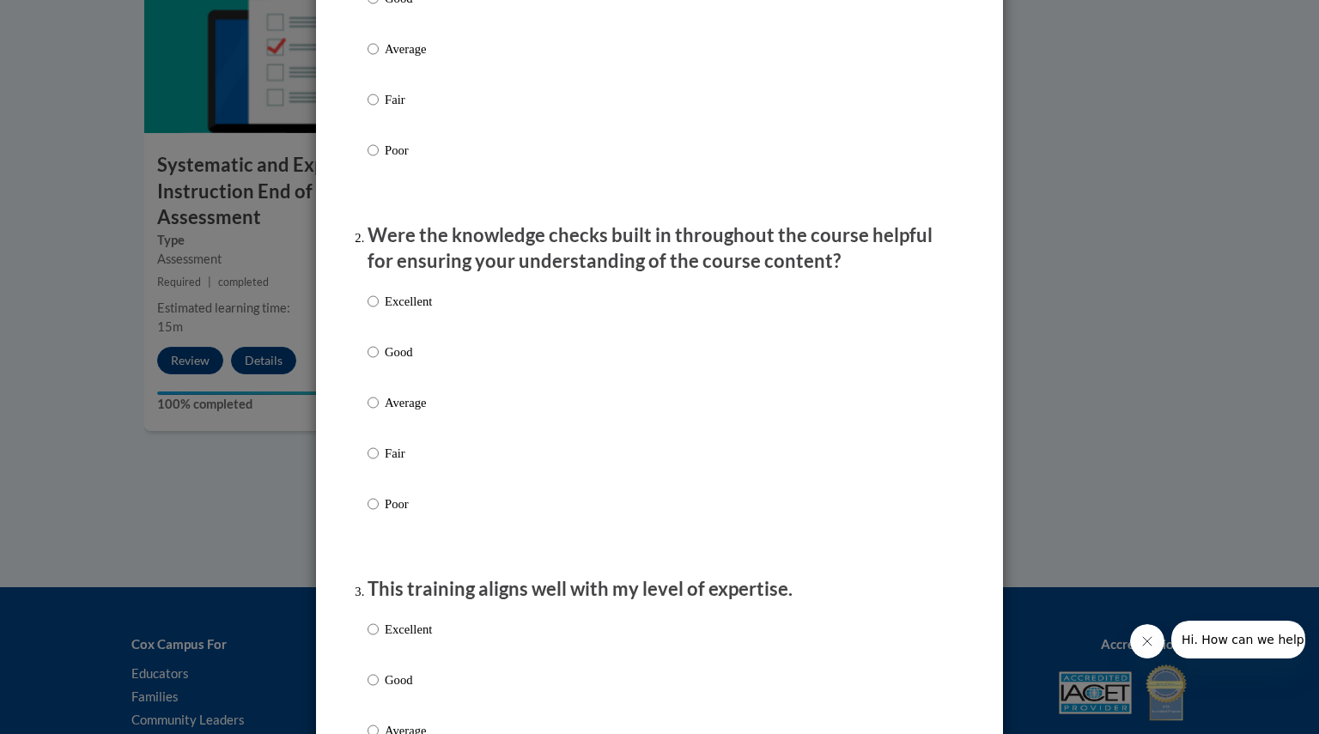
scroll to position [355, 0]
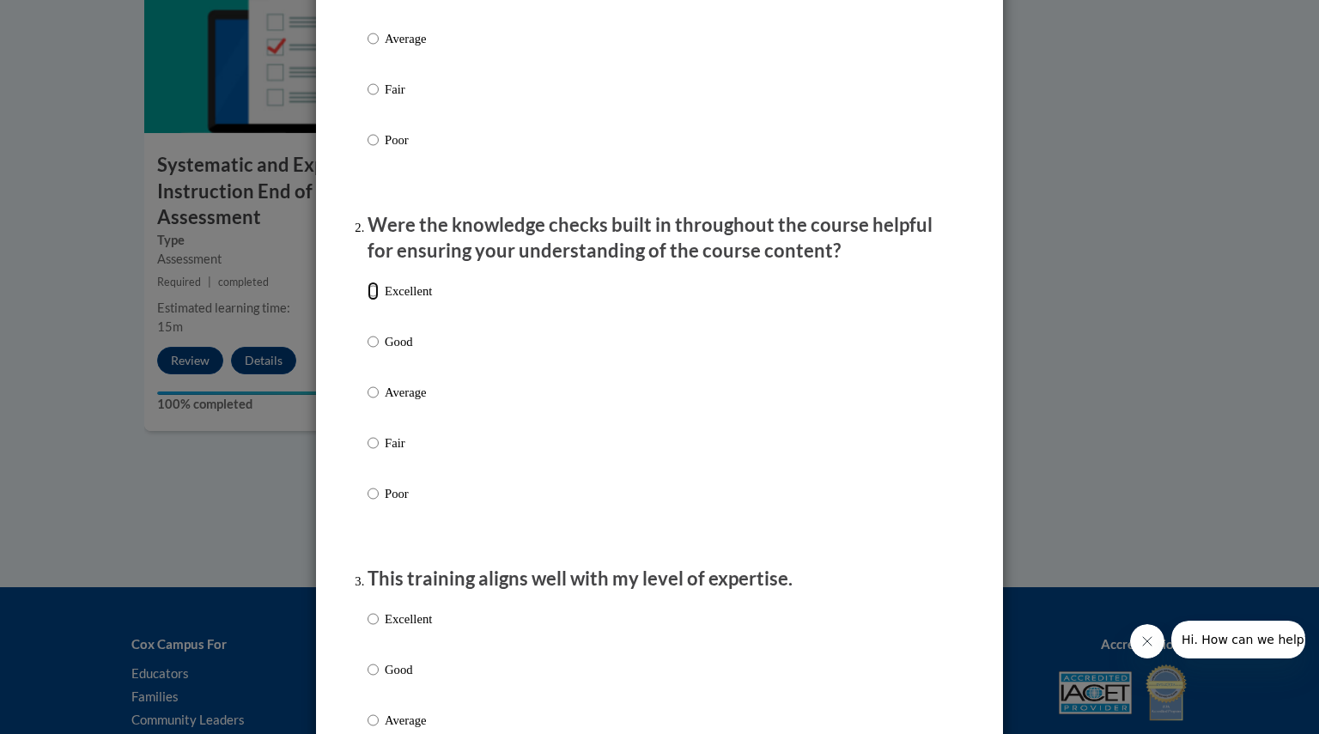
click at [371, 301] on input "Excellent" at bounding box center [372, 291] width 11 height 19
radio input "true"
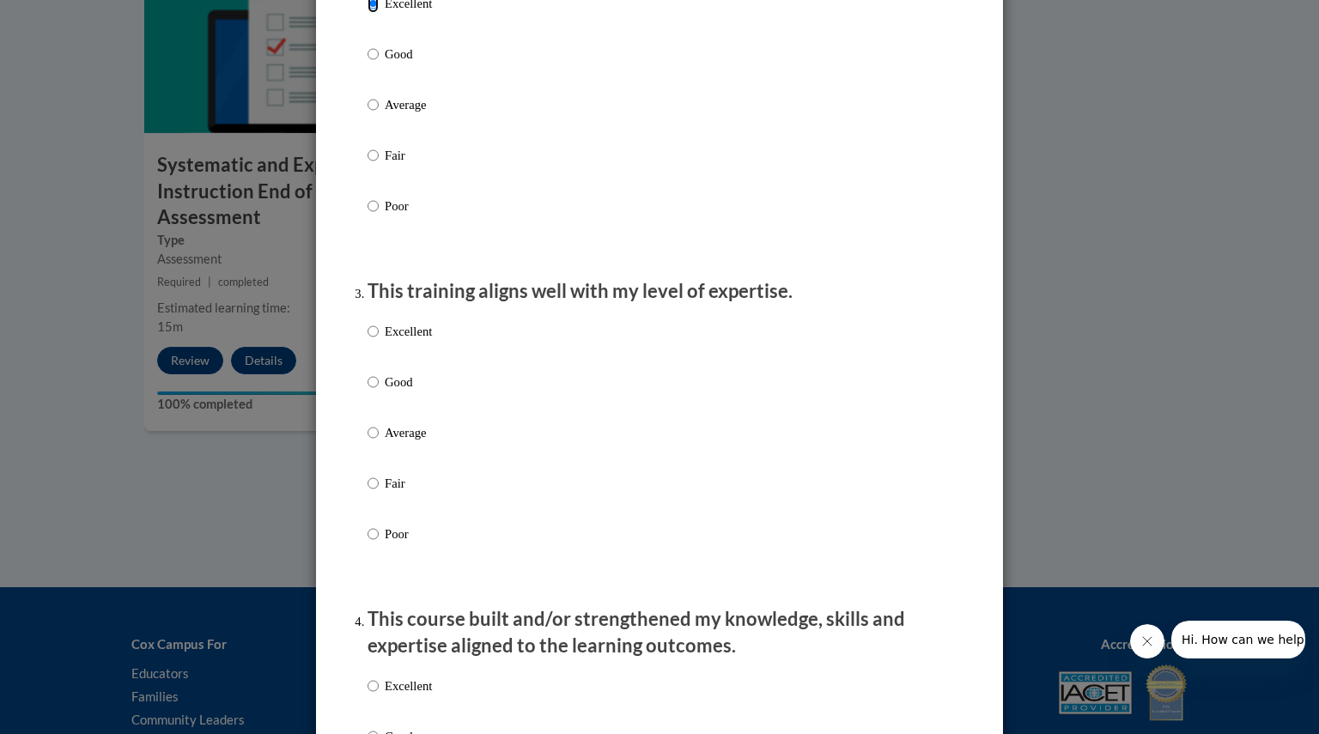
scroll to position [650, 0]
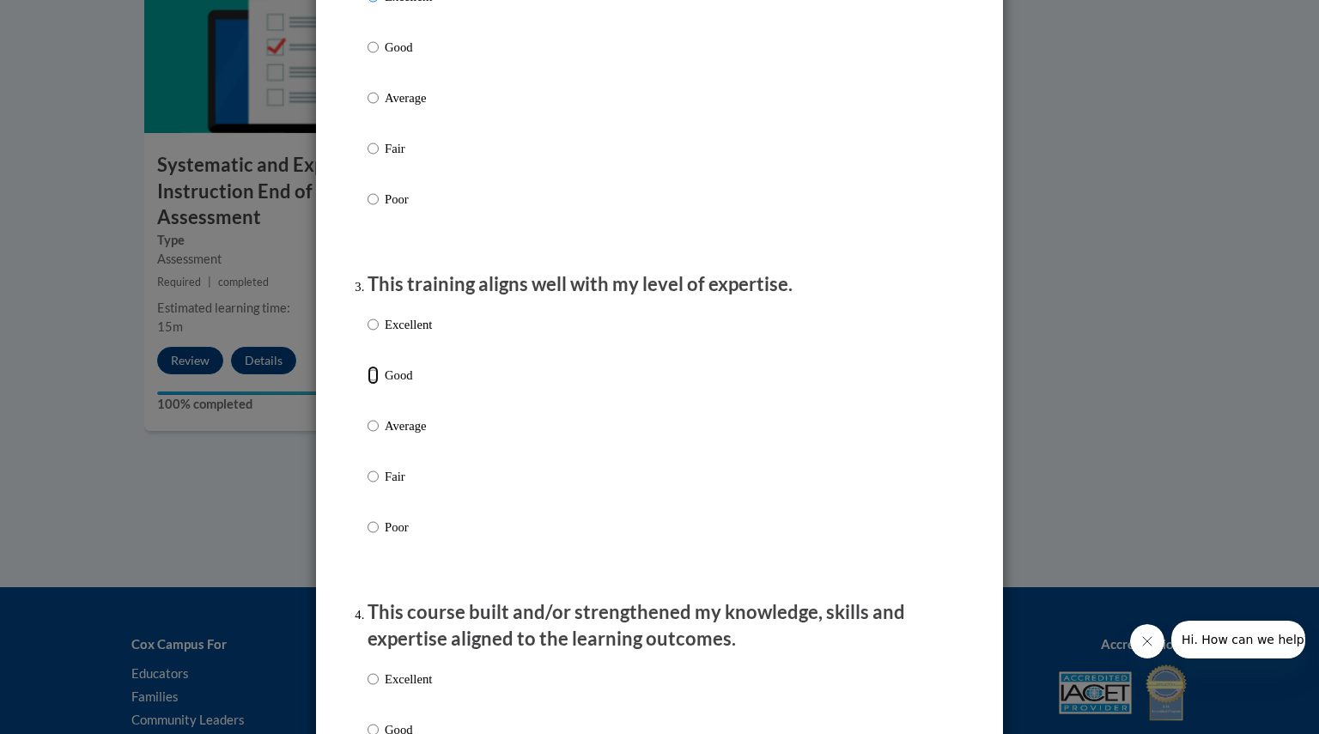
click at [367, 385] on input "Good" at bounding box center [372, 375] width 11 height 19
radio input "true"
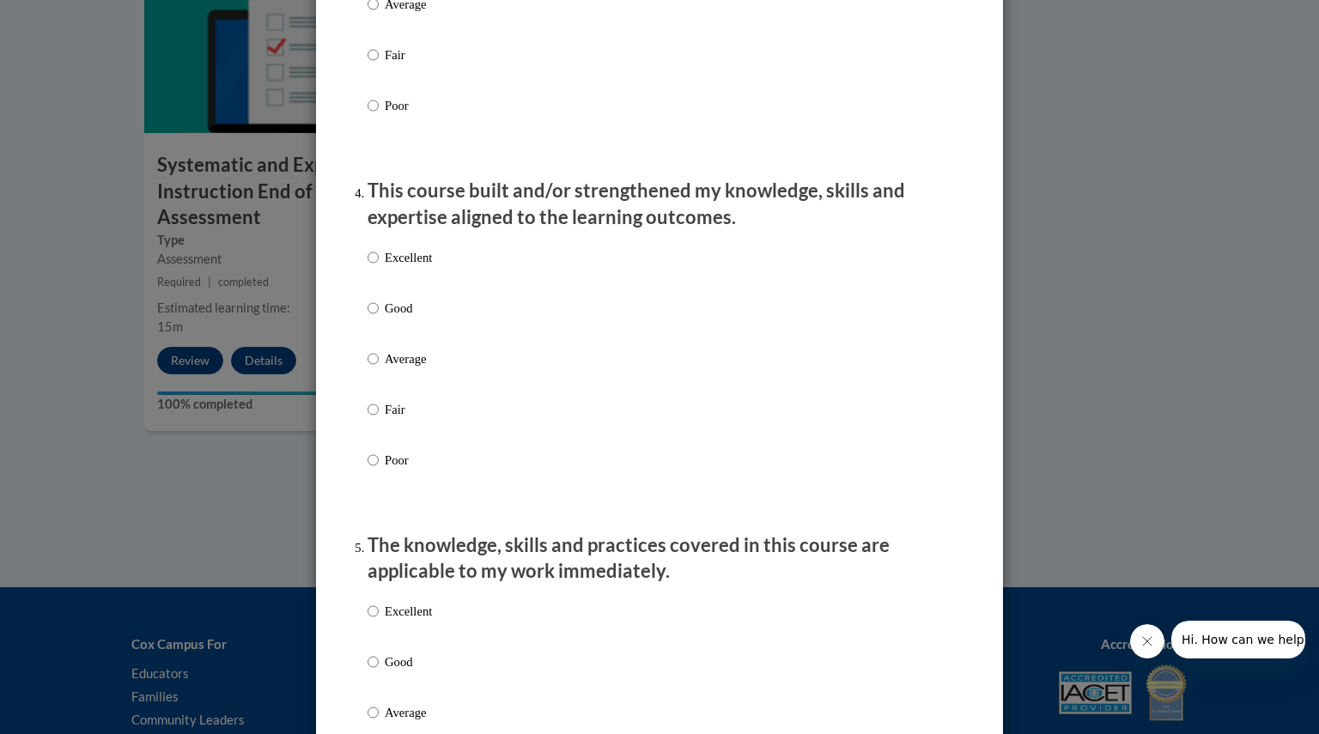
scroll to position [1086, 0]
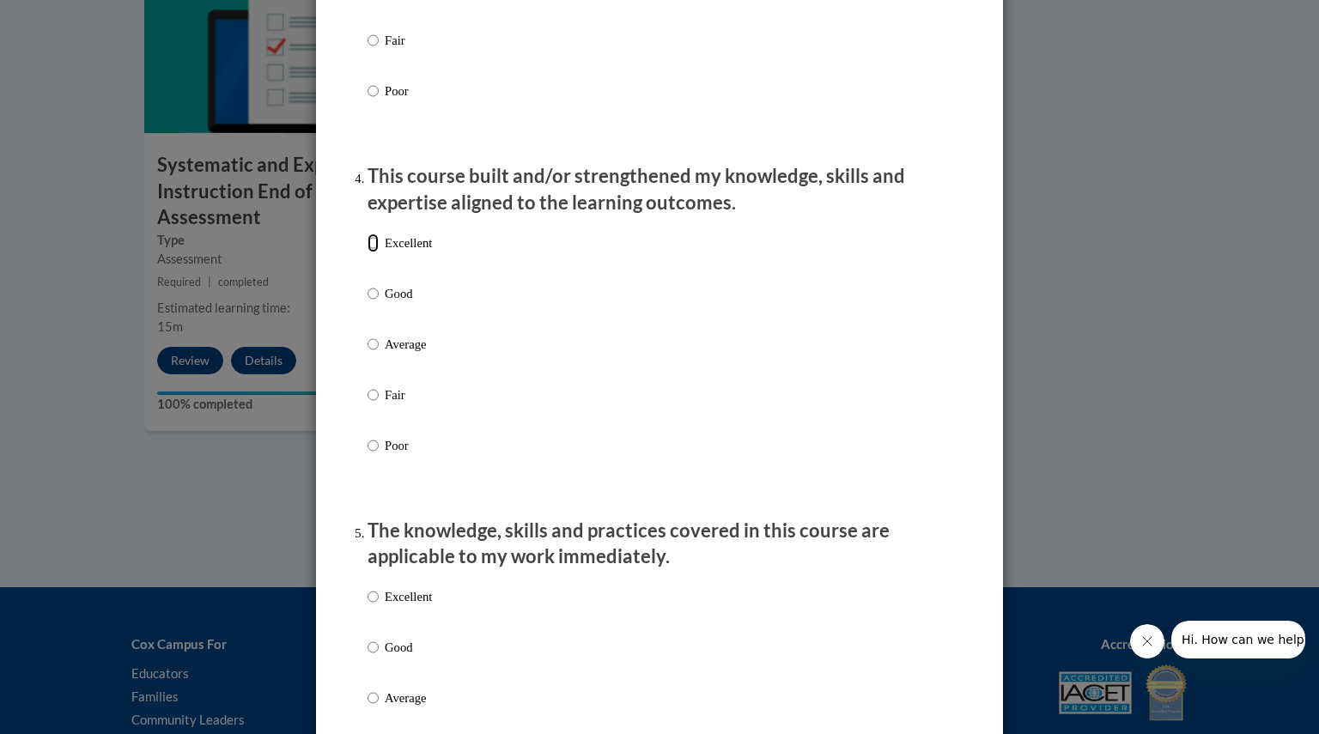
click at [367, 252] on input "Excellent" at bounding box center [372, 243] width 11 height 19
radio input "true"
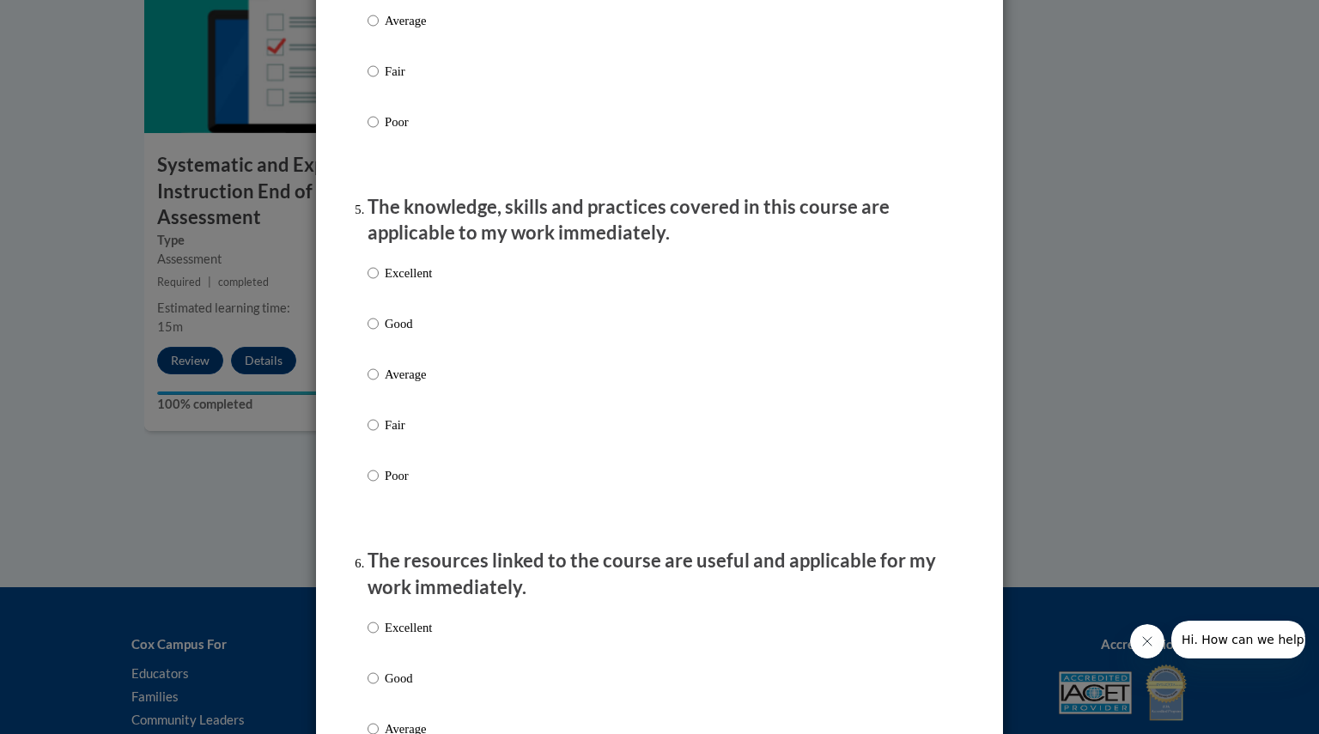
scroll to position [1411, 0]
click at [367, 282] on input "Excellent" at bounding box center [372, 272] width 11 height 19
radio input "true"
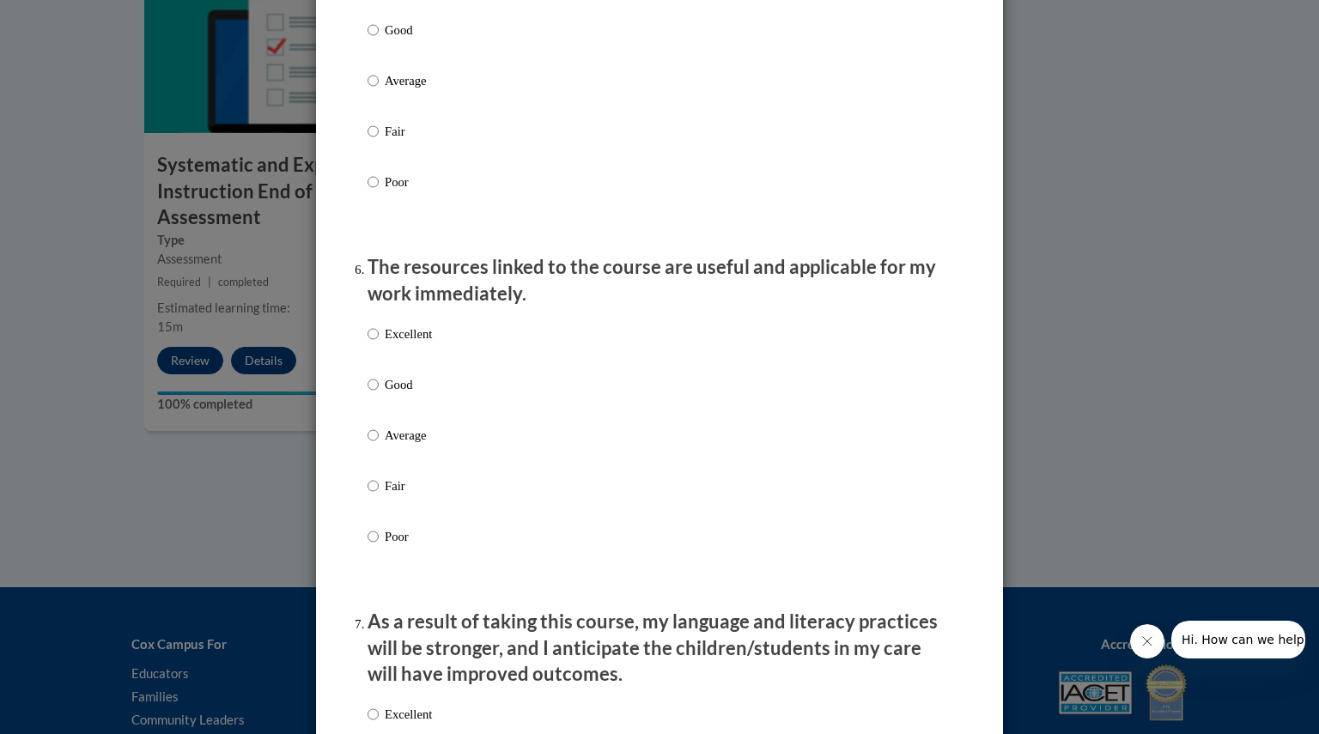
scroll to position [1705, 0]
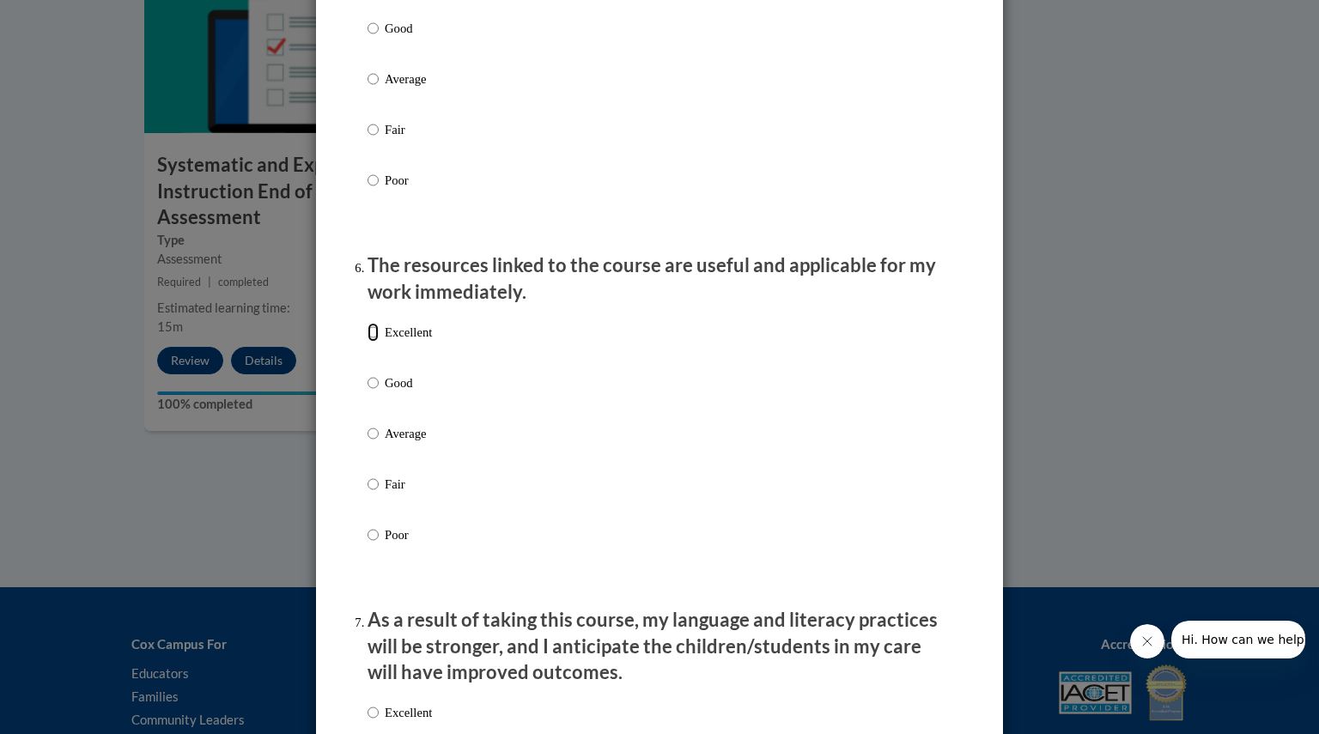
click at [367, 342] on input "Excellent" at bounding box center [372, 332] width 11 height 19
radio input "true"
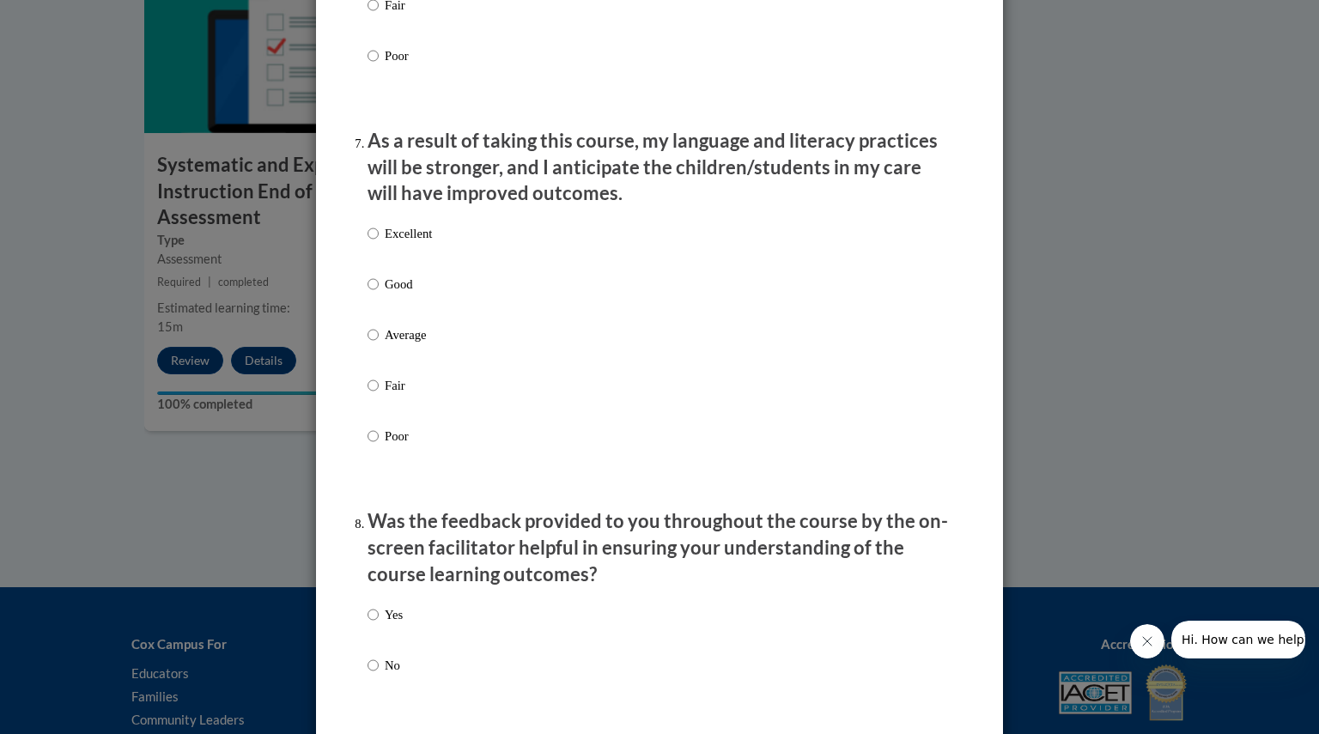
scroll to position [2197, 0]
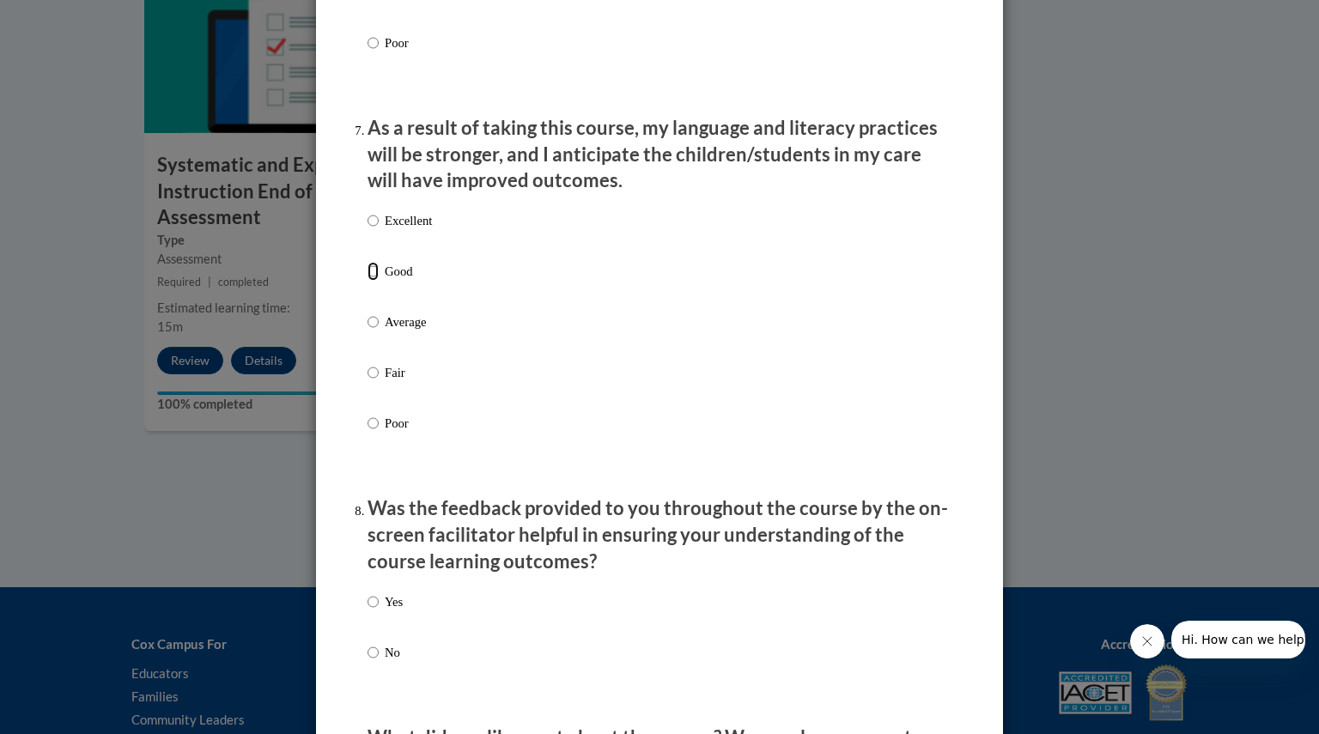
click at [367, 281] on input "Good" at bounding box center [372, 271] width 11 height 19
radio input "true"
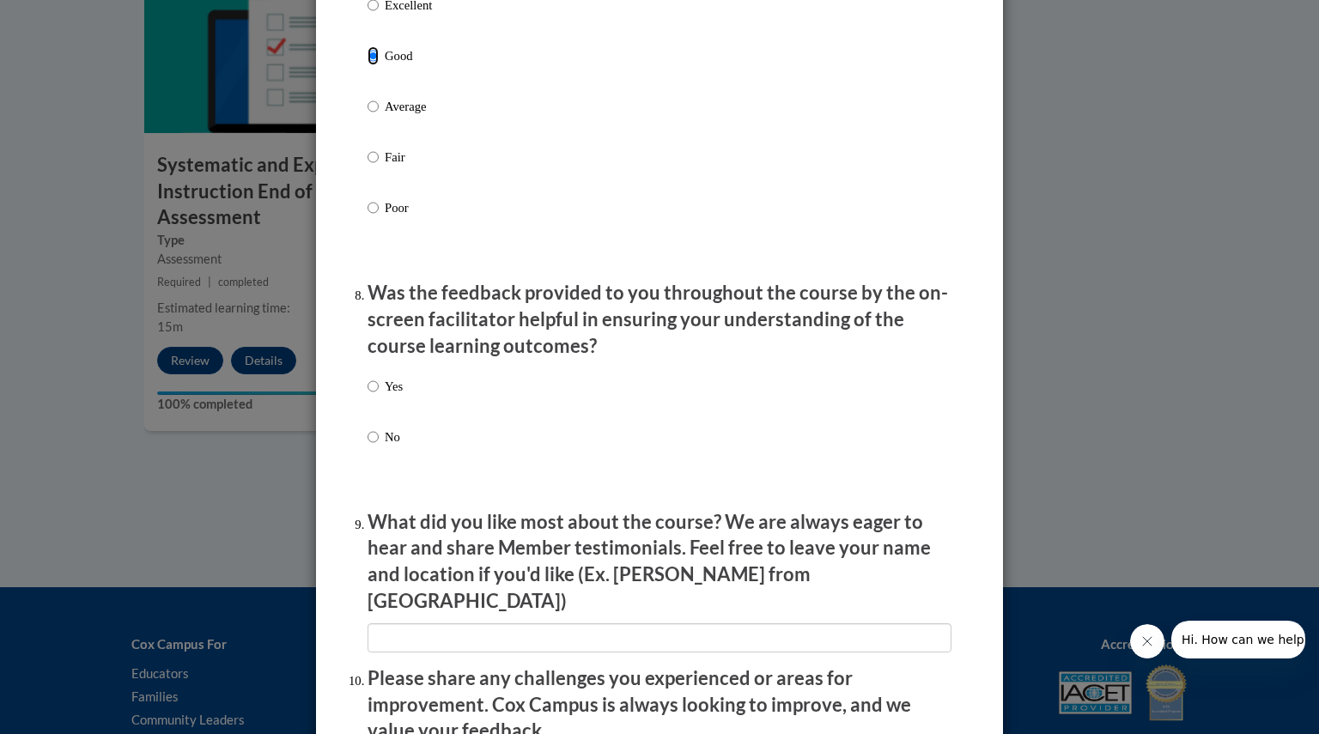
scroll to position [2440, 0]
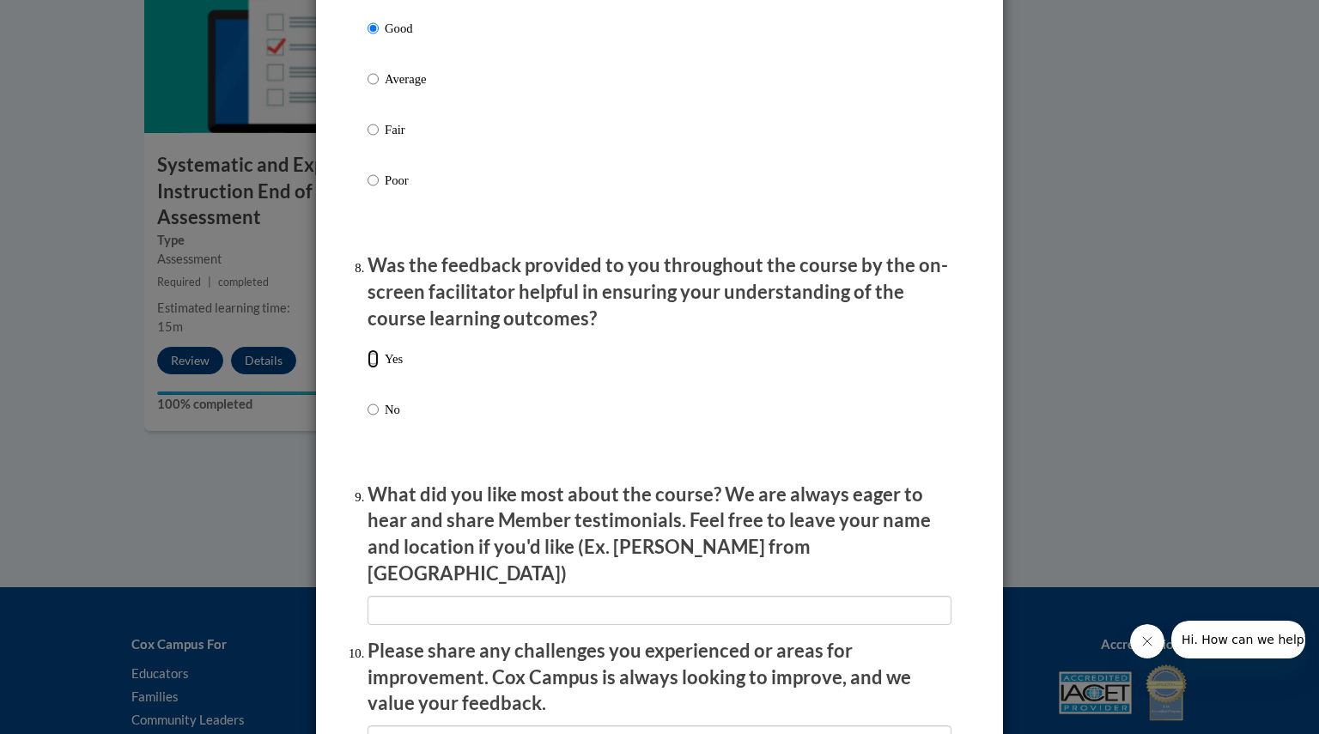
click at [367, 368] on input "Yes" at bounding box center [372, 358] width 11 height 19
radio input "true"
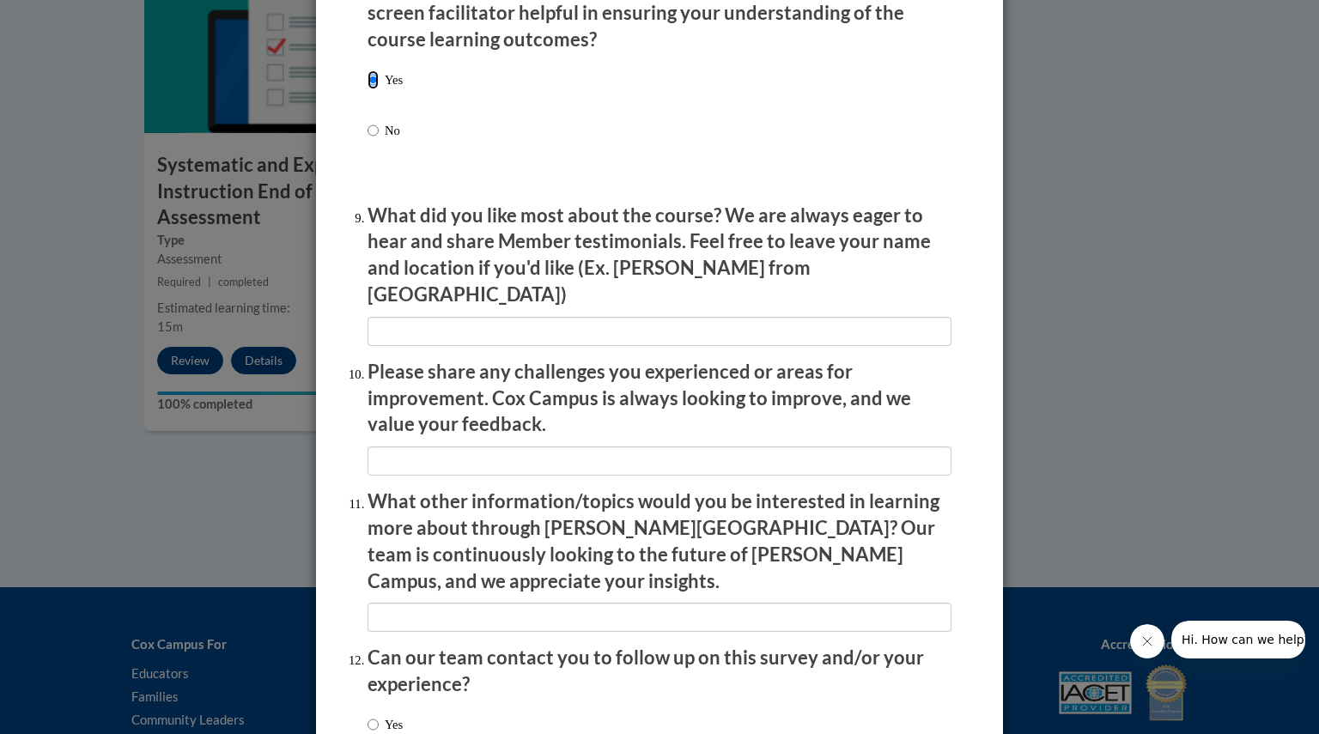
scroll to position [2836, 0]
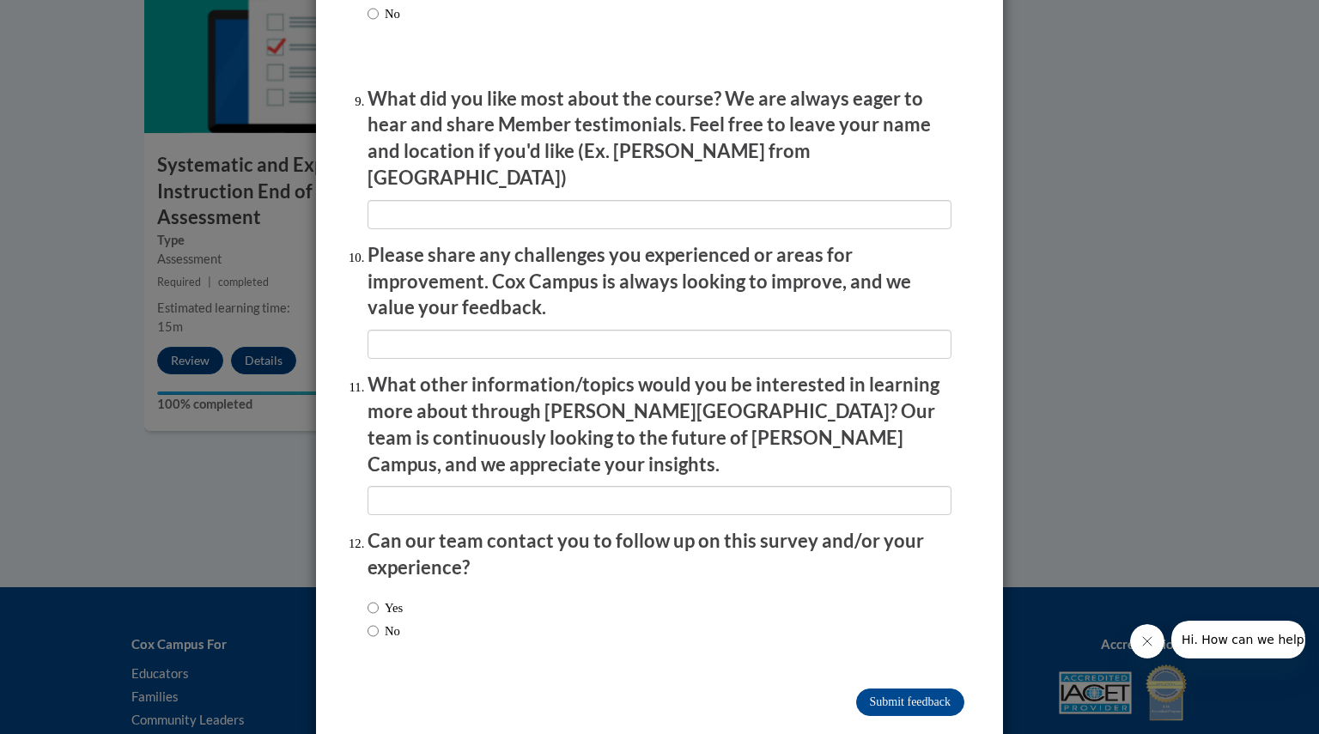
click at [367, 622] on input "No" at bounding box center [372, 631] width 11 height 19
radio input "true"
click at [937, 689] on input "Submit feedback" at bounding box center [910, 702] width 108 height 27
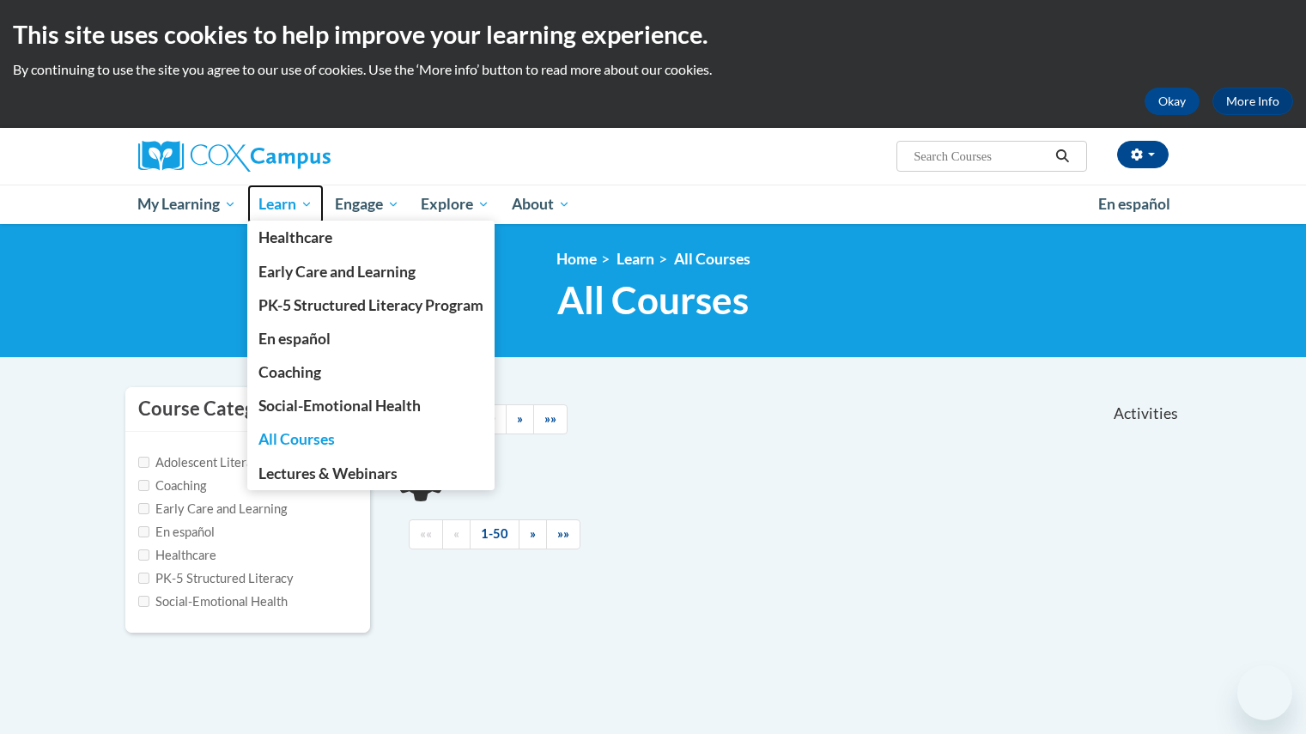
click at [282, 207] on span "Learn" at bounding box center [285, 204] width 54 height 21
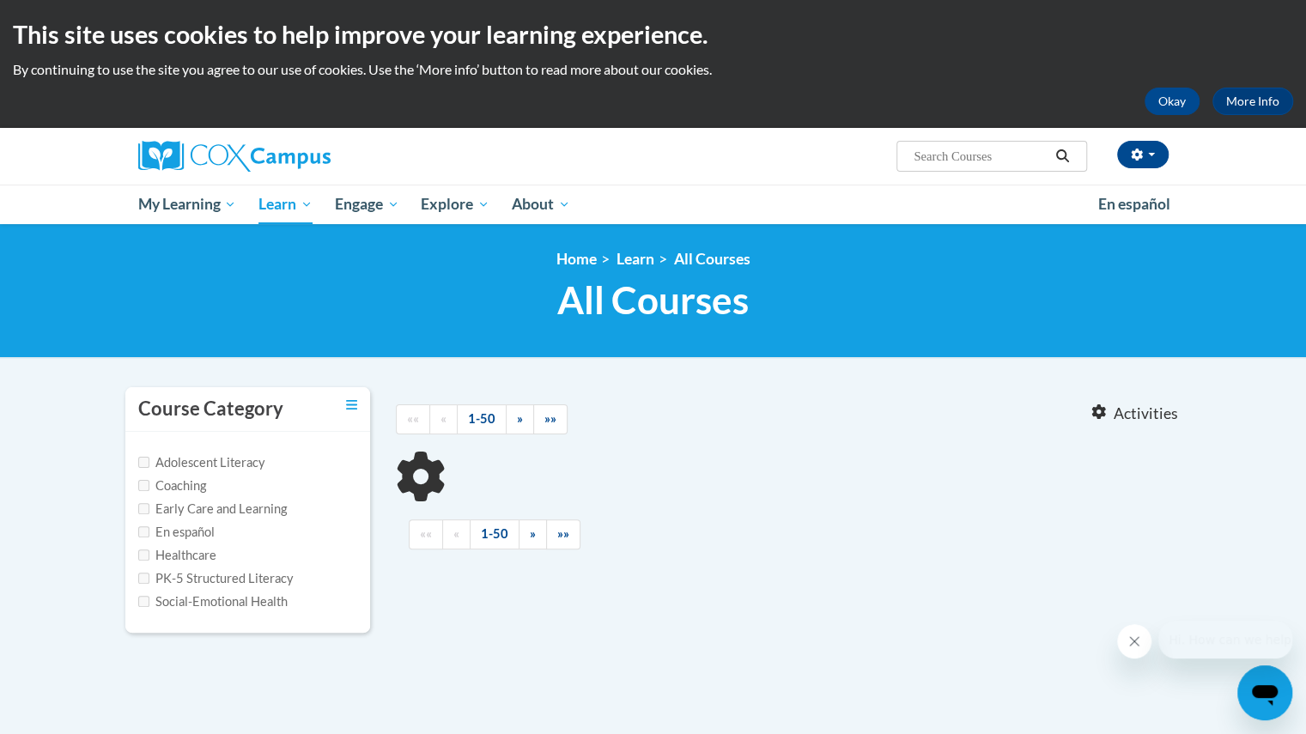
click at [720, 149] on div "Lillie Lee (America/Chicago UTC-05:00) My Profile Inbox My Transcripts Log Out …" at bounding box center [829, 150] width 704 height 44
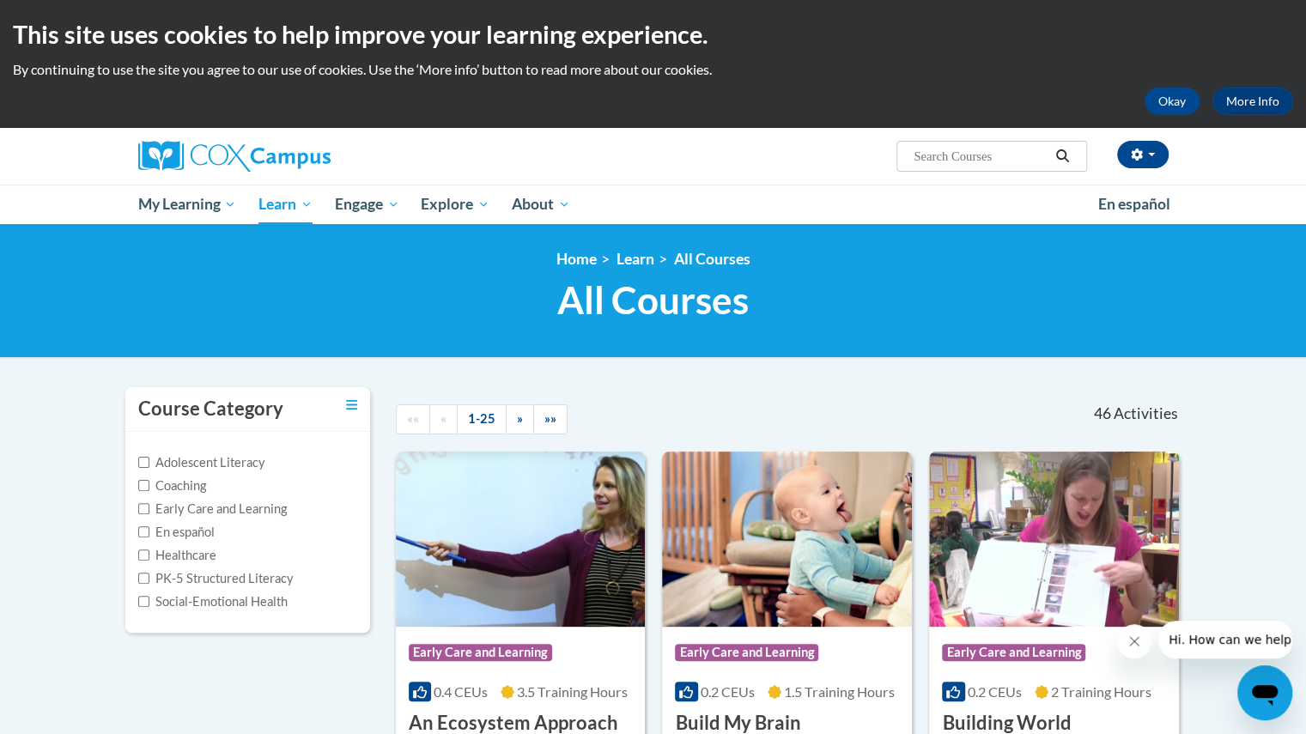
click at [1001, 154] on input "Search..." at bounding box center [980, 156] width 137 height 21
type input "reading fluency"
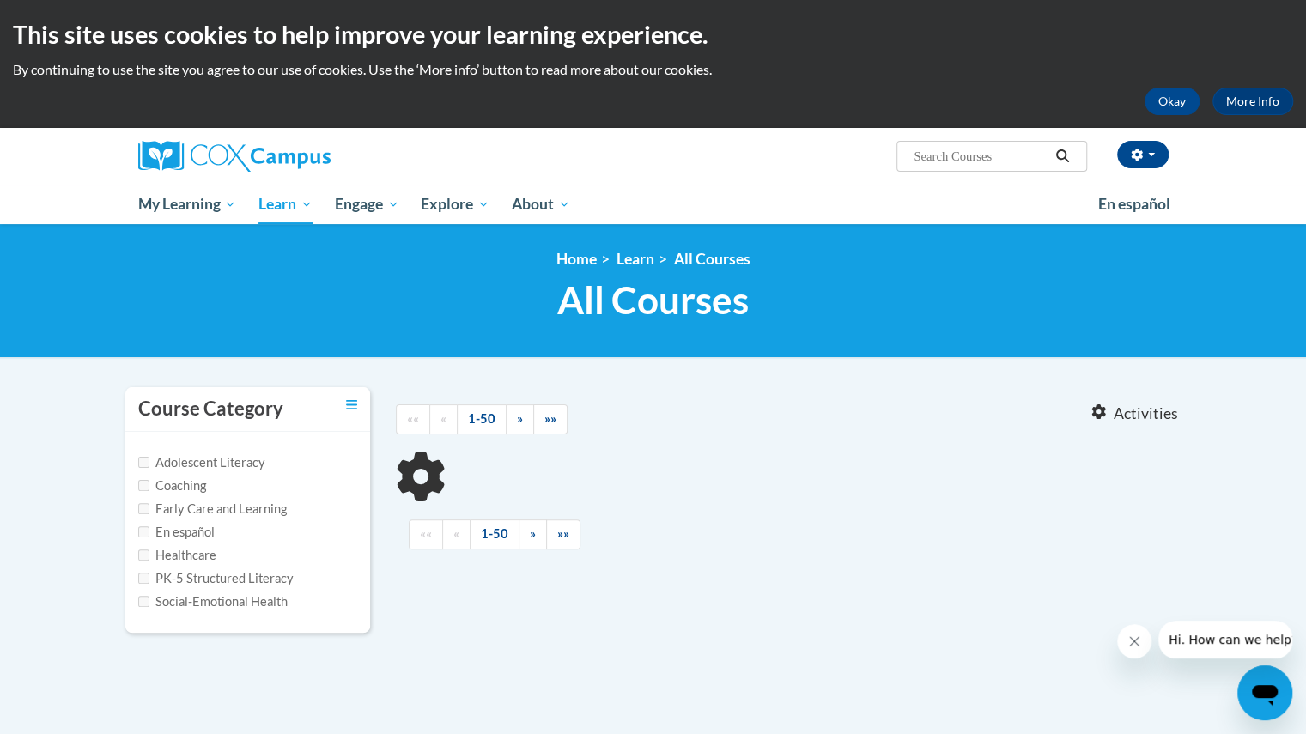
type input "reading fluency"
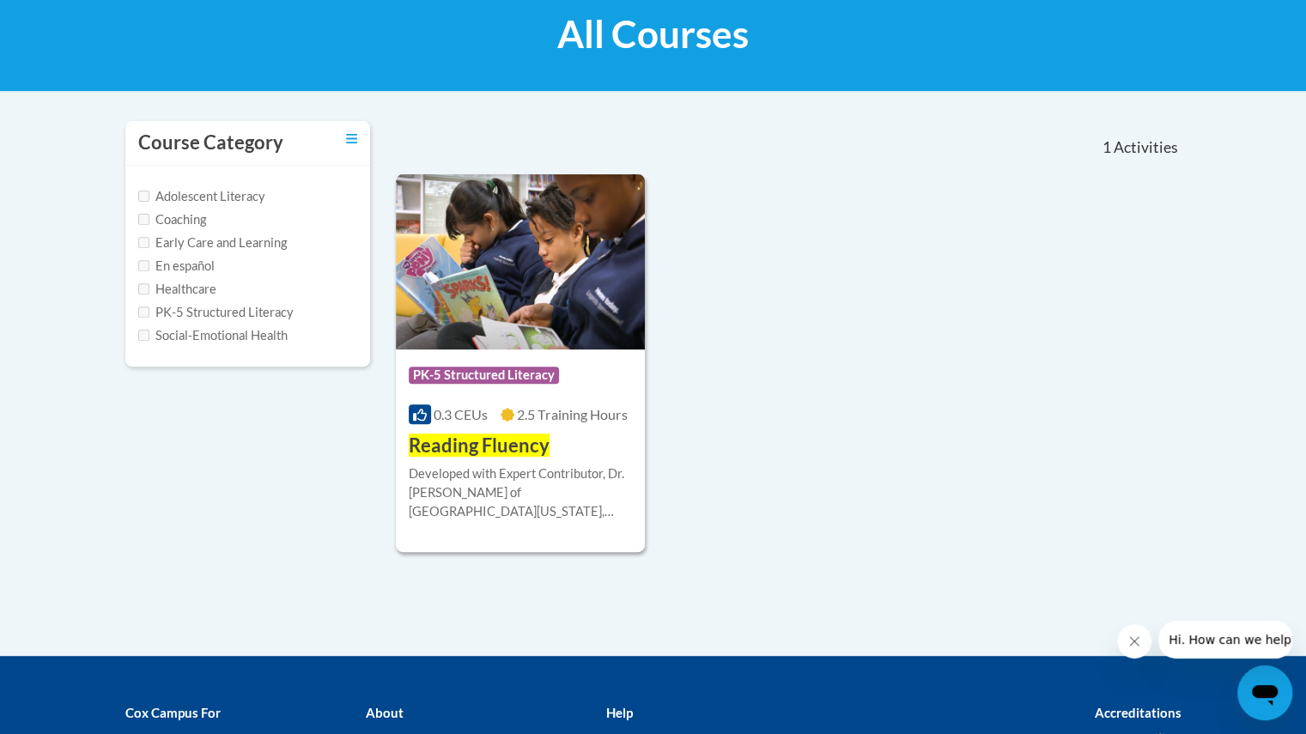
scroll to position [279, 0]
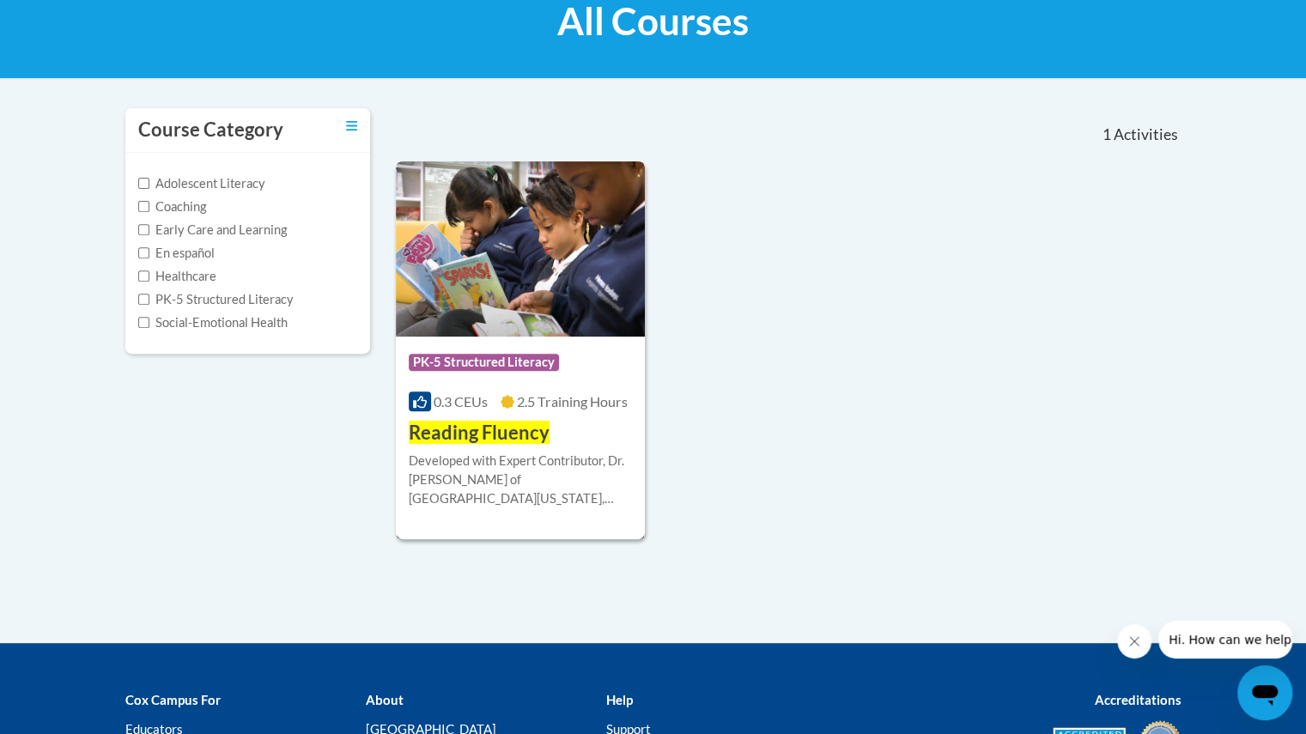
click at [494, 430] on span "Reading Fluency" at bounding box center [479, 432] width 141 height 23
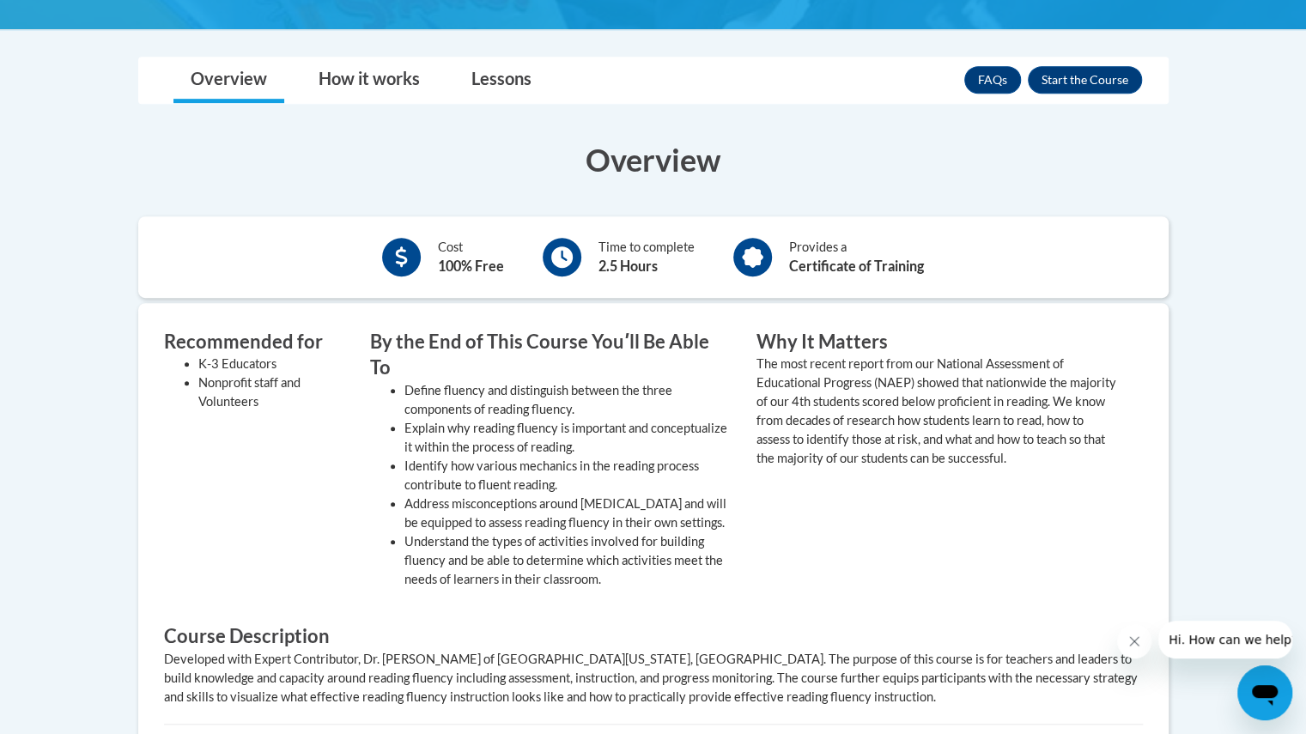
scroll to position [477, 0]
click at [1097, 70] on button "Enroll" at bounding box center [1085, 80] width 114 height 27
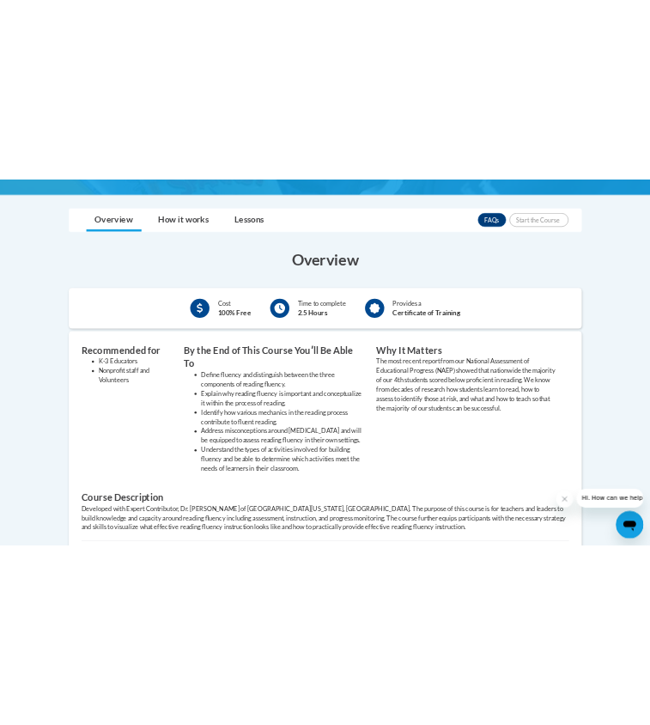
scroll to position [525, 0]
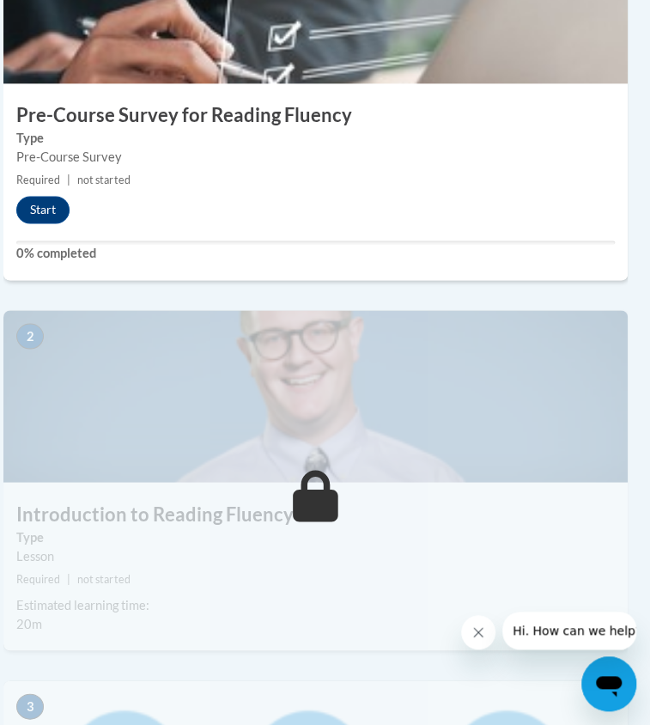
scroll to position [680, 27]
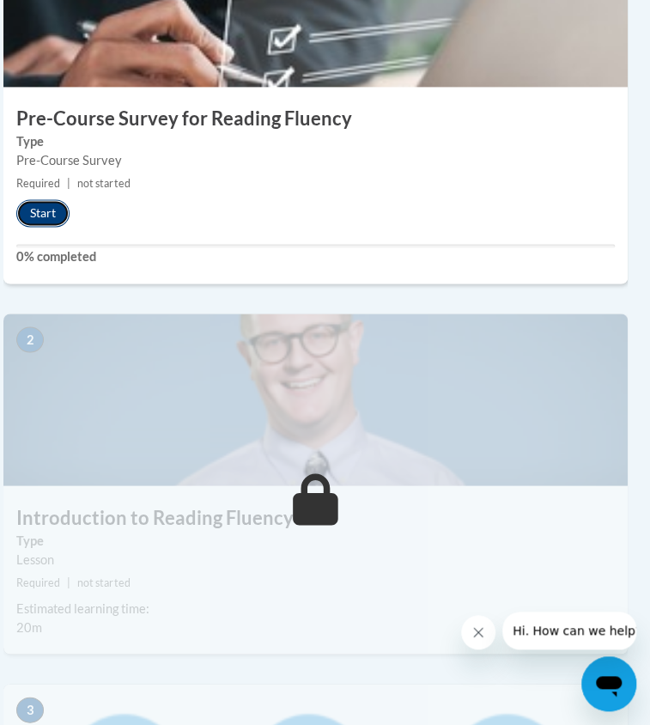
click at [46, 227] on button "Start" at bounding box center [42, 212] width 53 height 27
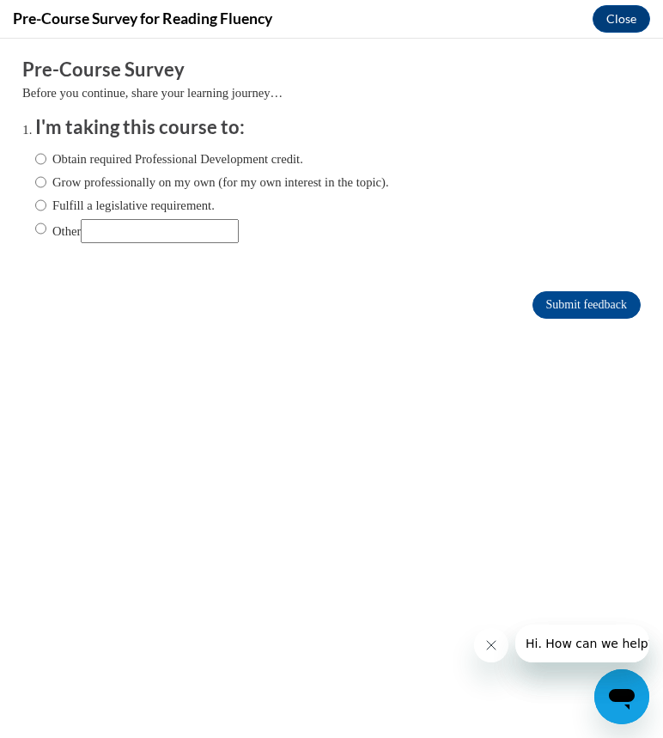
scroll to position [0, 0]
click at [35, 161] on input "Obtain required Professional Development credit." at bounding box center [40, 158] width 11 height 19
radio input "true"
click at [607, 302] on input "Submit feedback" at bounding box center [586, 304] width 108 height 27
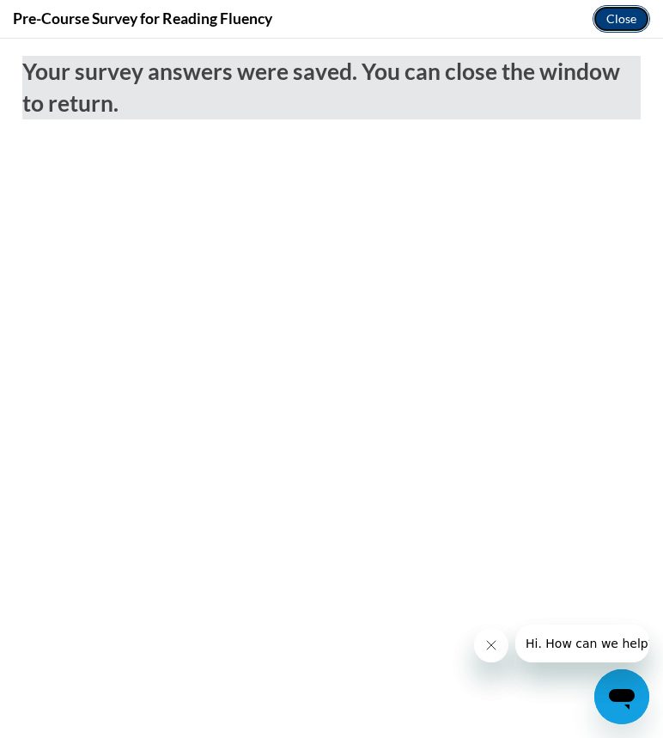
click at [616, 22] on button "Close" at bounding box center [621, 18] width 58 height 27
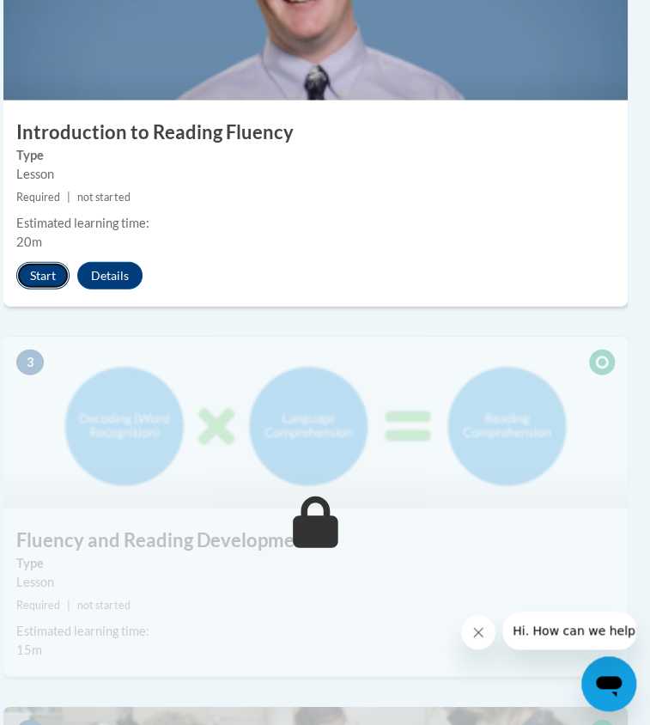
click at [52, 289] on button "Start" at bounding box center [42, 275] width 53 height 27
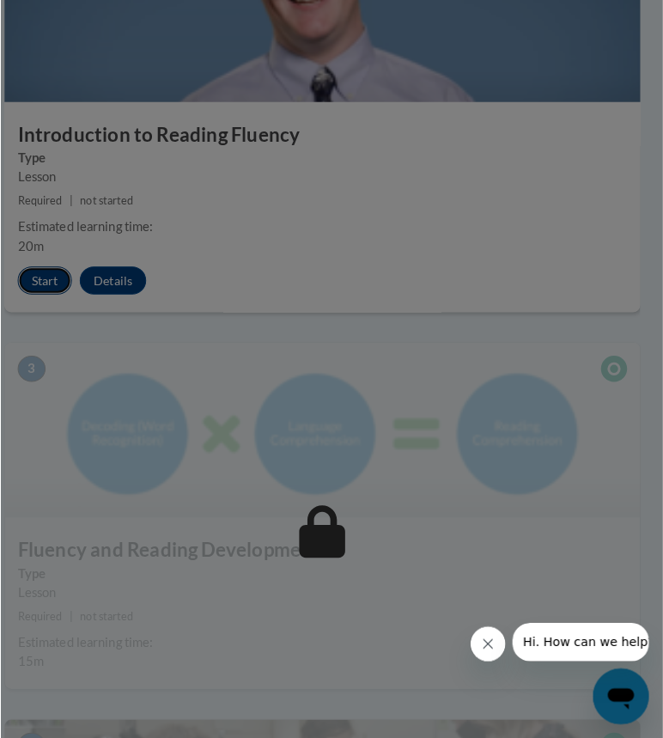
scroll to position [1065, 15]
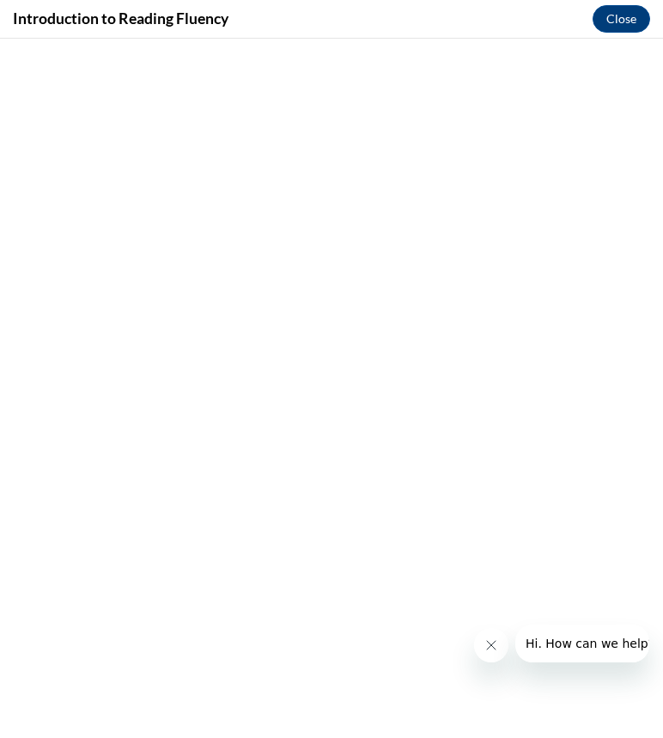
click at [494, 644] on icon "Close message from company" at bounding box center [490, 645] width 14 height 14
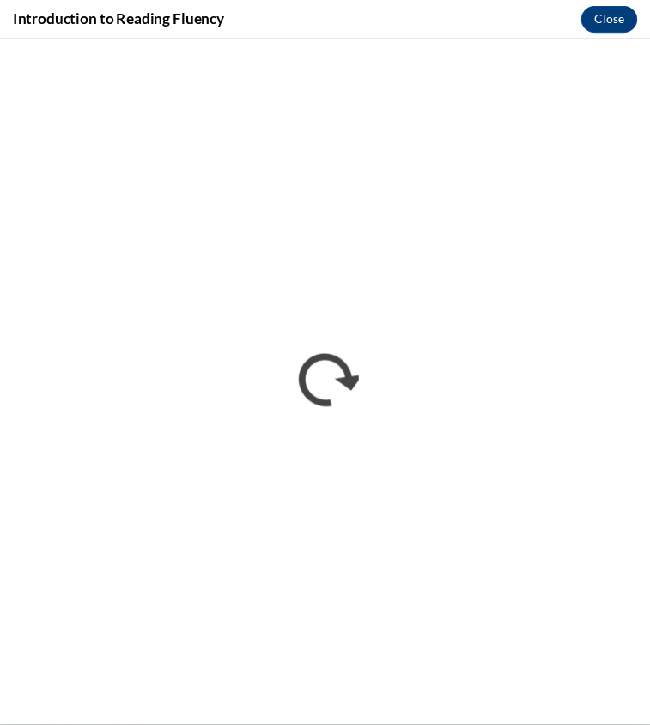
scroll to position [0, 0]
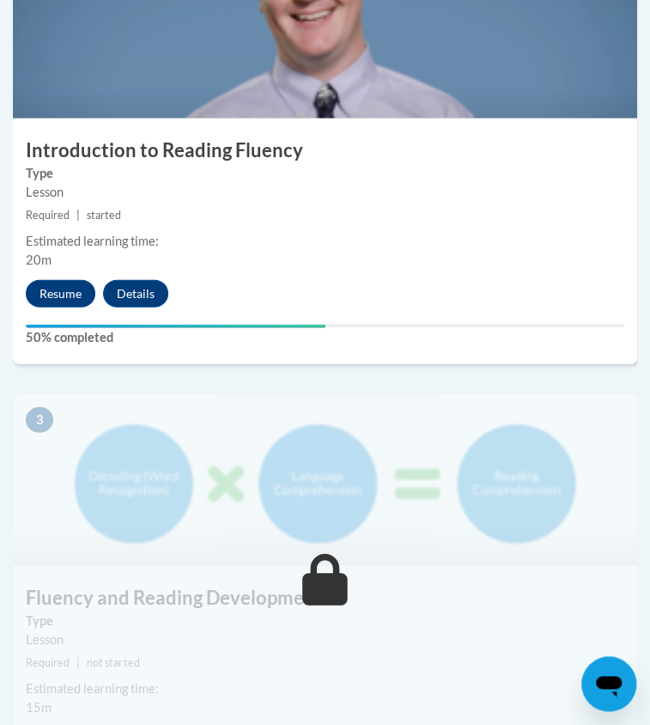
scroll to position [1045, 0]
